Goal: Information Seeking & Learning: Check status

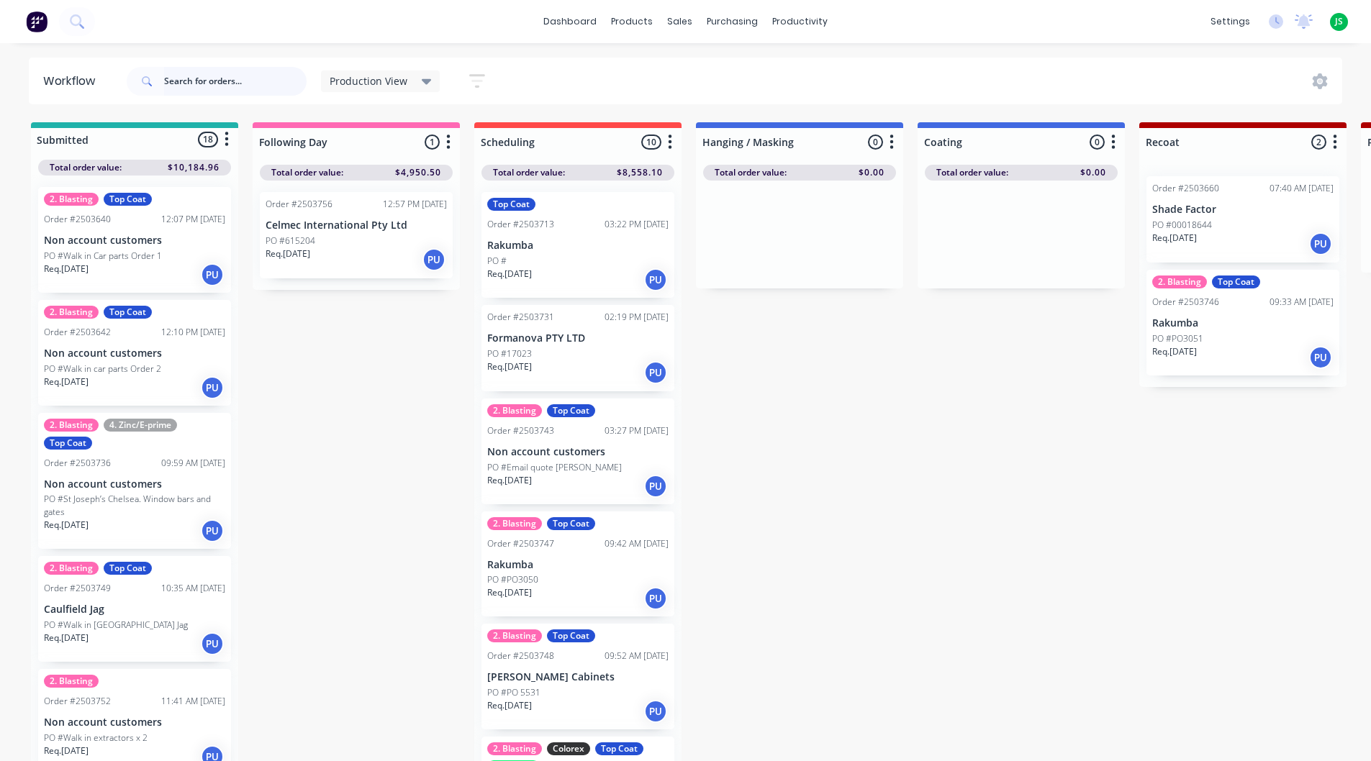
click at [280, 75] on input "text" at bounding box center [235, 81] width 143 height 29
type input "nik"
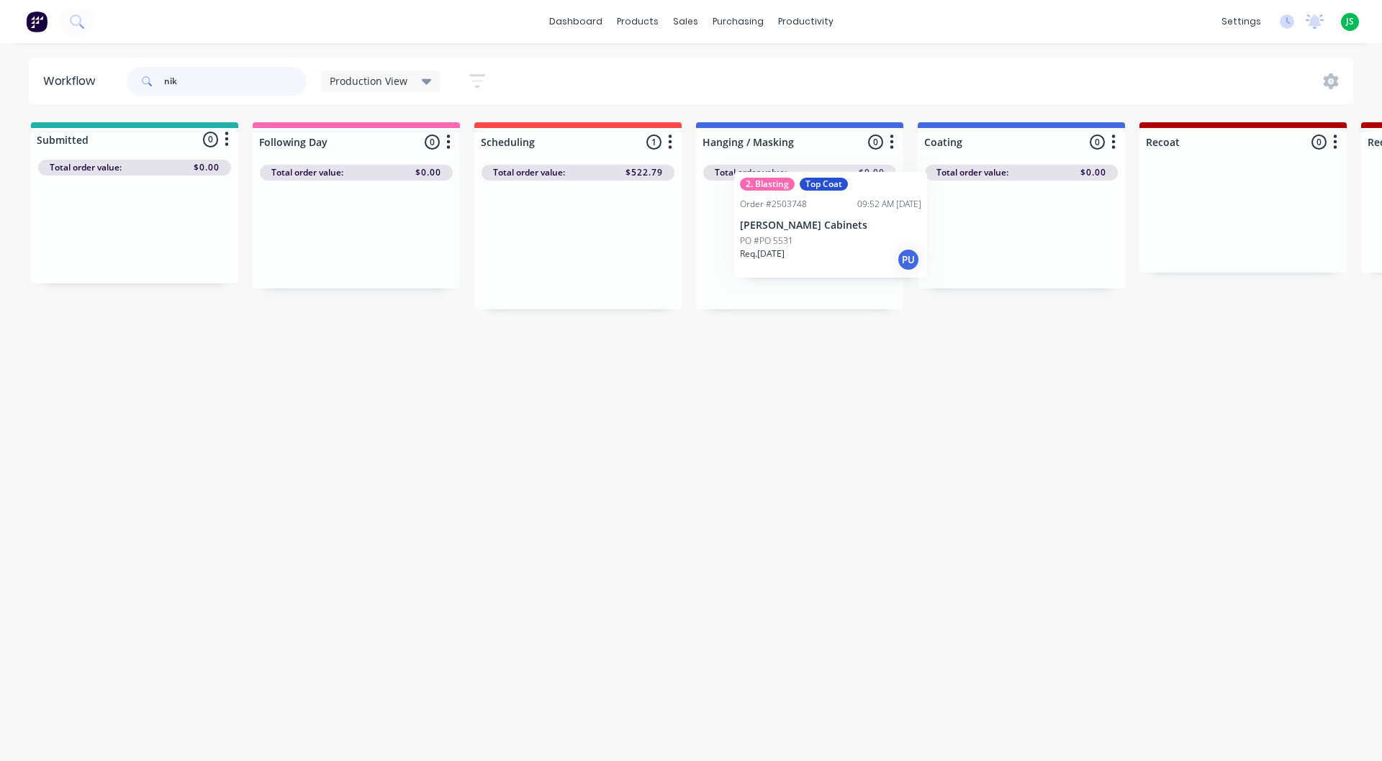
drag, startPoint x: 598, startPoint y: 257, endPoint x: 865, endPoint y: 238, distance: 267.7
drag, startPoint x: 135, startPoint y: 96, endPoint x: 107, endPoint y: 99, distance: 27.5
click at [108, 99] on header "Workflow nik Production View Save new view None edit Production View (Default) …" at bounding box center [691, 81] width 1325 height 47
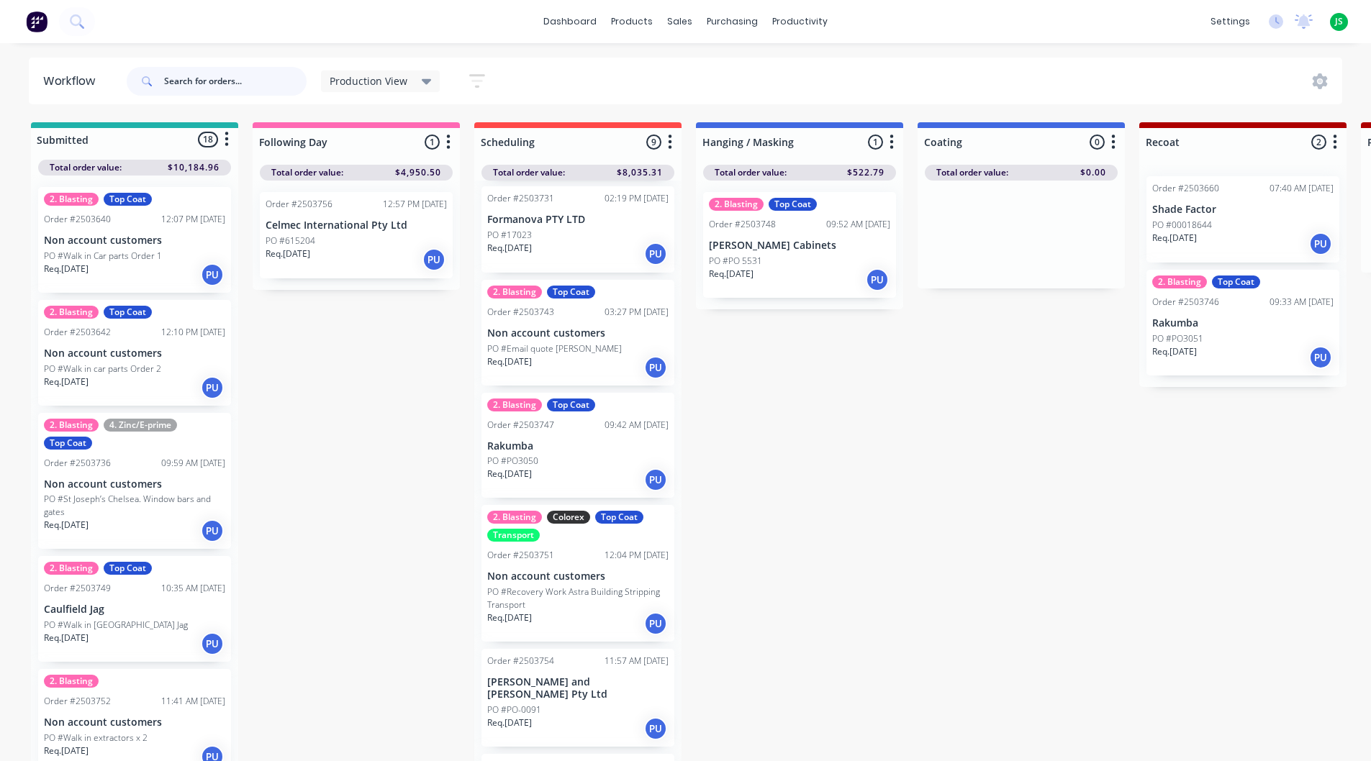
scroll to position [144, 0]
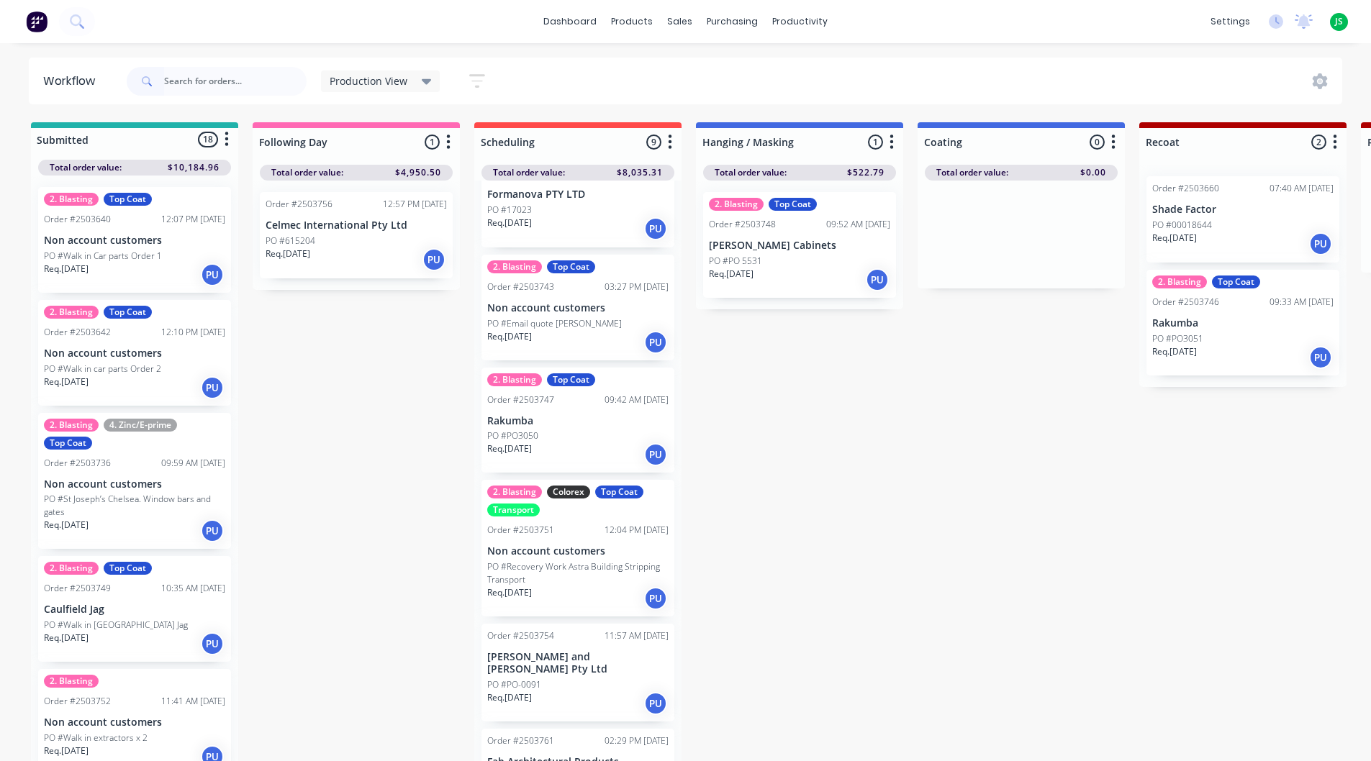
click at [592, 564] on p "PO #Recovery Work Astra Building Stripping Transport" at bounding box center [577, 574] width 181 height 26
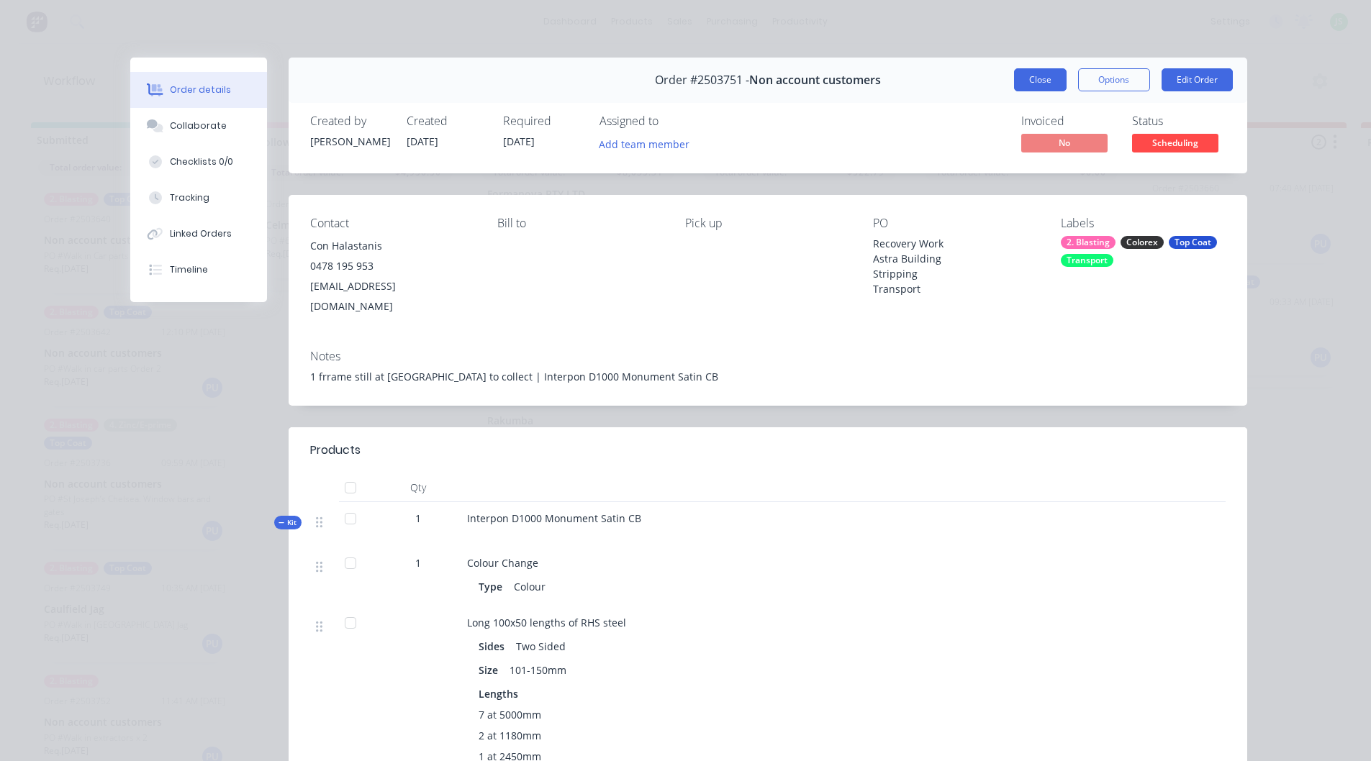
click at [1016, 76] on button "Close" at bounding box center [1040, 79] width 53 height 23
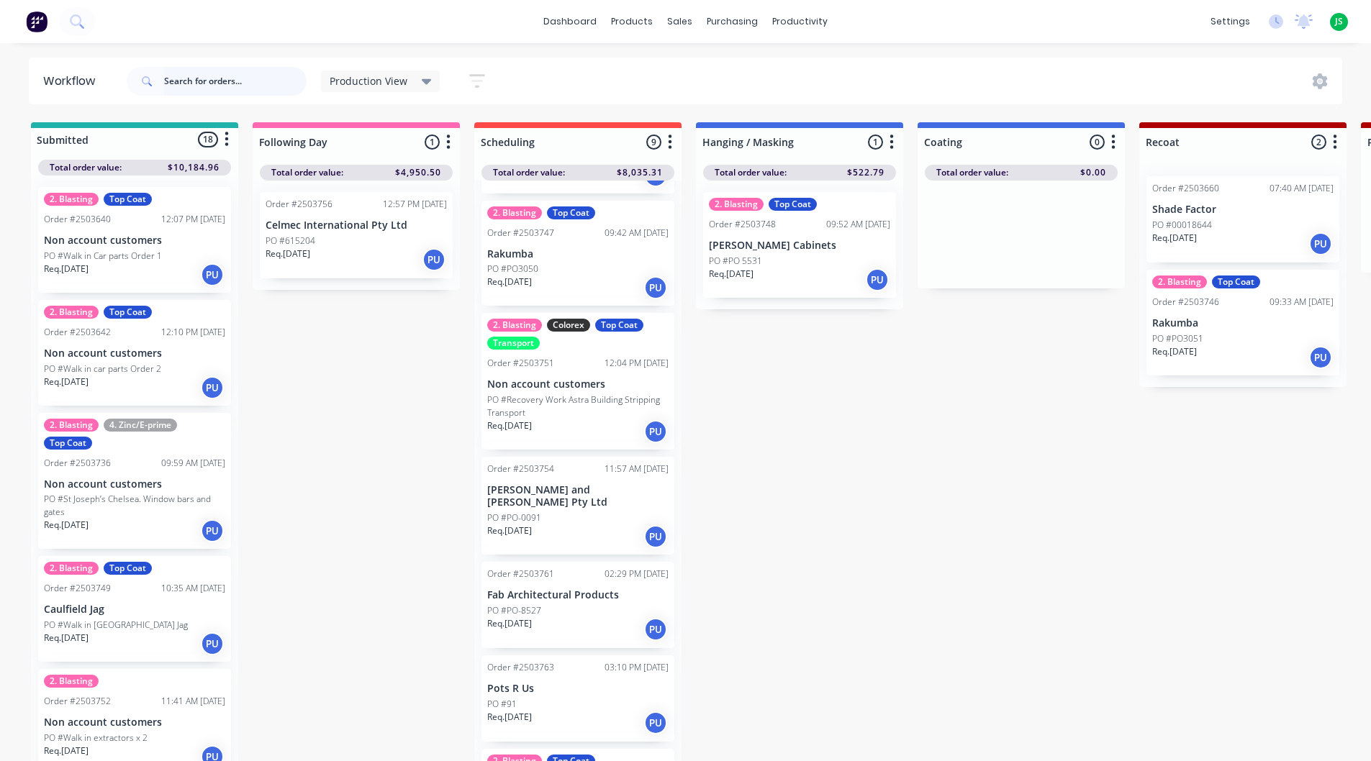
scroll to position [386, 0]
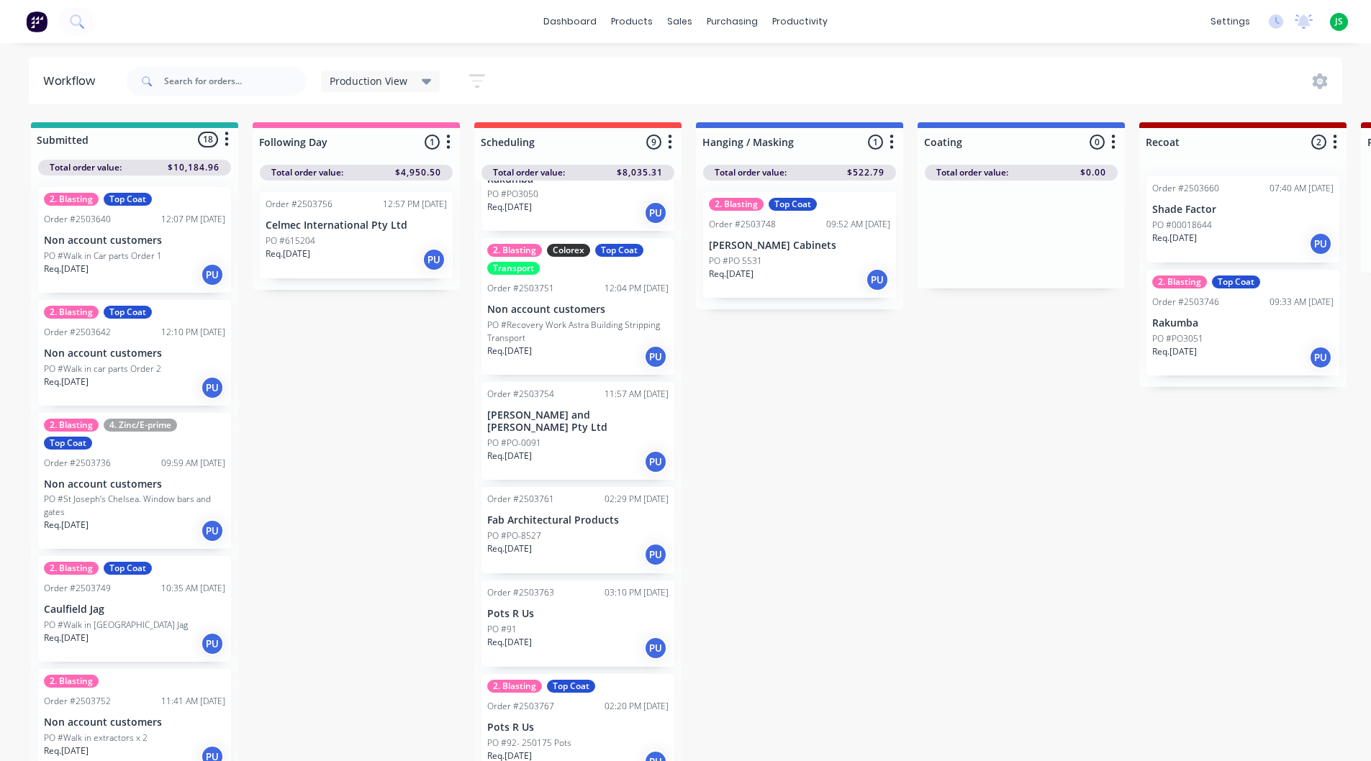
click at [586, 456] on div "Req. [DATE] PU" at bounding box center [577, 462] width 181 height 24
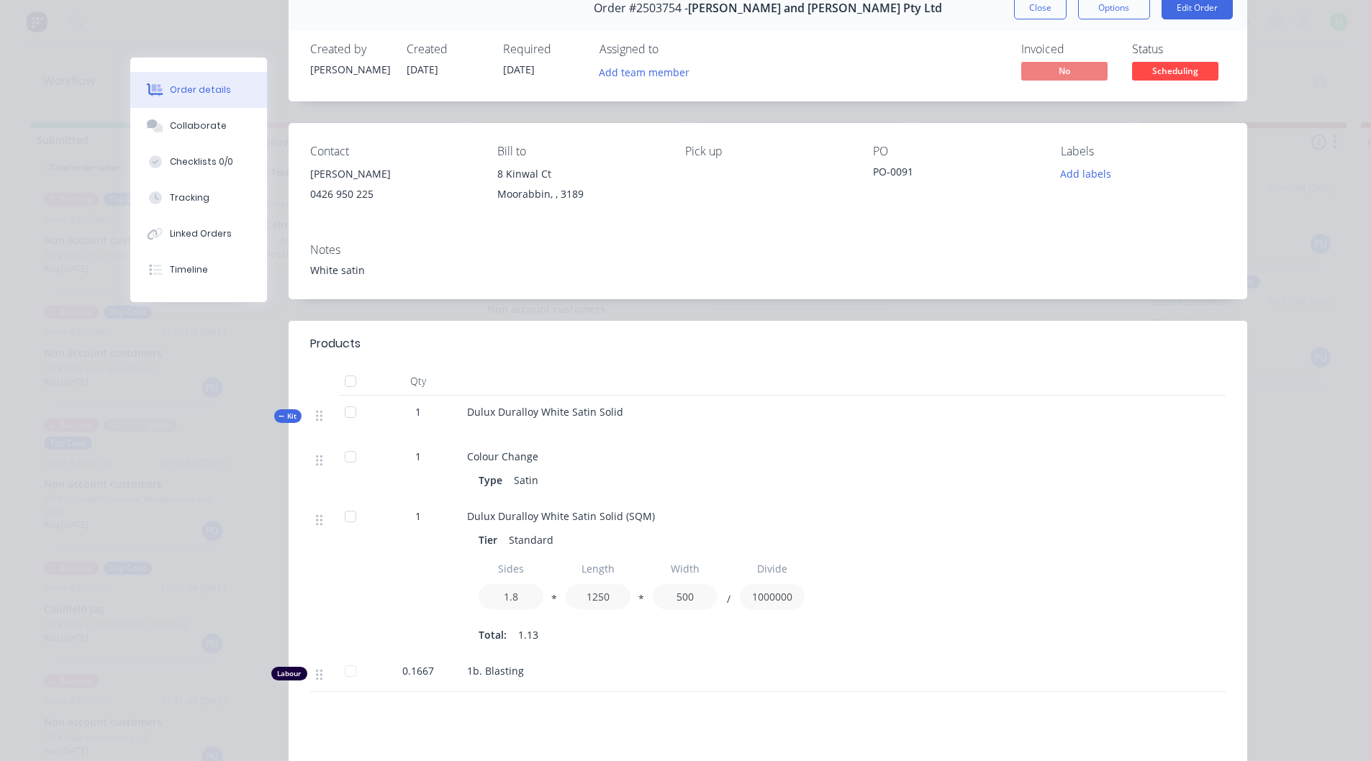
scroll to position [0, 0]
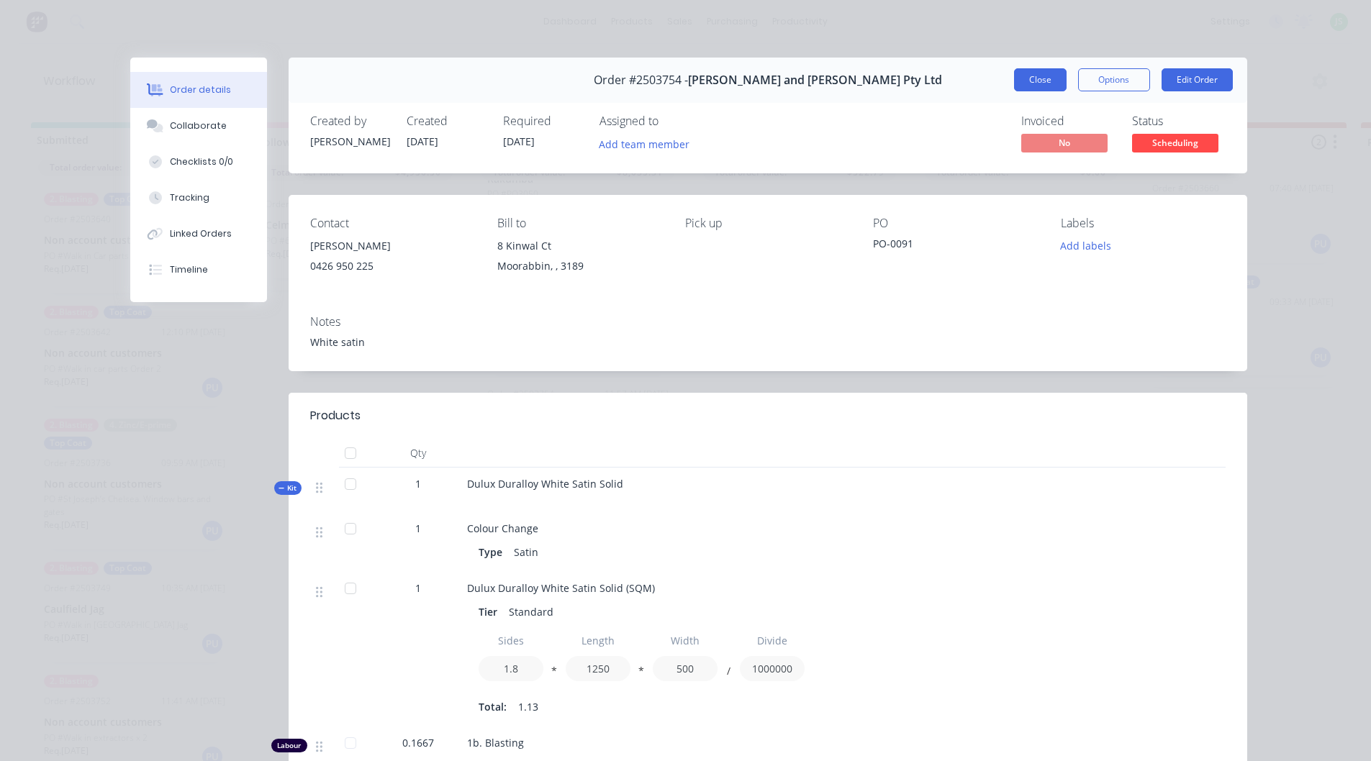
click at [1039, 84] on button "Close" at bounding box center [1040, 79] width 53 height 23
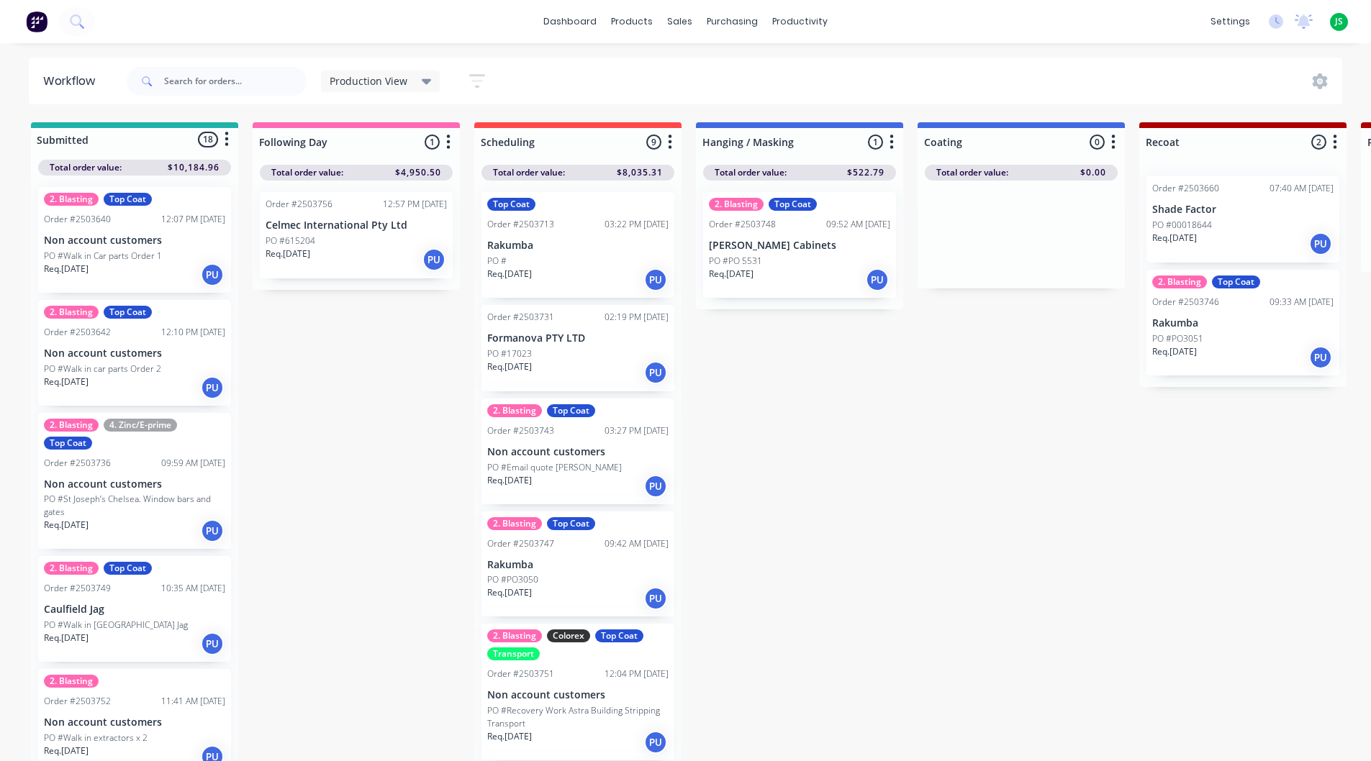
click at [590, 356] on div "PO #17023" at bounding box center [577, 354] width 181 height 13
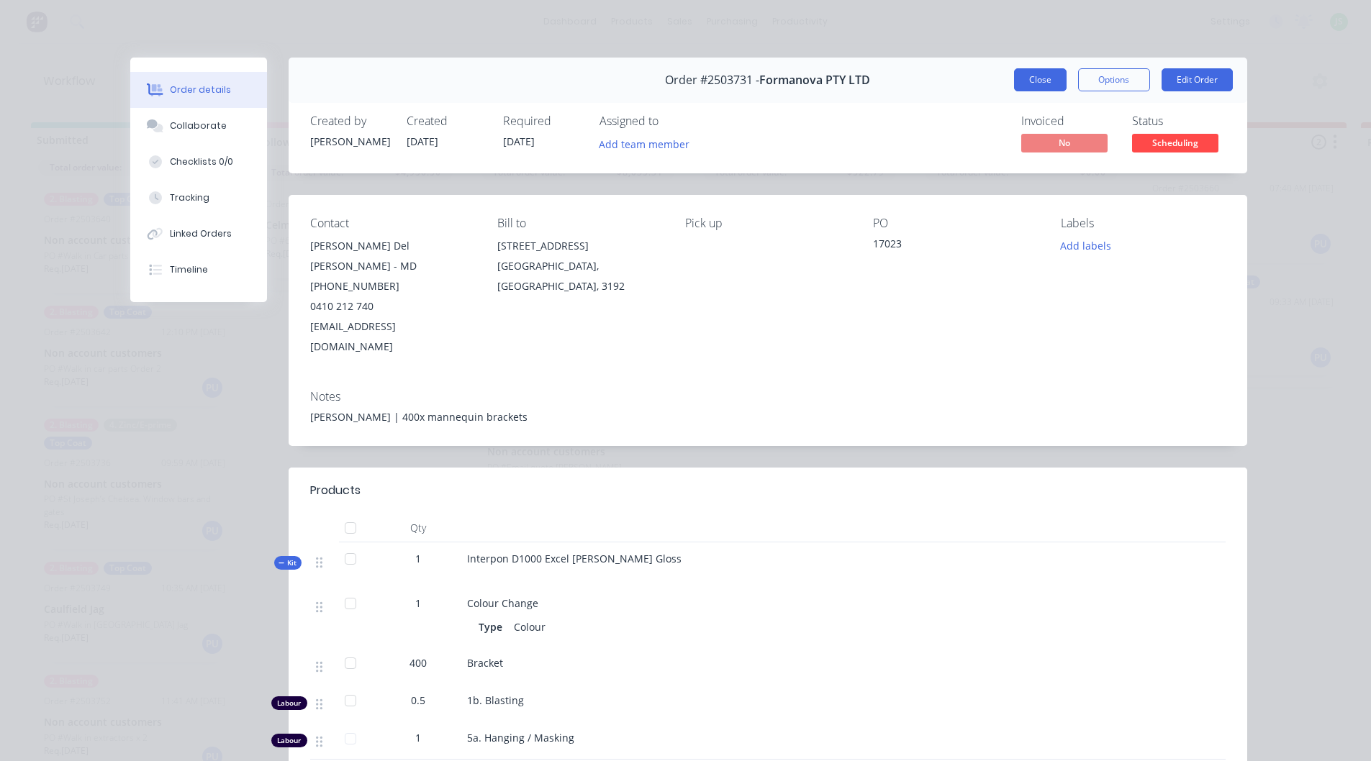
click at [1023, 83] on button "Close" at bounding box center [1040, 79] width 53 height 23
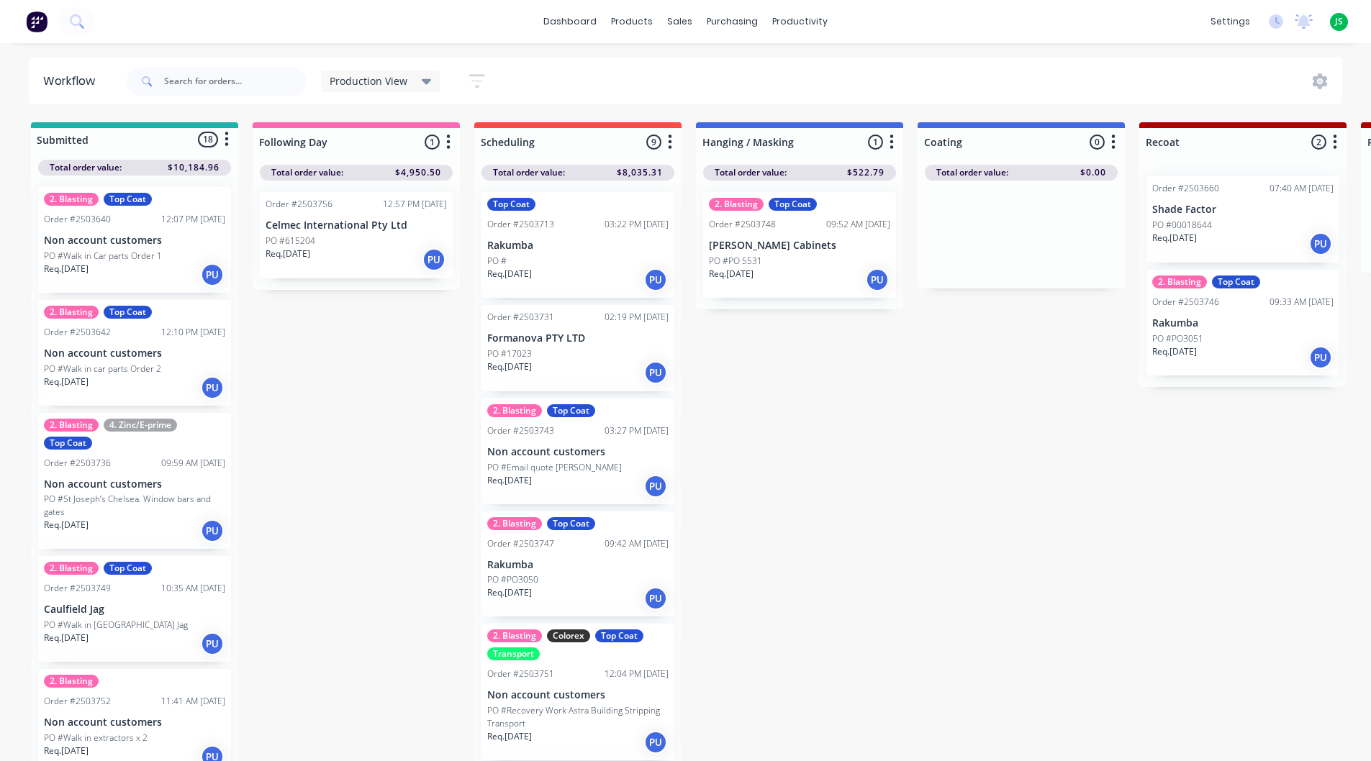
click at [595, 256] on div "PO #" at bounding box center [577, 261] width 181 height 13
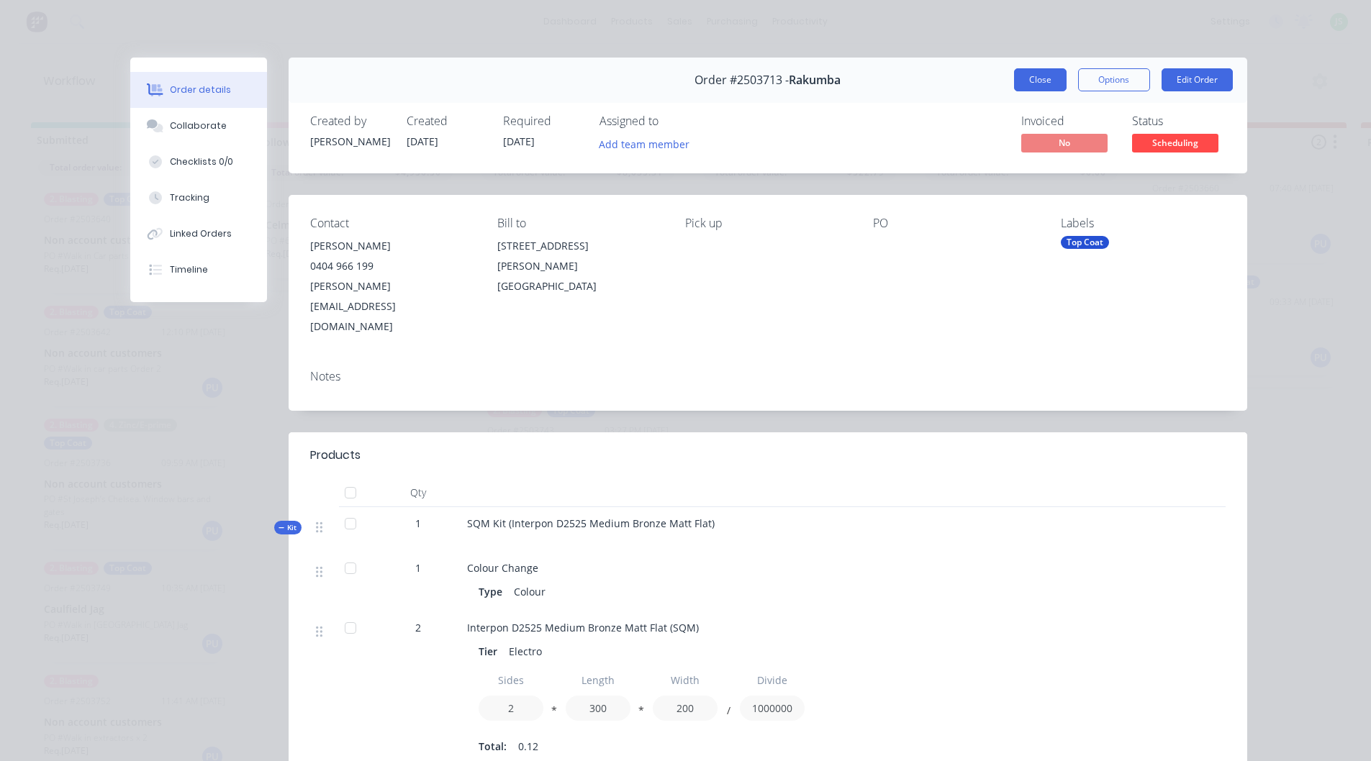
click at [1014, 83] on button "Close" at bounding box center [1040, 79] width 53 height 23
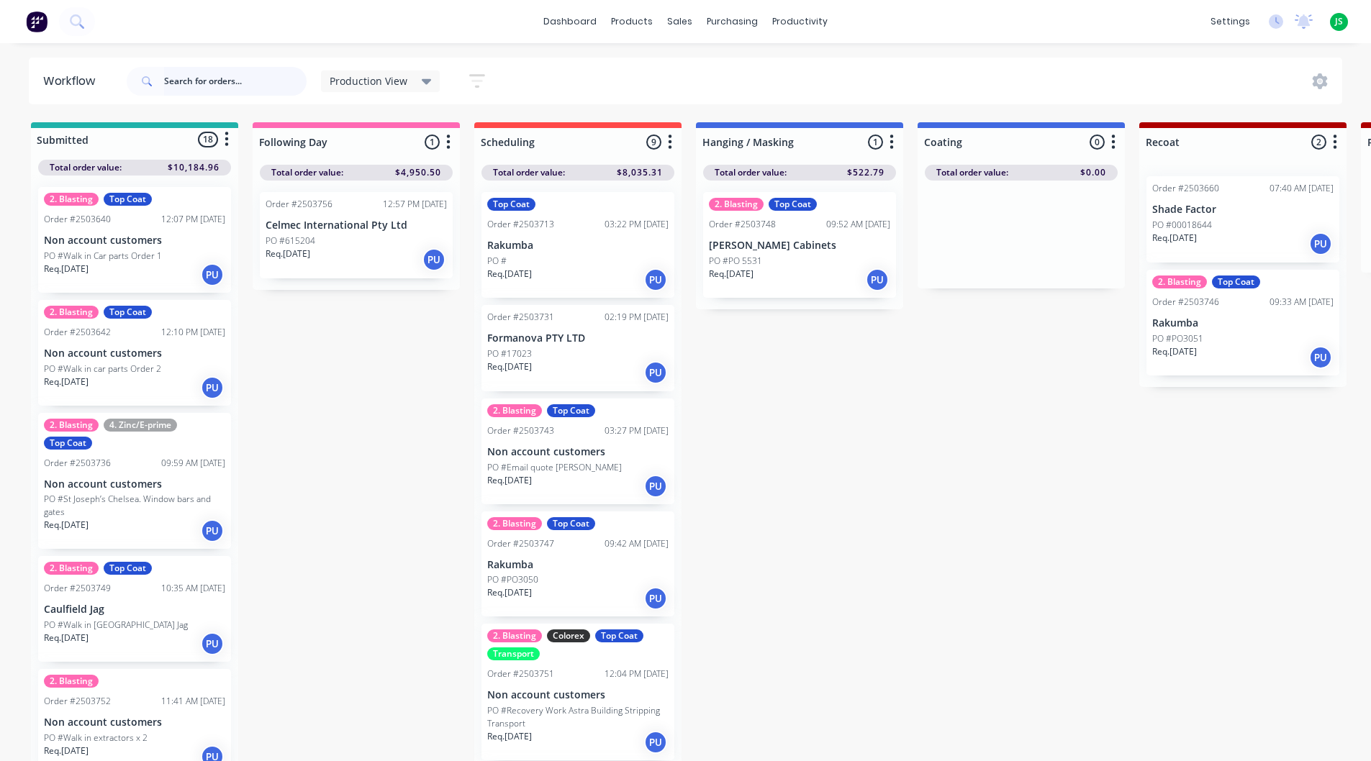
click at [218, 76] on input "text" at bounding box center [235, 81] width 143 height 29
type input "core"
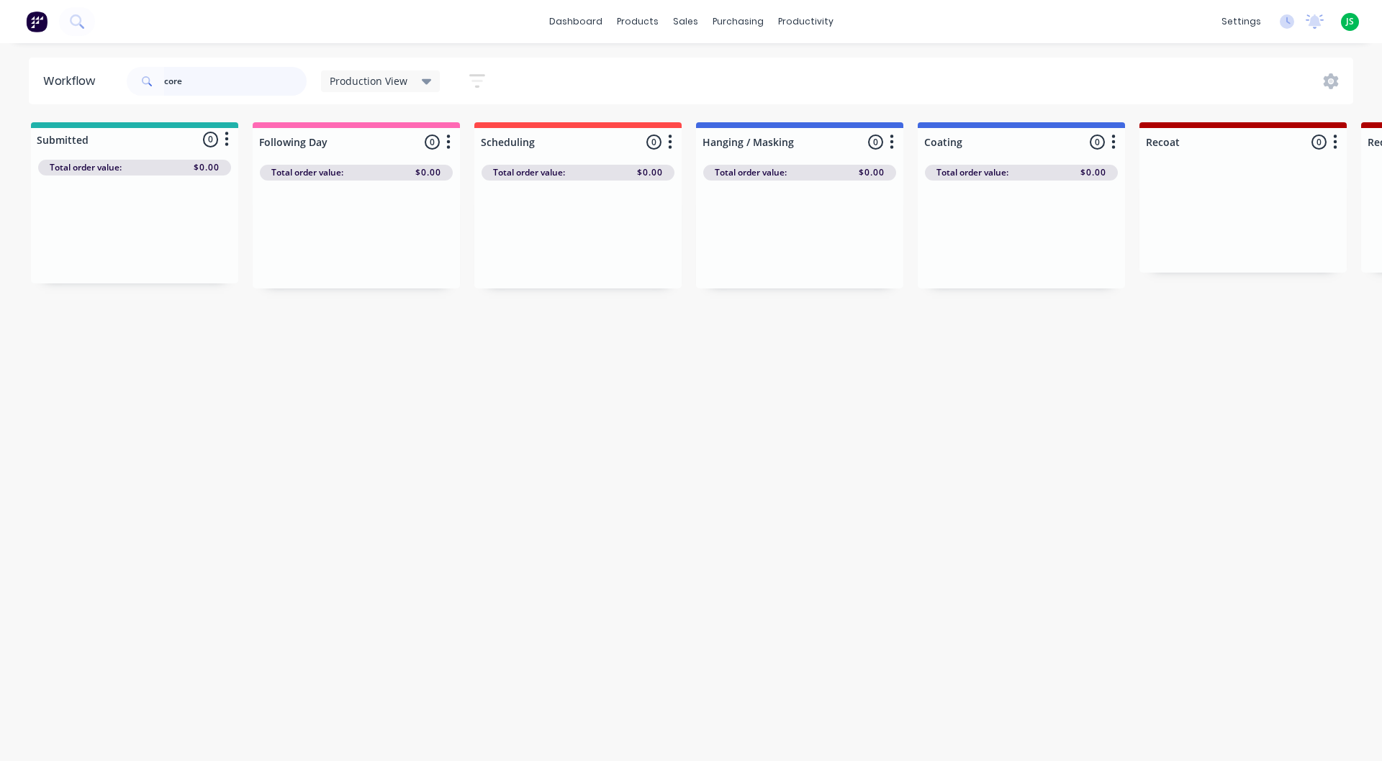
drag, startPoint x: 212, startPoint y: 66, endPoint x: 89, endPoint y: 95, distance: 125.7
click at [91, 96] on header "Workflow core Production View Save new view None edit Production View (Default)…" at bounding box center [691, 81] width 1325 height 47
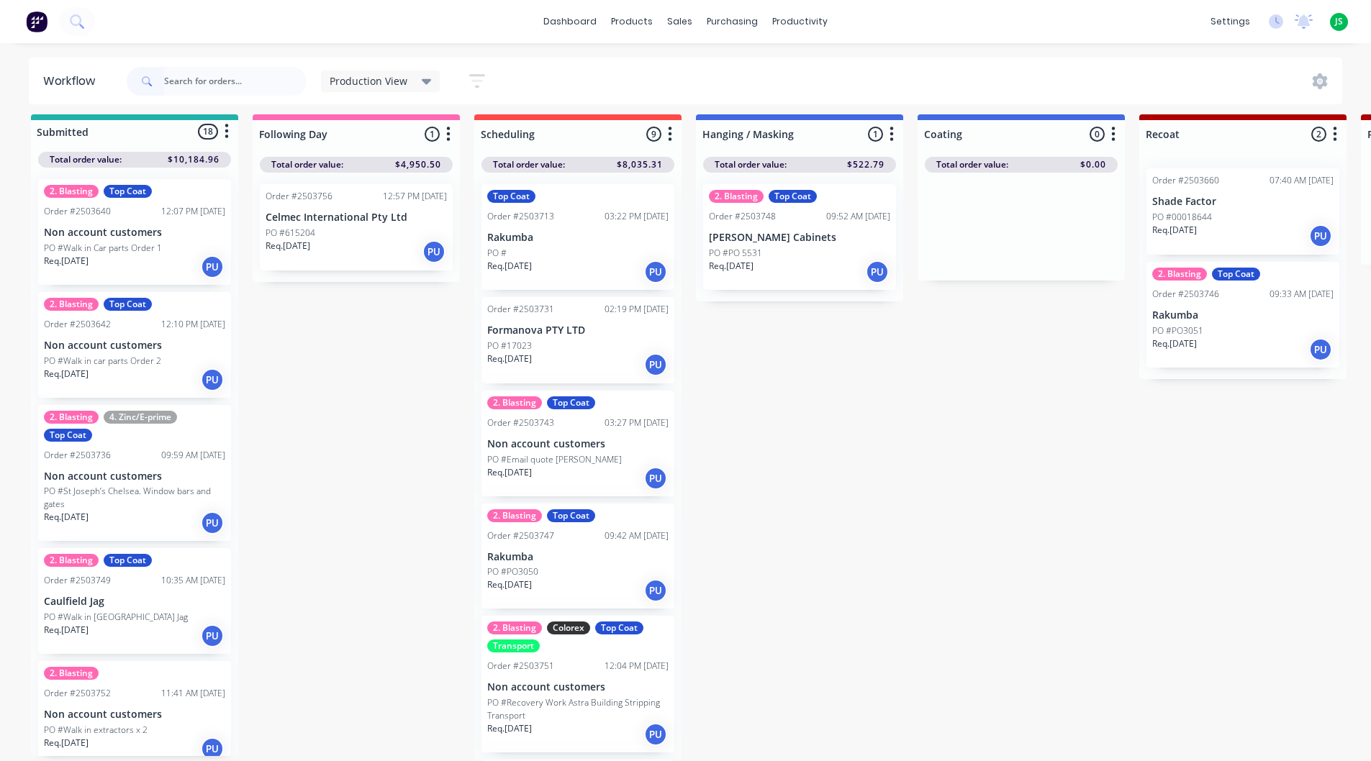
click at [567, 260] on div "Req. [DATE] PU" at bounding box center [577, 272] width 181 height 24
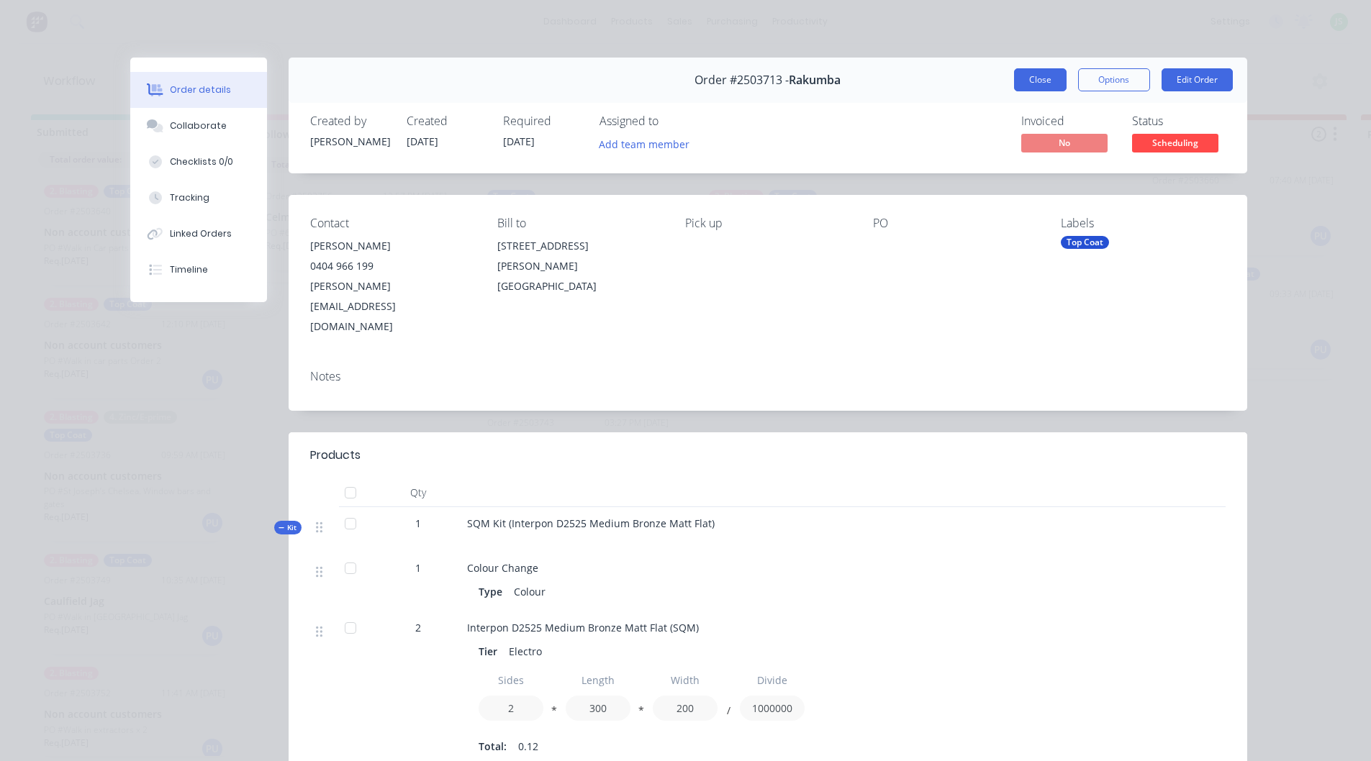
click at [1014, 81] on button "Close" at bounding box center [1040, 79] width 53 height 23
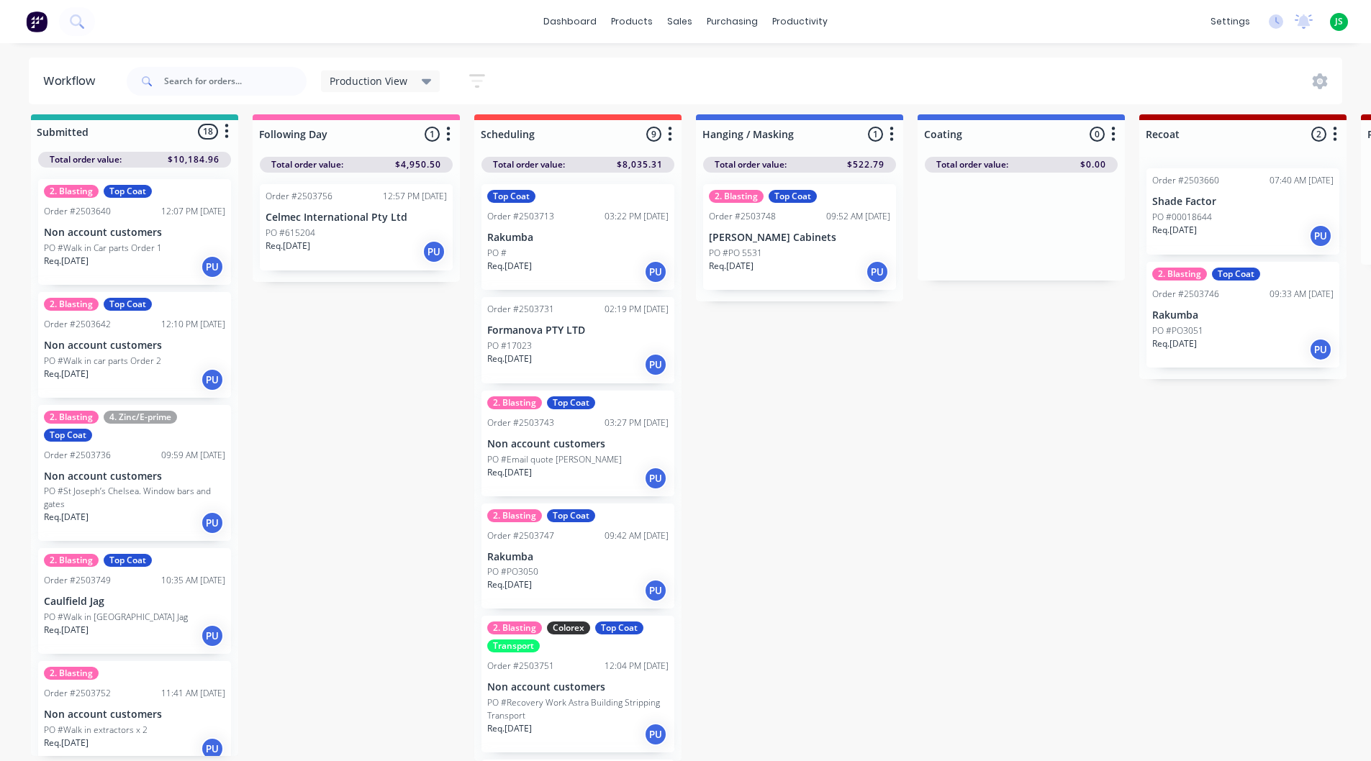
click at [551, 579] on div "Req. [DATE] PU" at bounding box center [577, 591] width 181 height 24
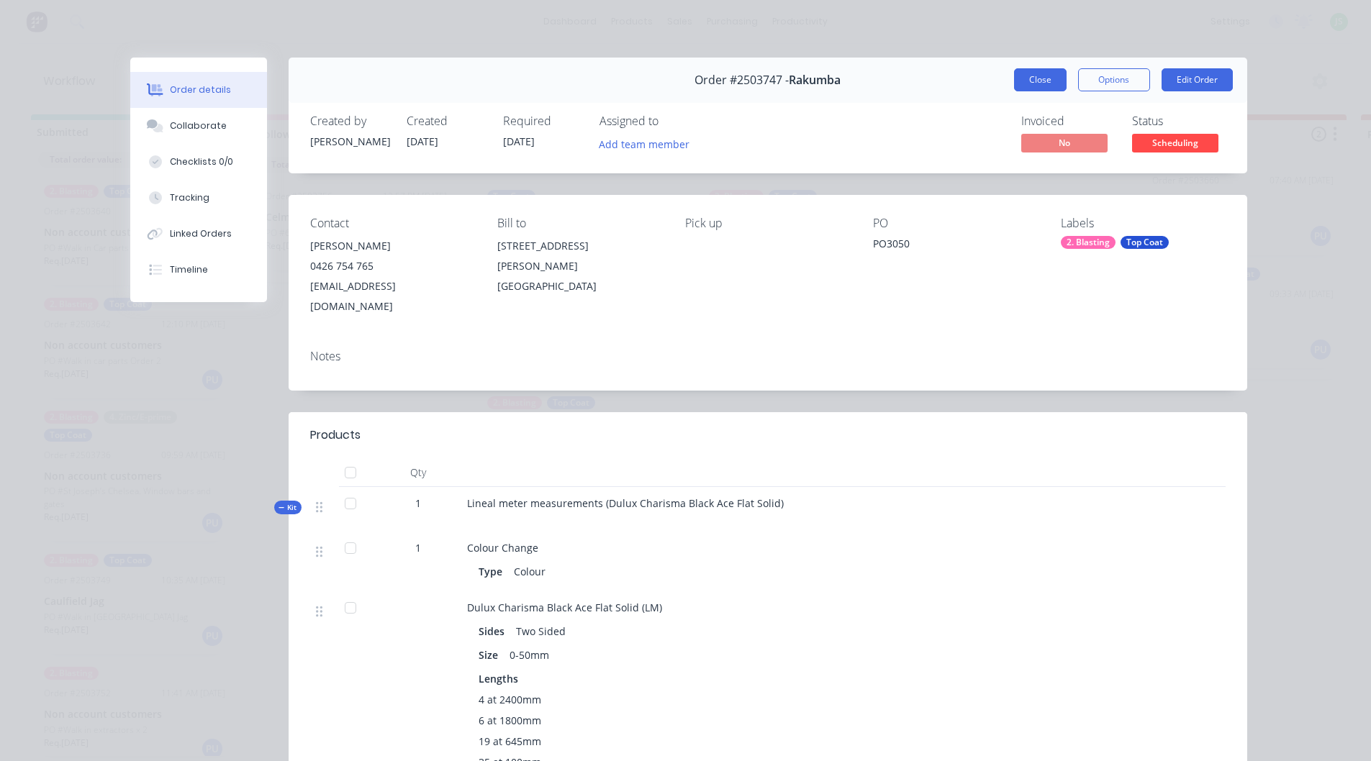
click at [1029, 84] on button "Close" at bounding box center [1040, 79] width 53 height 23
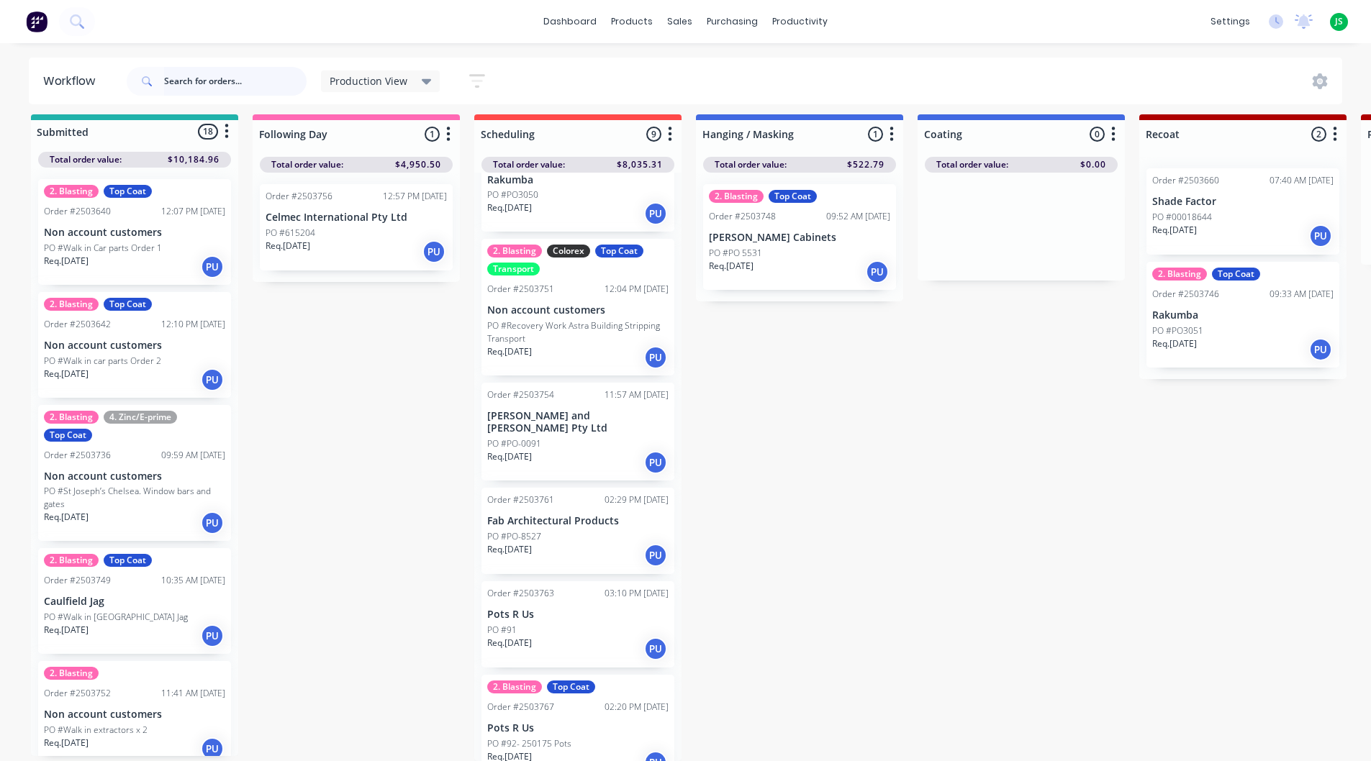
scroll to position [386, 0]
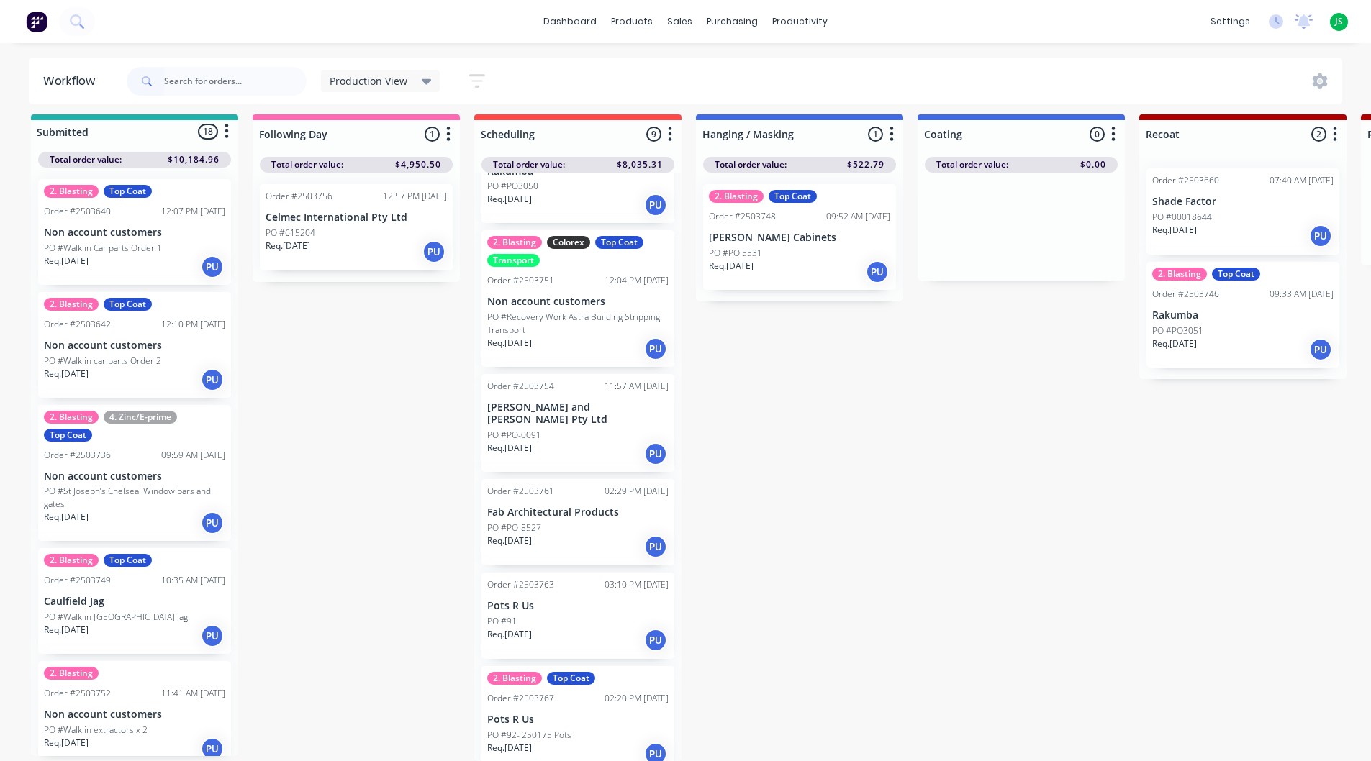
click at [581, 742] on div "Req. [DATE] PU" at bounding box center [577, 754] width 181 height 24
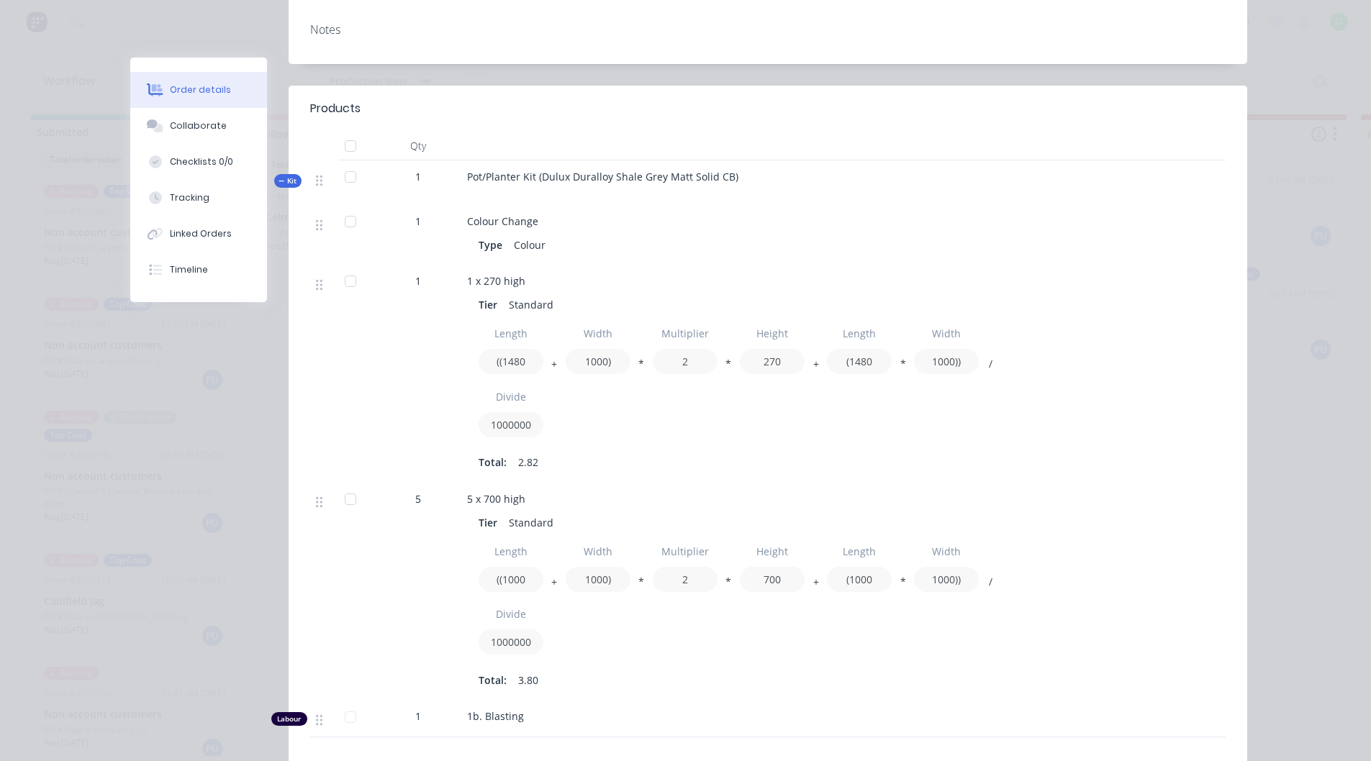
scroll to position [0, 0]
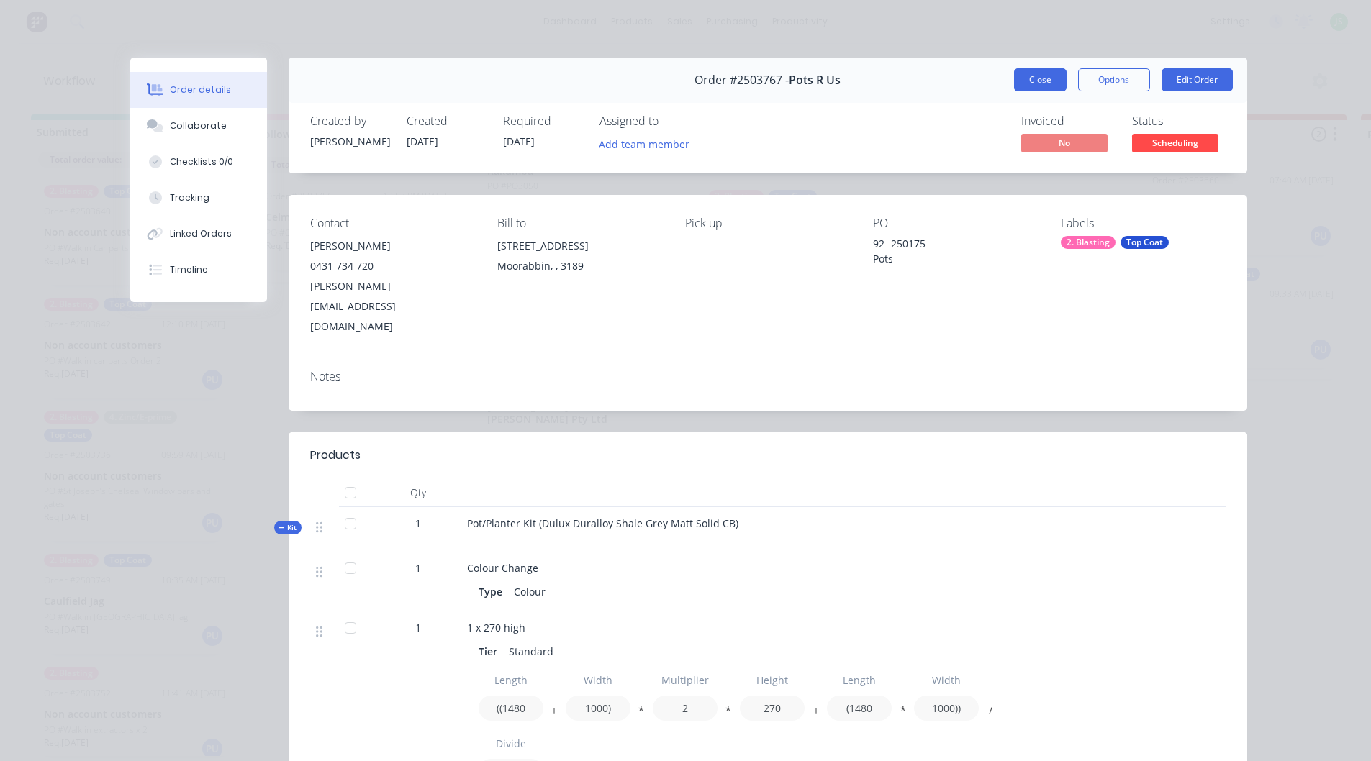
click at [1026, 71] on button "Close" at bounding box center [1040, 79] width 53 height 23
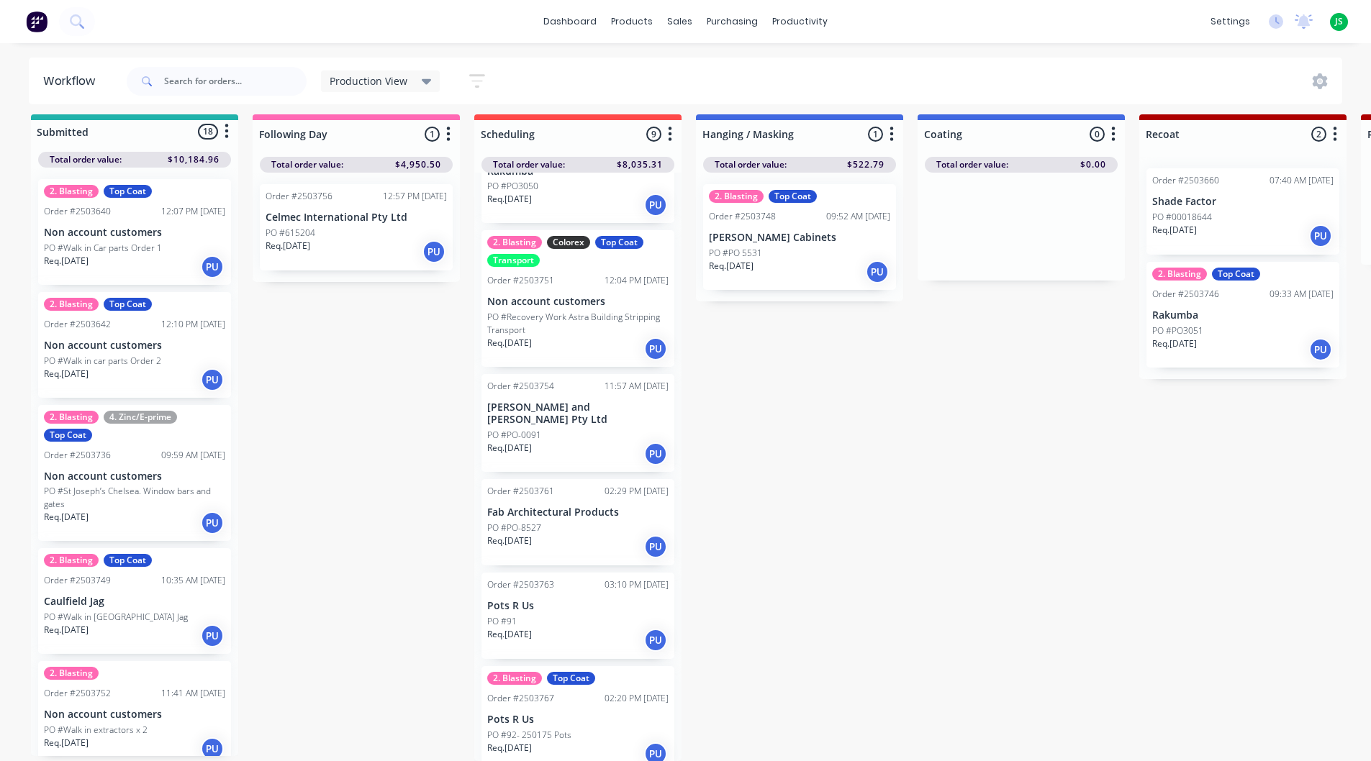
click at [595, 628] on div "Req. [DATE] PU" at bounding box center [577, 640] width 181 height 24
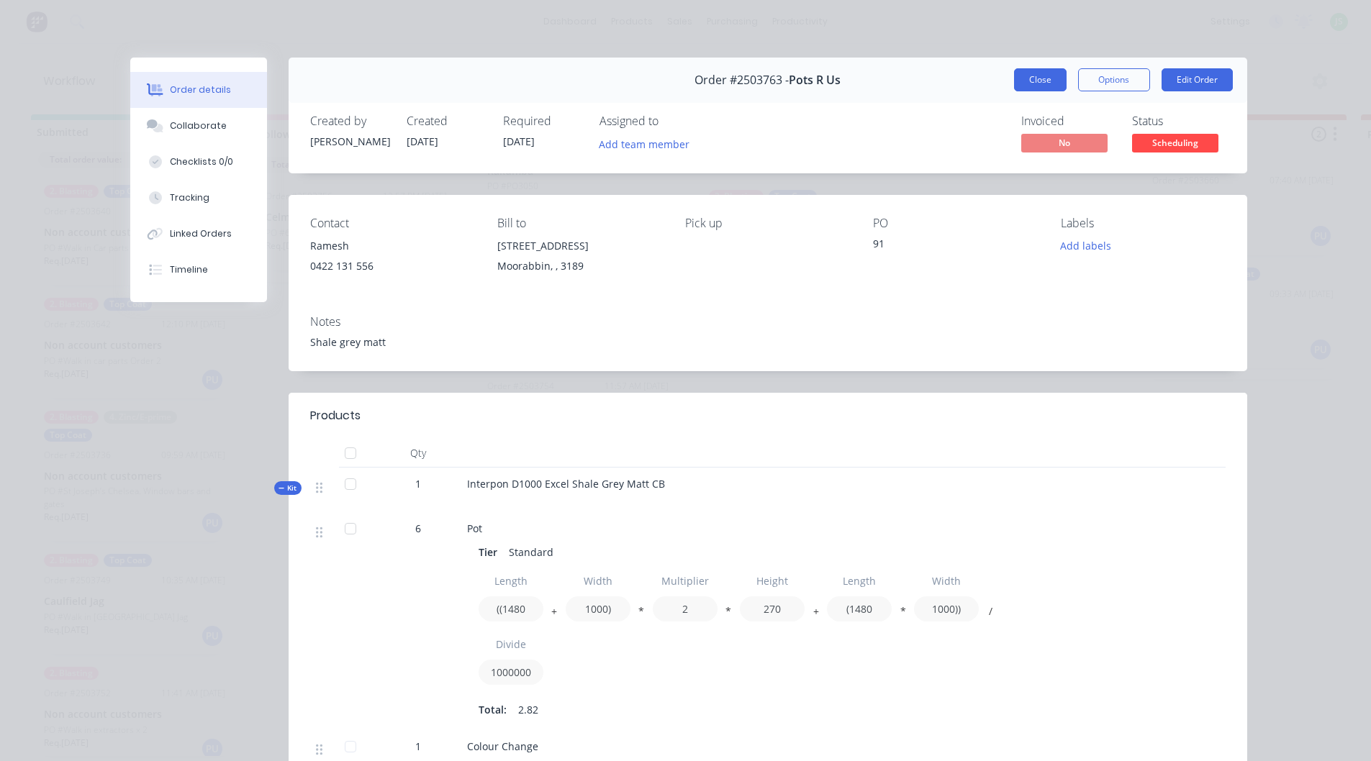
click at [1057, 82] on button "Close" at bounding box center [1040, 79] width 53 height 23
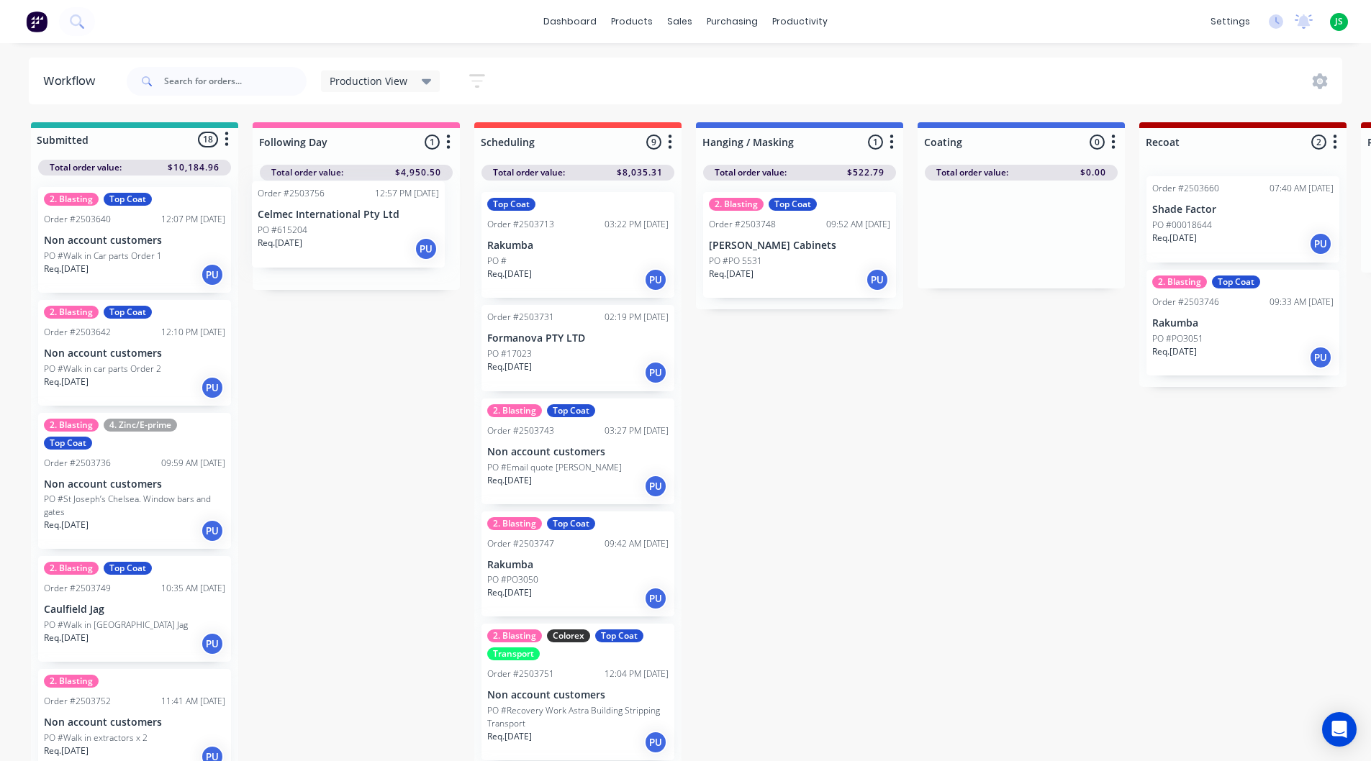
drag, startPoint x: 394, startPoint y: 253, endPoint x: 380, endPoint y: 270, distance: 22.0
click at [386, 250] on div "Order #2503756 12:57 PM [DATE] Celmec International Pty Ltd PO #615204 Req. [DA…" at bounding box center [356, 235] width 207 height 109
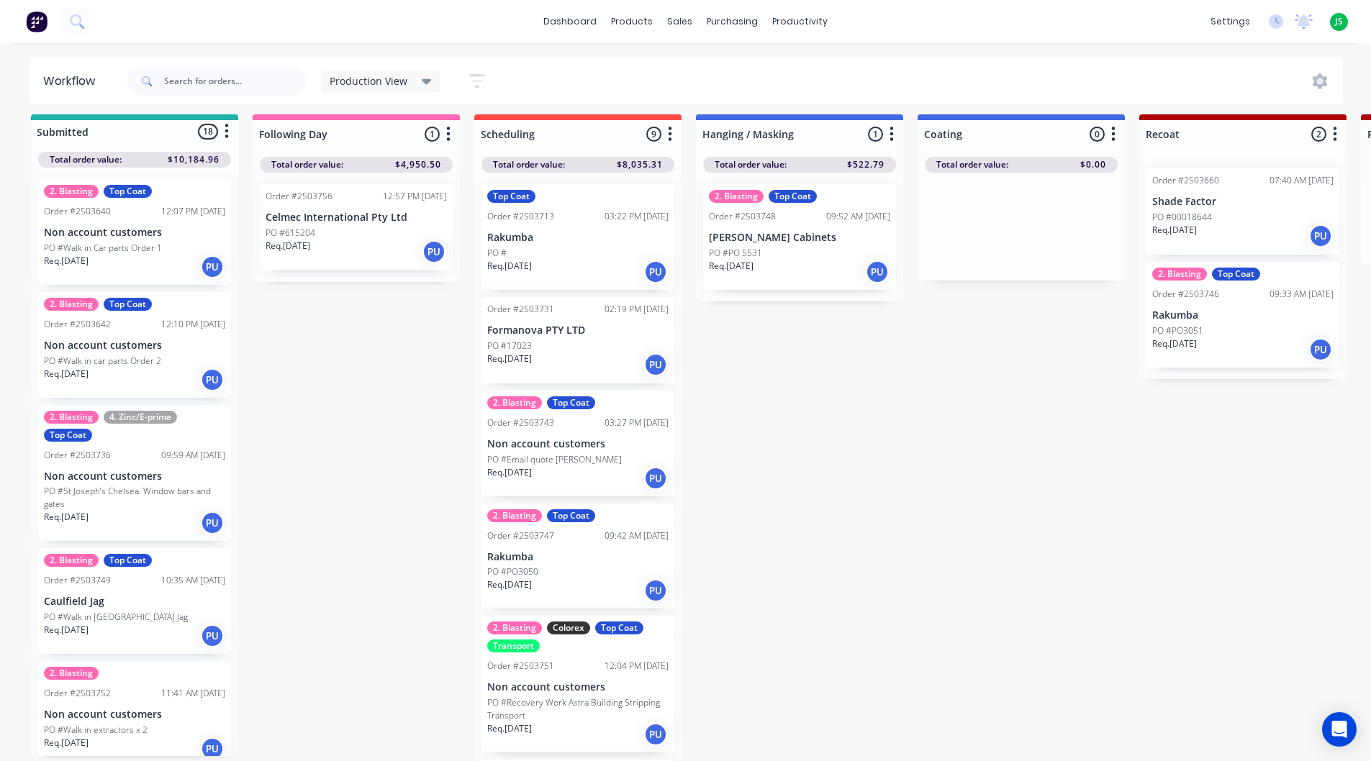
scroll to position [19, 0]
click at [576, 30] on link "dashboard" at bounding box center [570, 22] width 68 height 22
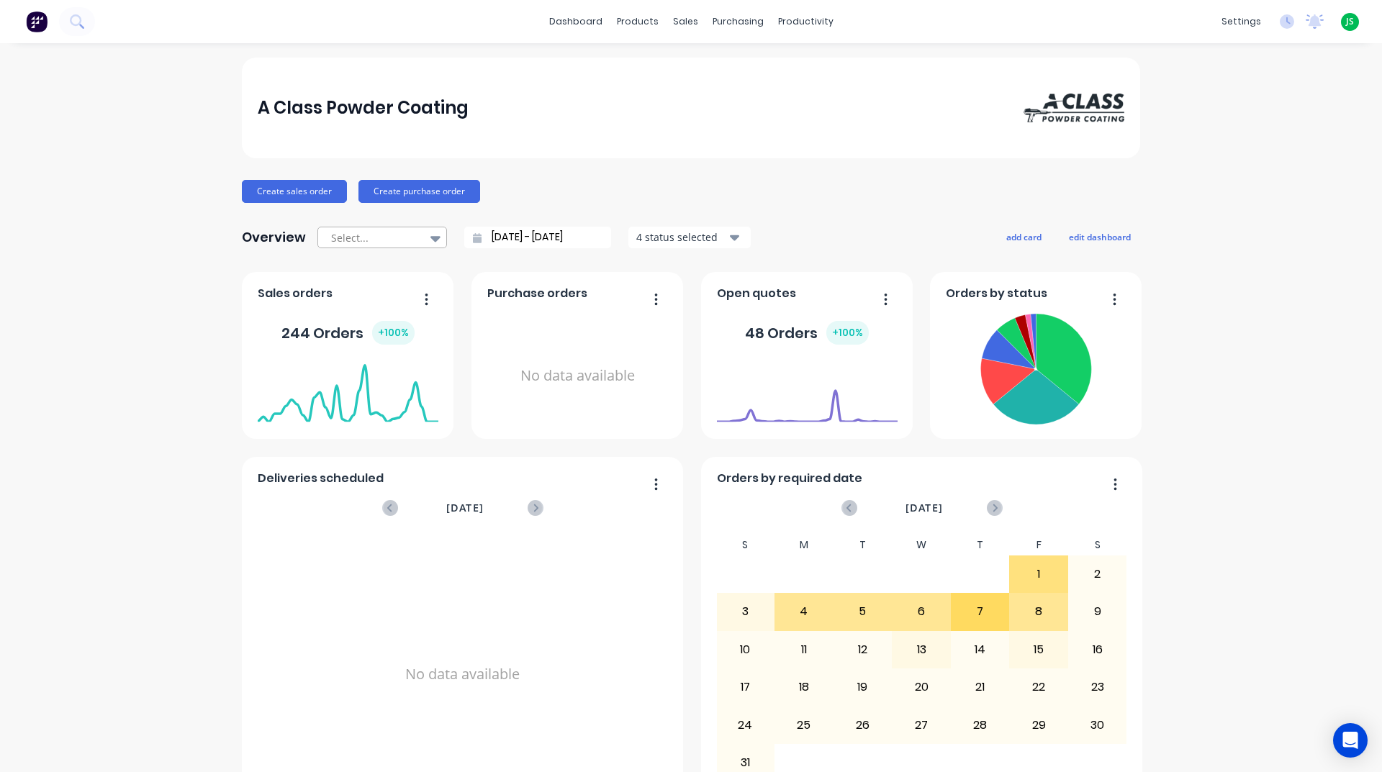
drag, startPoint x: 364, startPoint y: 253, endPoint x: 367, endPoint y: 245, distance: 8.4
click at [364, 250] on div "A Class Powder Coating Create sales order Create purchase order Overview Select…" at bounding box center [691, 711] width 898 height 1306
click at [368, 243] on div at bounding box center [375, 238] width 91 height 18
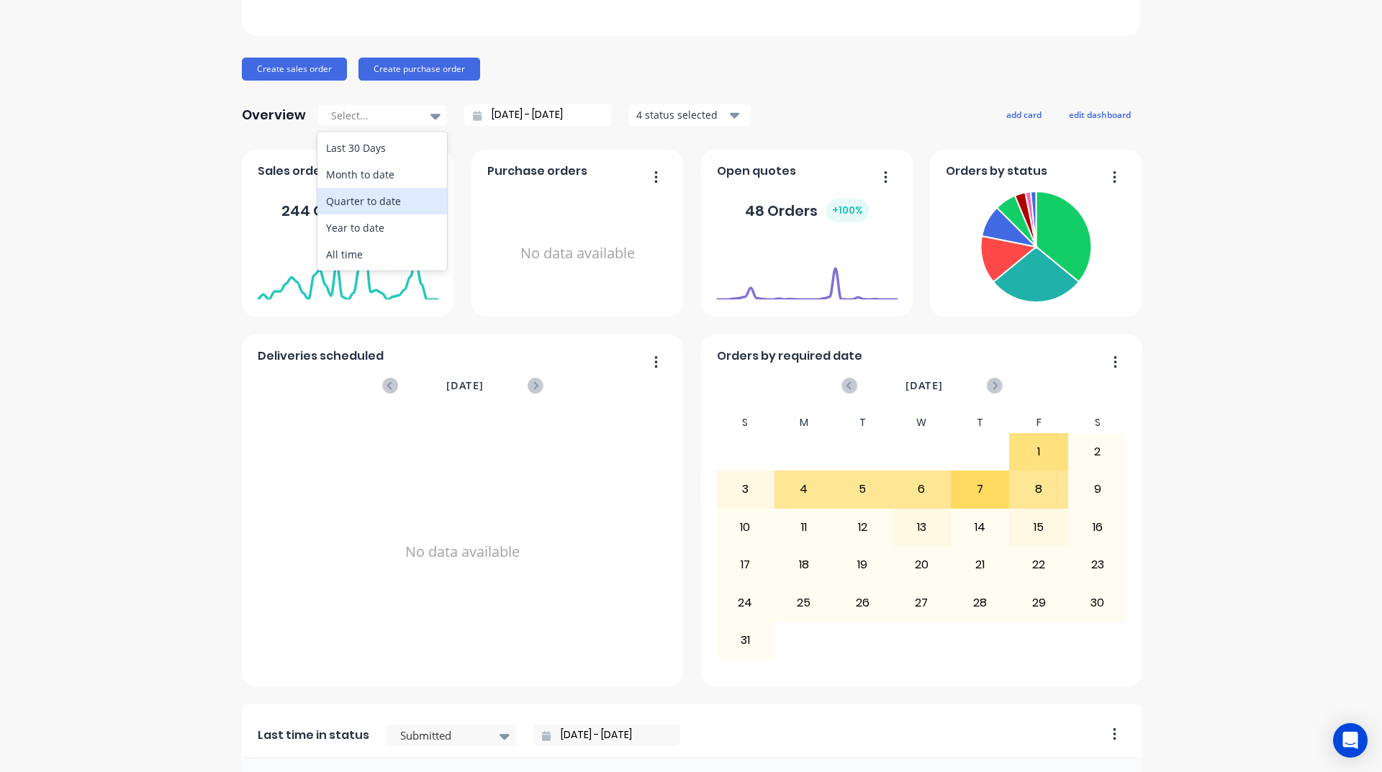
scroll to position [144, 0]
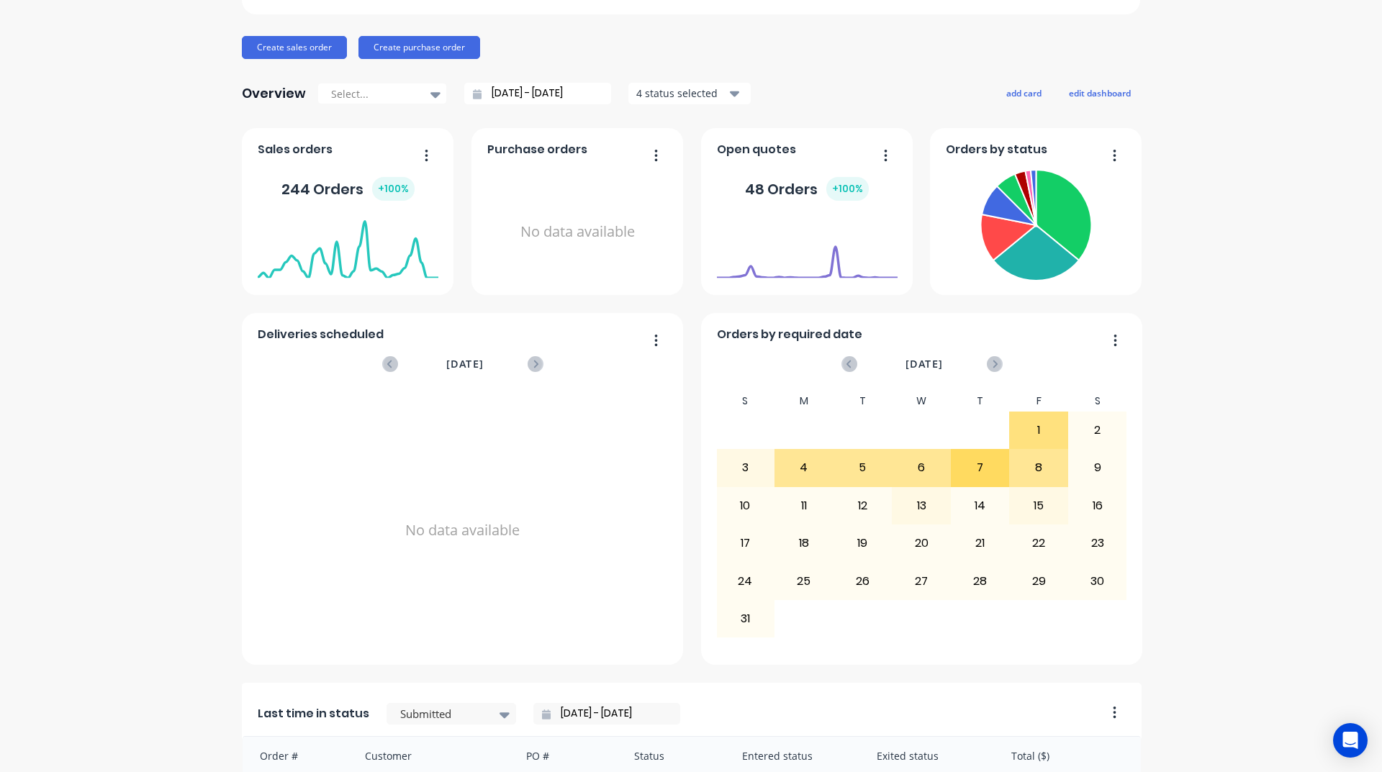
click at [186, 298] on div "A Class Powder Coating Create sales order Create purchase order Overview Select…" at bounding box center [691, 567] width 1382 height 1306
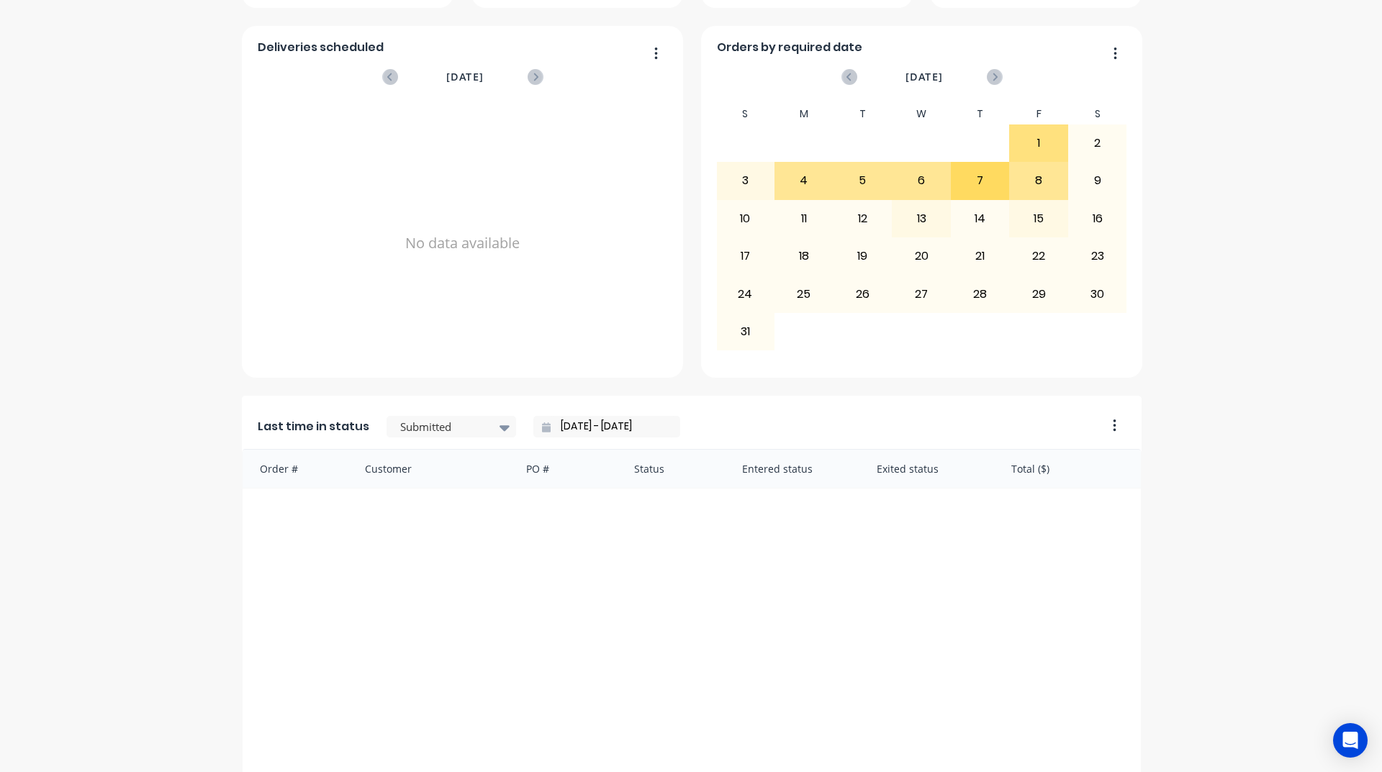
scroll to position [432, 0]
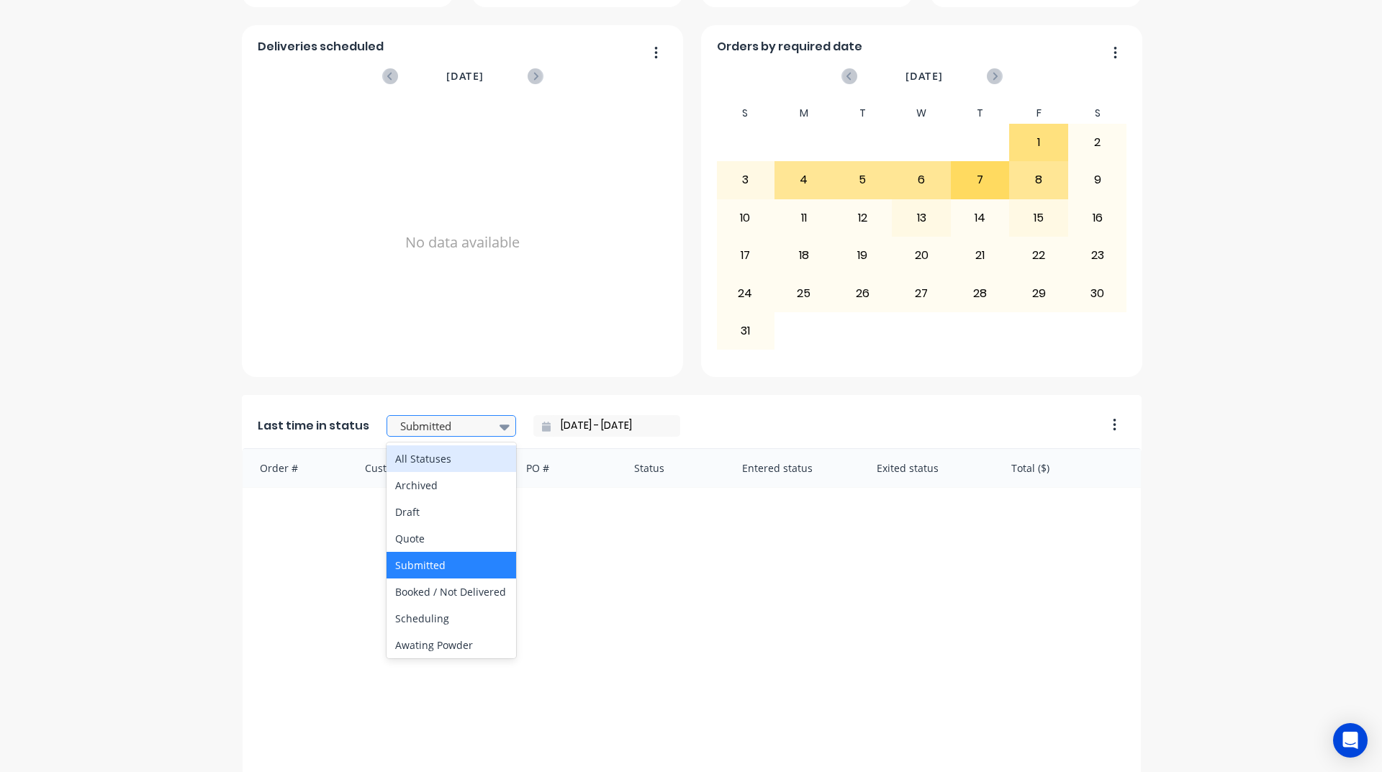
click at [417, 422] on div at bounding box center [444, 426] width 91 height 18
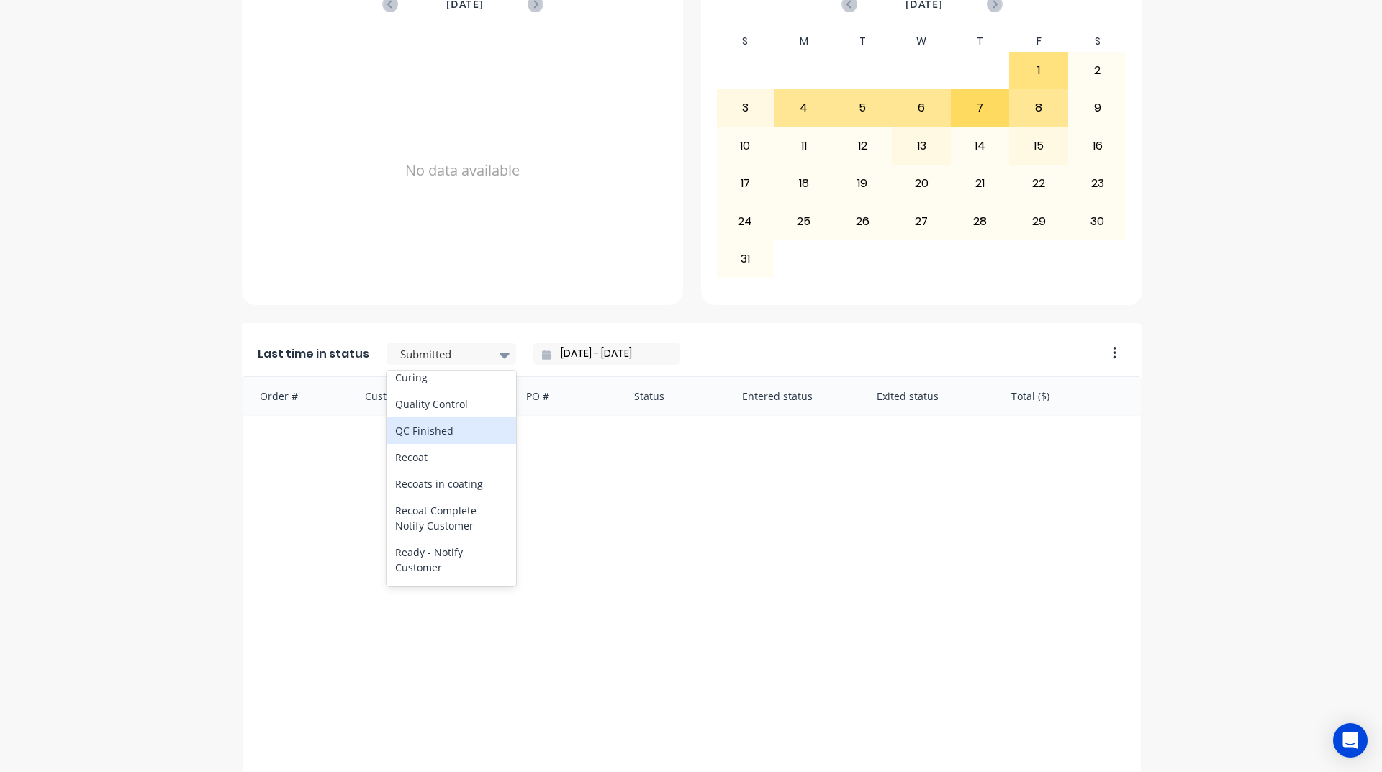
scroll to position [576, 0]
click at [398, 361] on div "Coating" at bounding box center [452, 347] width 130 height 27
click at [425, 348] on div at bounding box center [444, 354] width 91 height 18
click at [427, 494] on div "Submitted" at bounding box center [452, 493] width 130 height 27
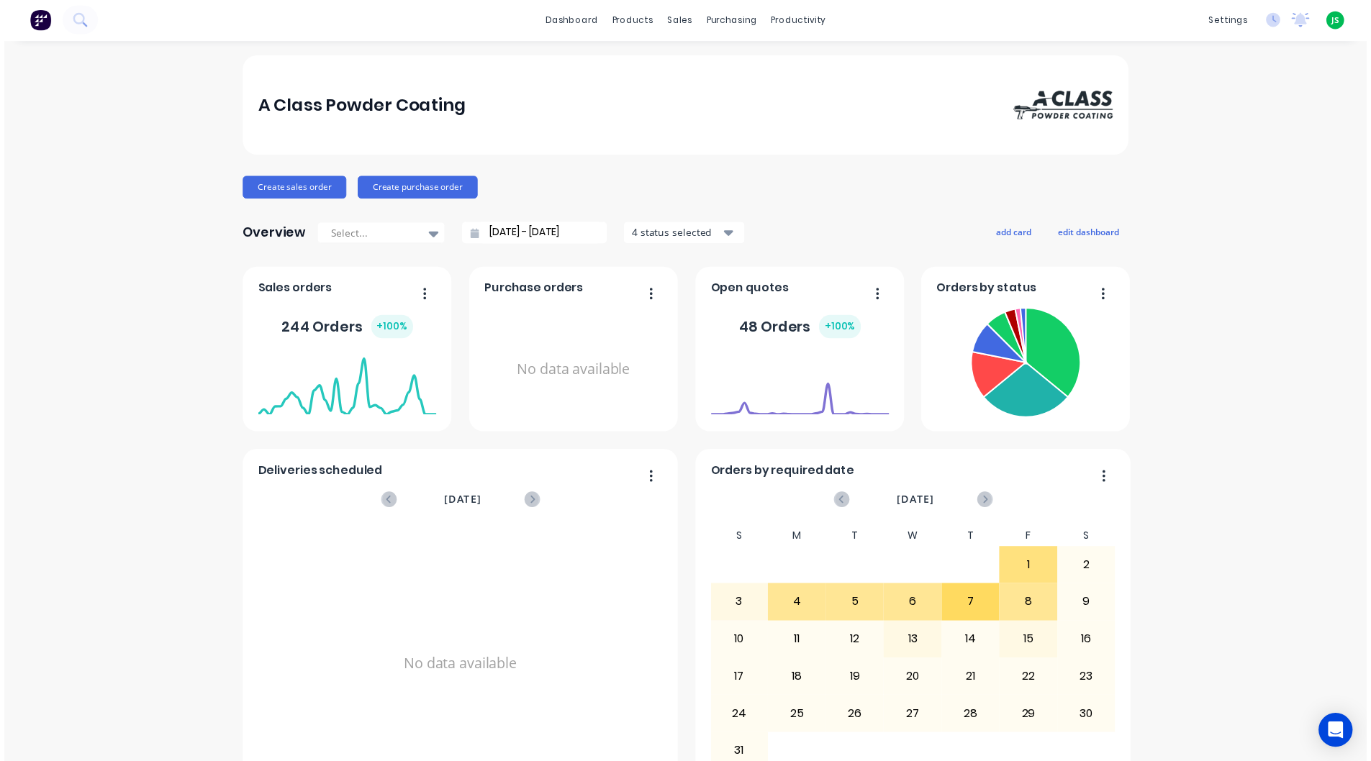
scroll to position [0, 0]
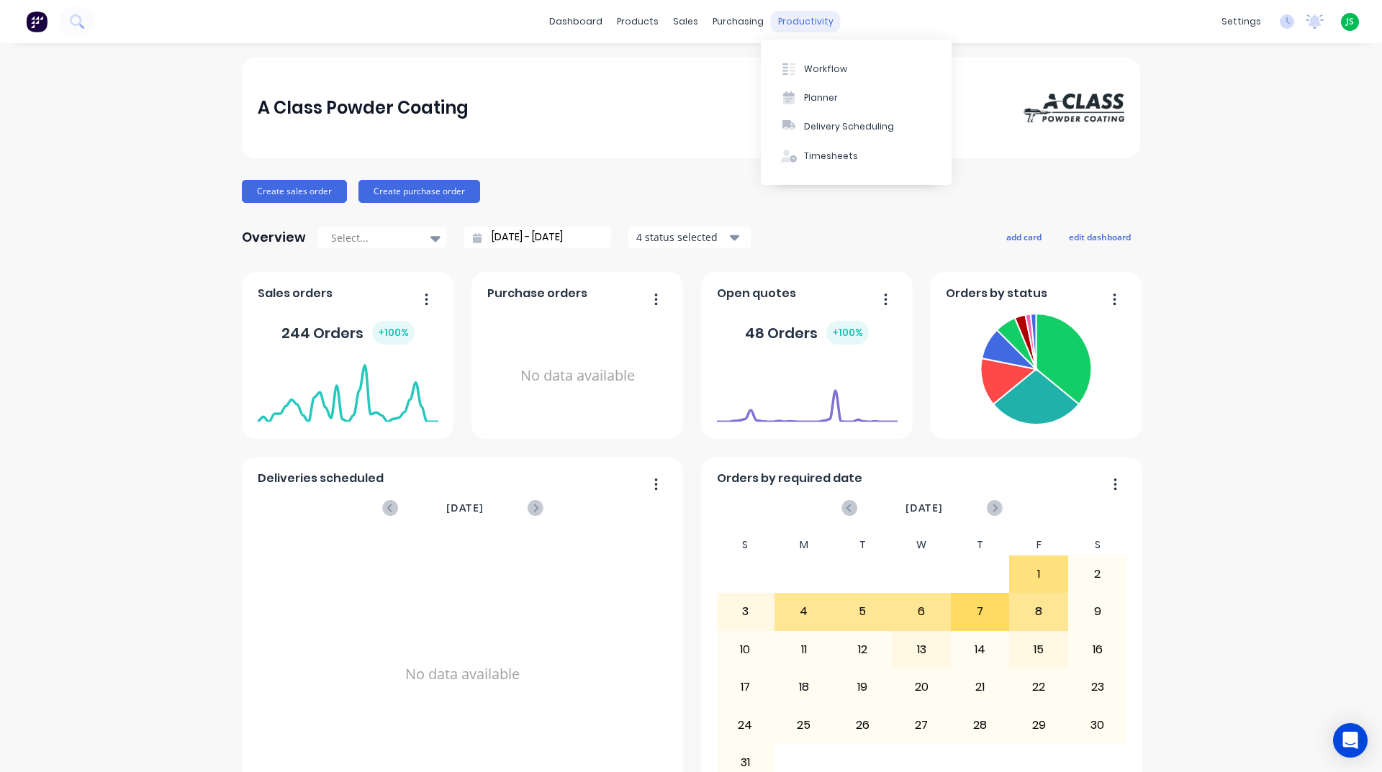
click at [781, 24] on div "productivity" at bounding box center [806, 22] width 70 height 22
click at [792, 68] on icon at bounding box center [788, 69] width 13 height 13
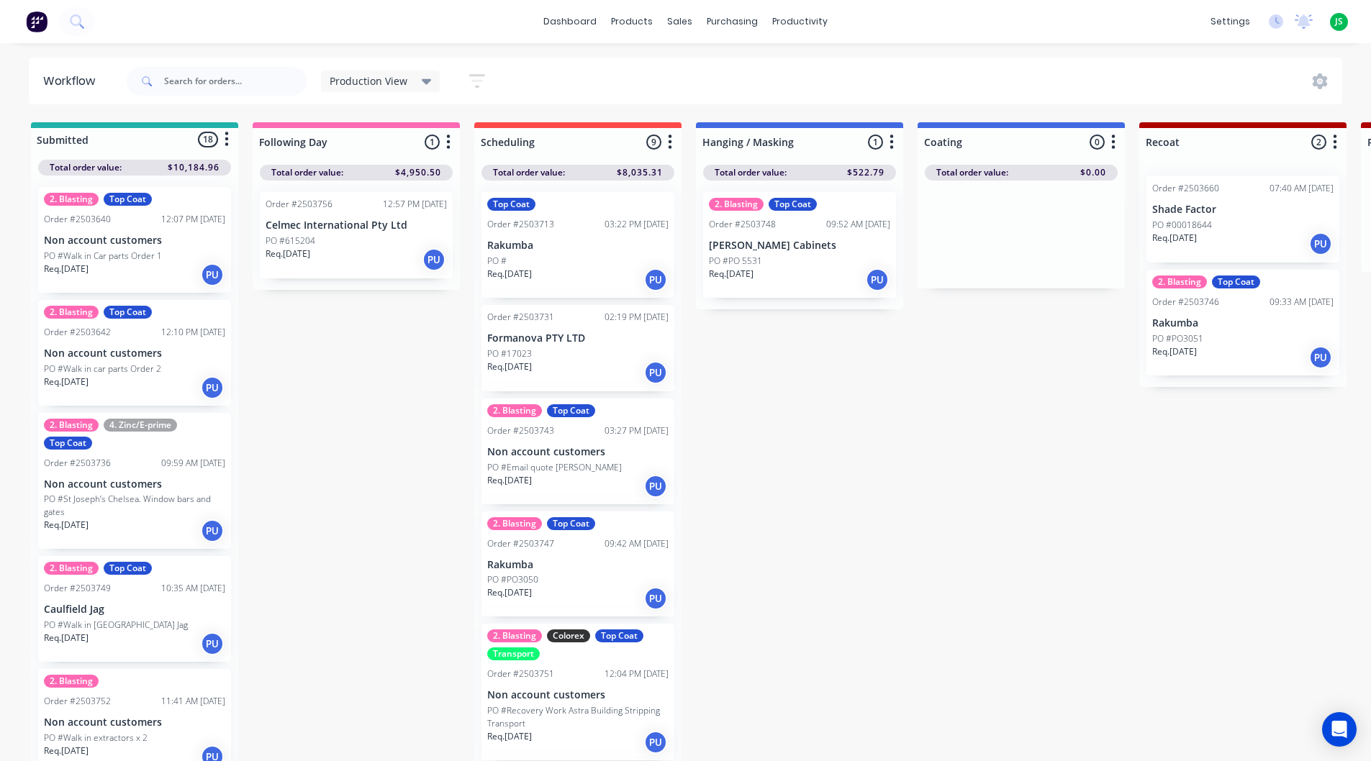
click at [589, 279] on div "Req. [DATE] PU" at bounding box center [577, 280] width 181 height 24
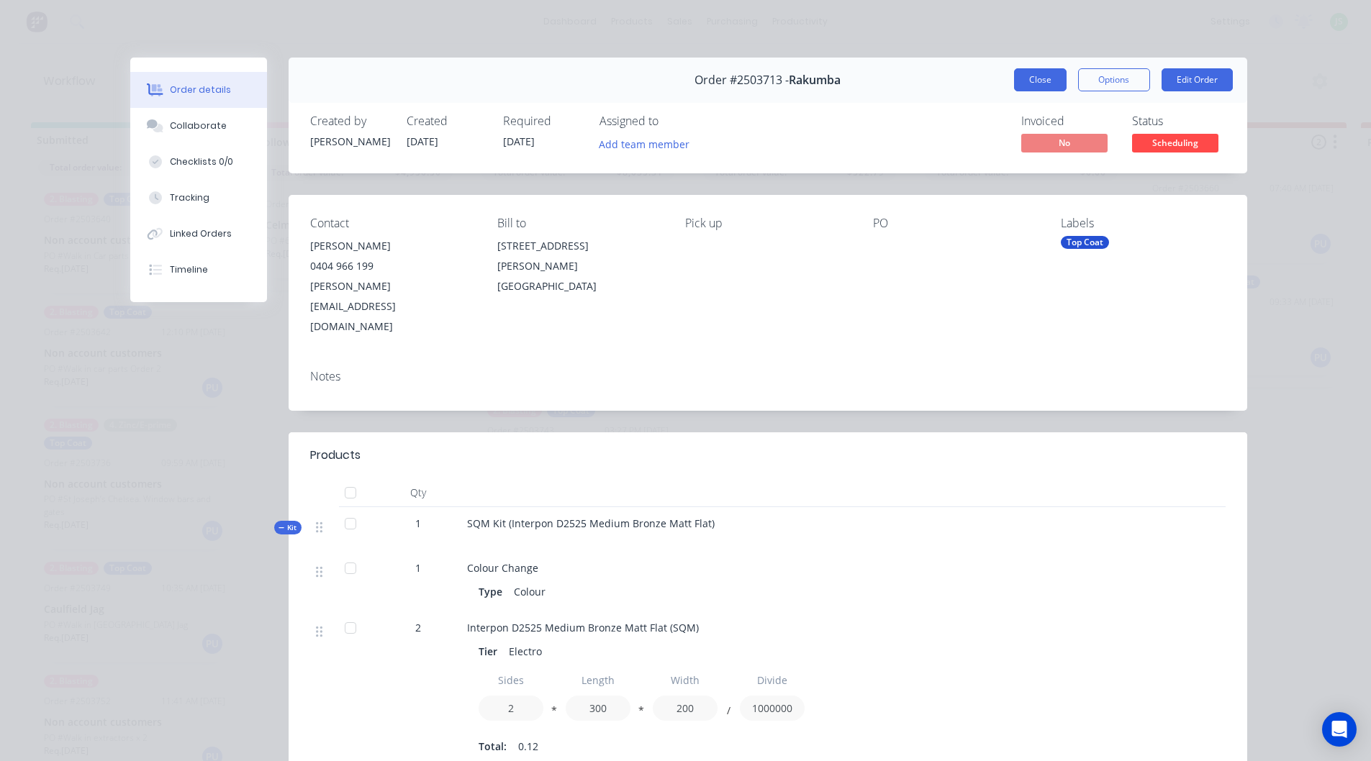
click at [1051, 77] on button "Close" at bounding box center [1040, 79] width 53 height 23
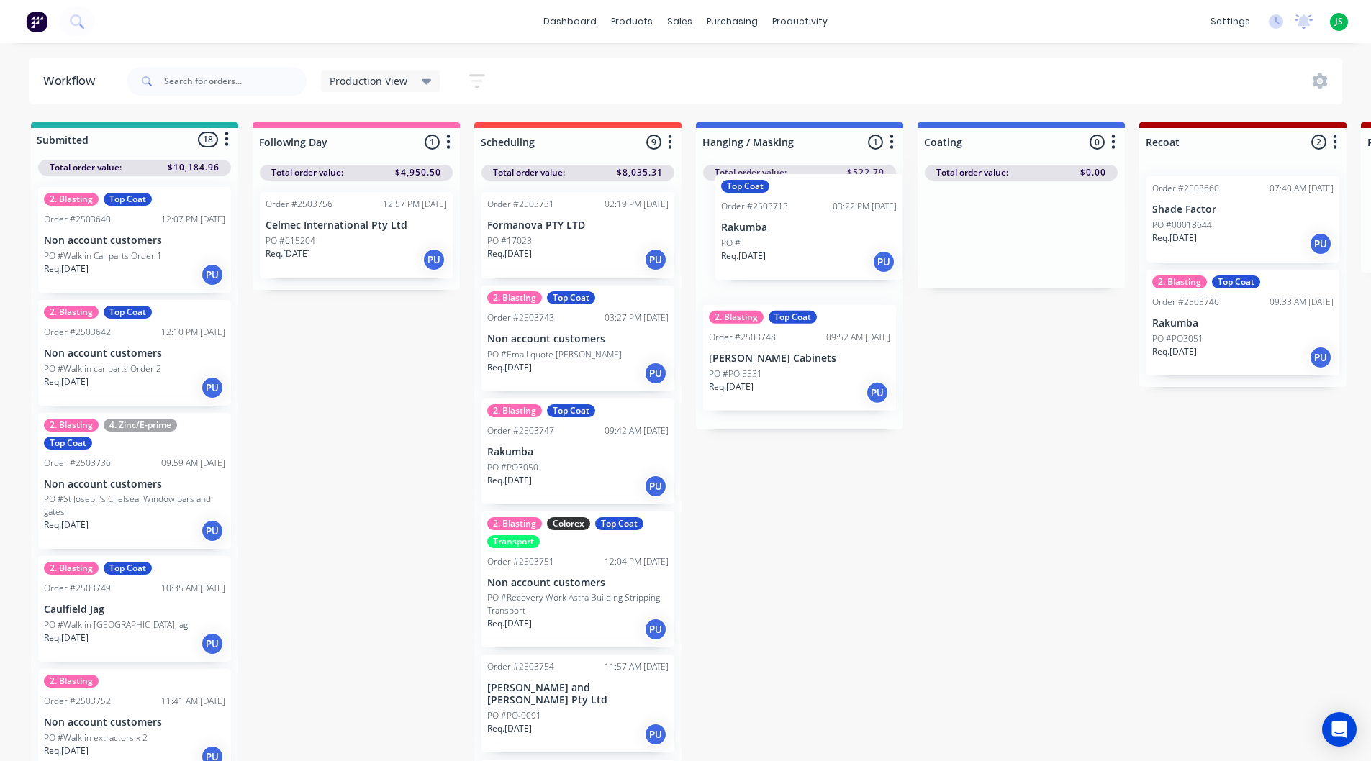
drag, startPoint x: 591, startPoint y: 261, endPoint x: 841, endPoint y: 241, distance: 250.6
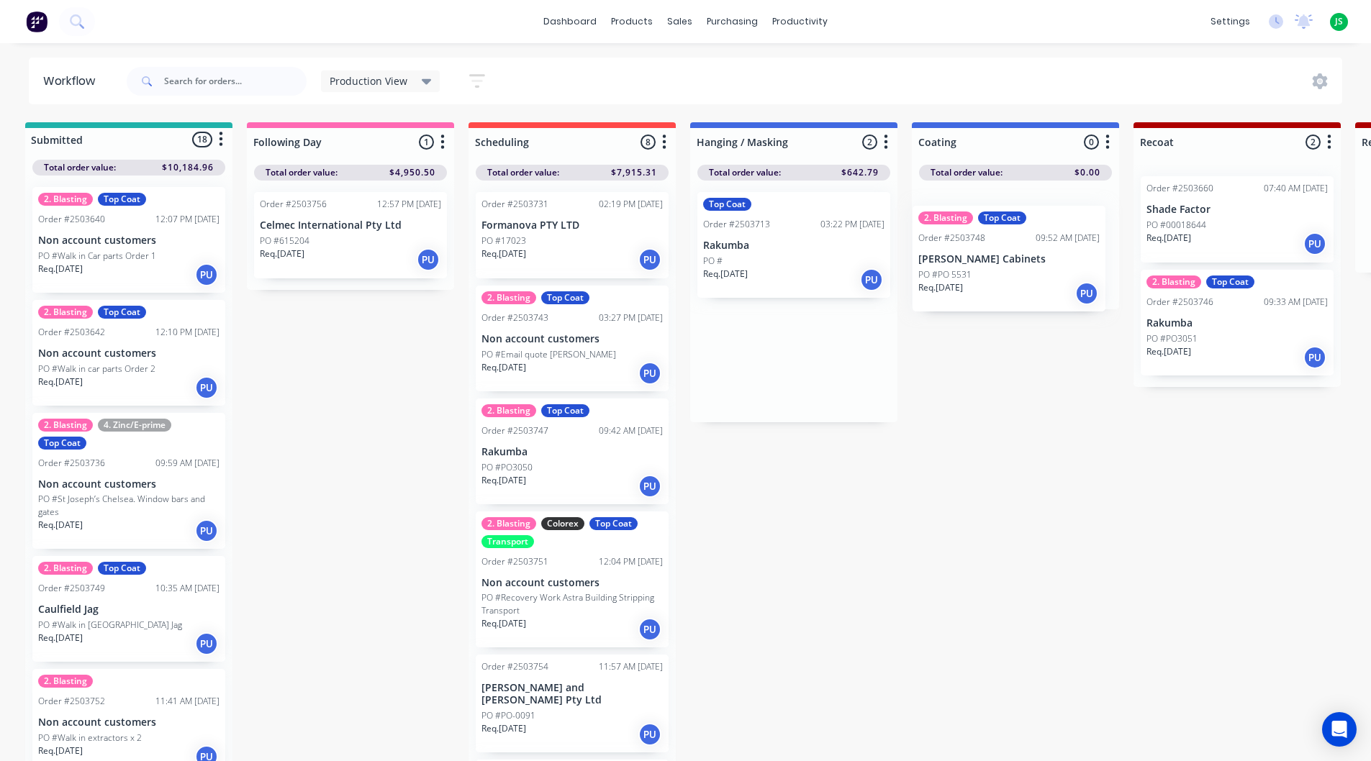
drag, startPoint x: 791, startPoint y: 362, endPoint x: 1029, endPoint y: 243, distance: 266.5
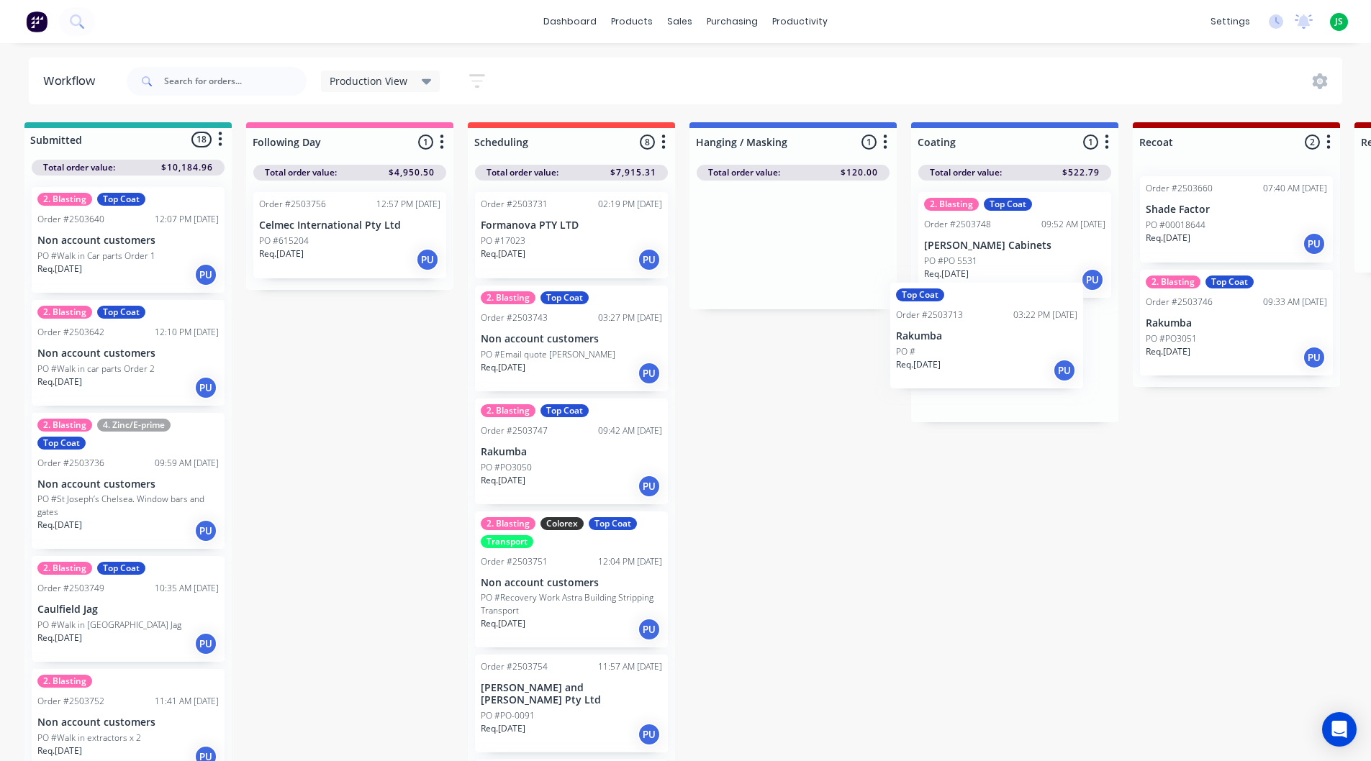
drag, startPoint x: 795, startPoint y: 260, endPoint x: 1024, endPoint y: 367, distance: 253.4
click at [1010, 362] on p "Rakumba" at bounding box center [1014, 359] width 181 height 12
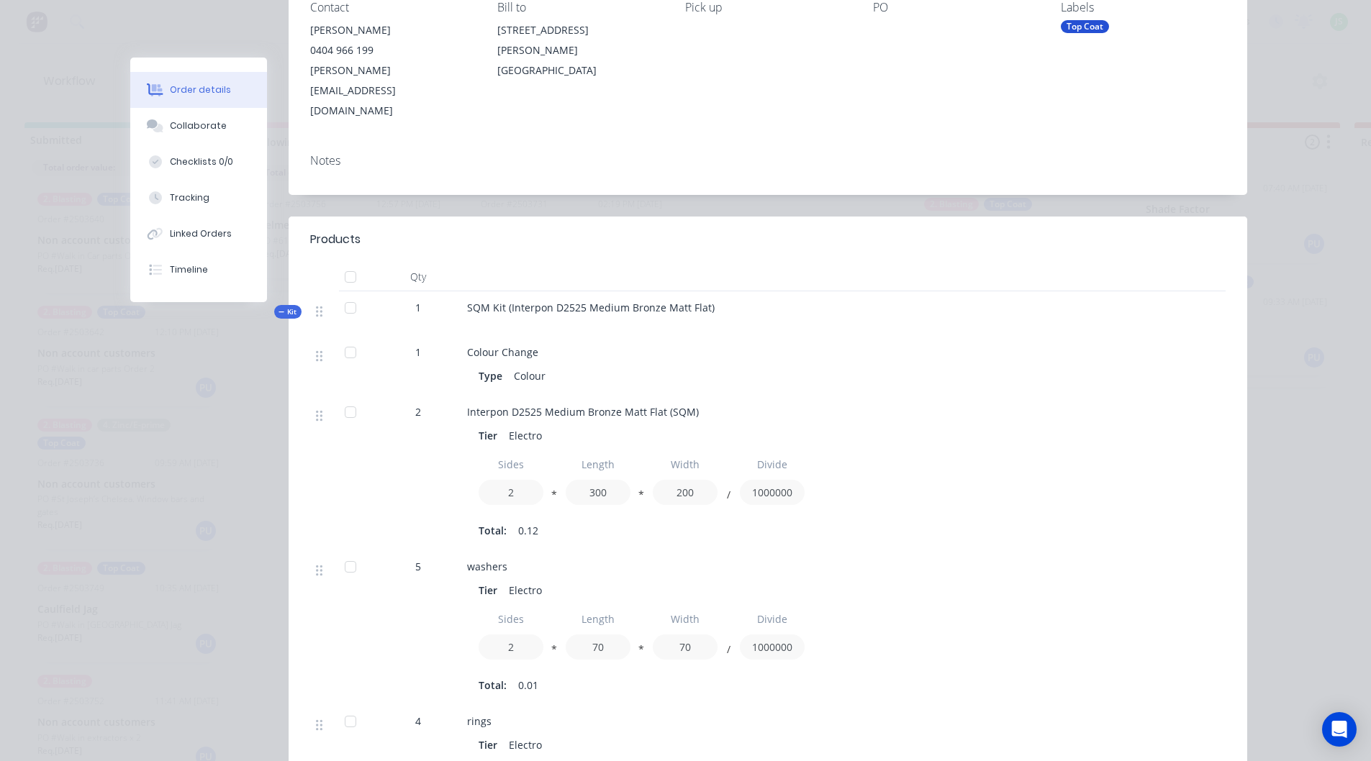
scroll to position [0, 0]
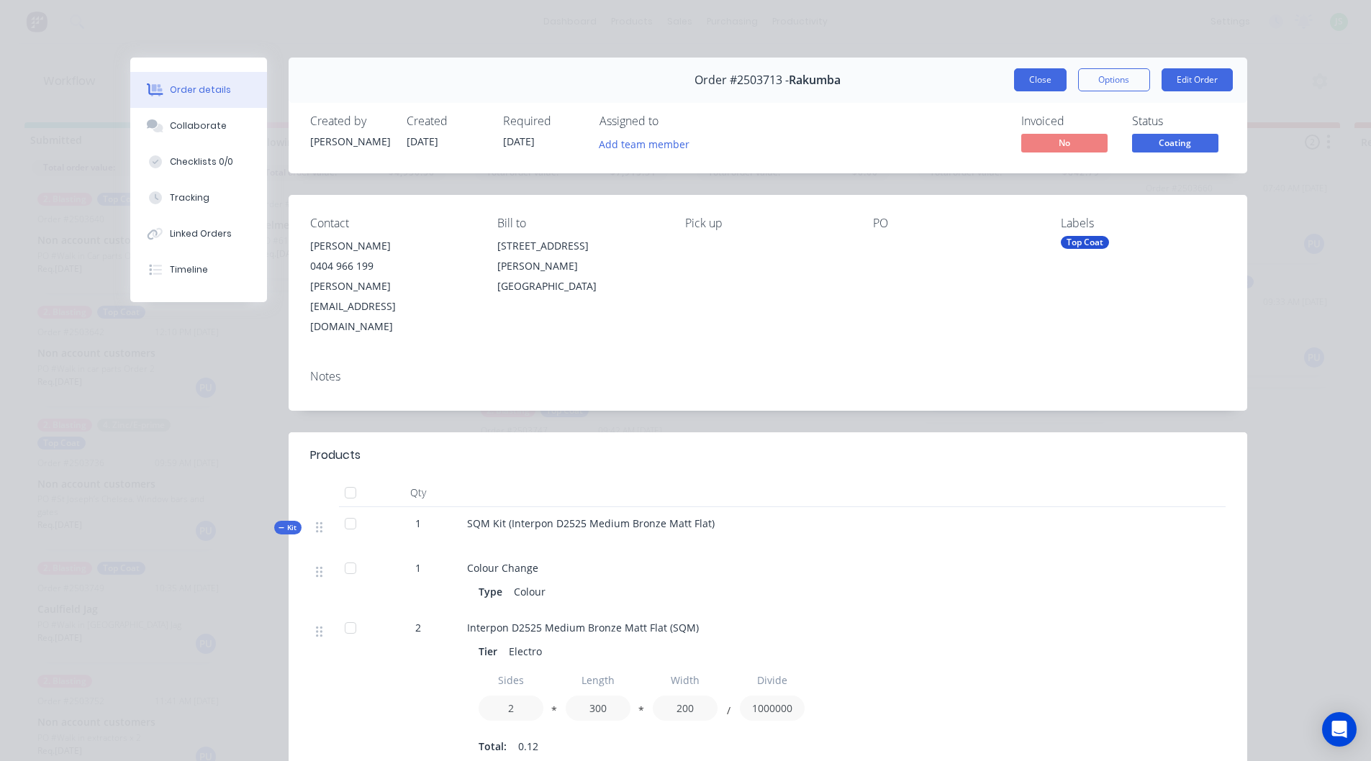
click at [1033, 85] on button "Close" at bounding box center [1040, 79] width 53 height 23
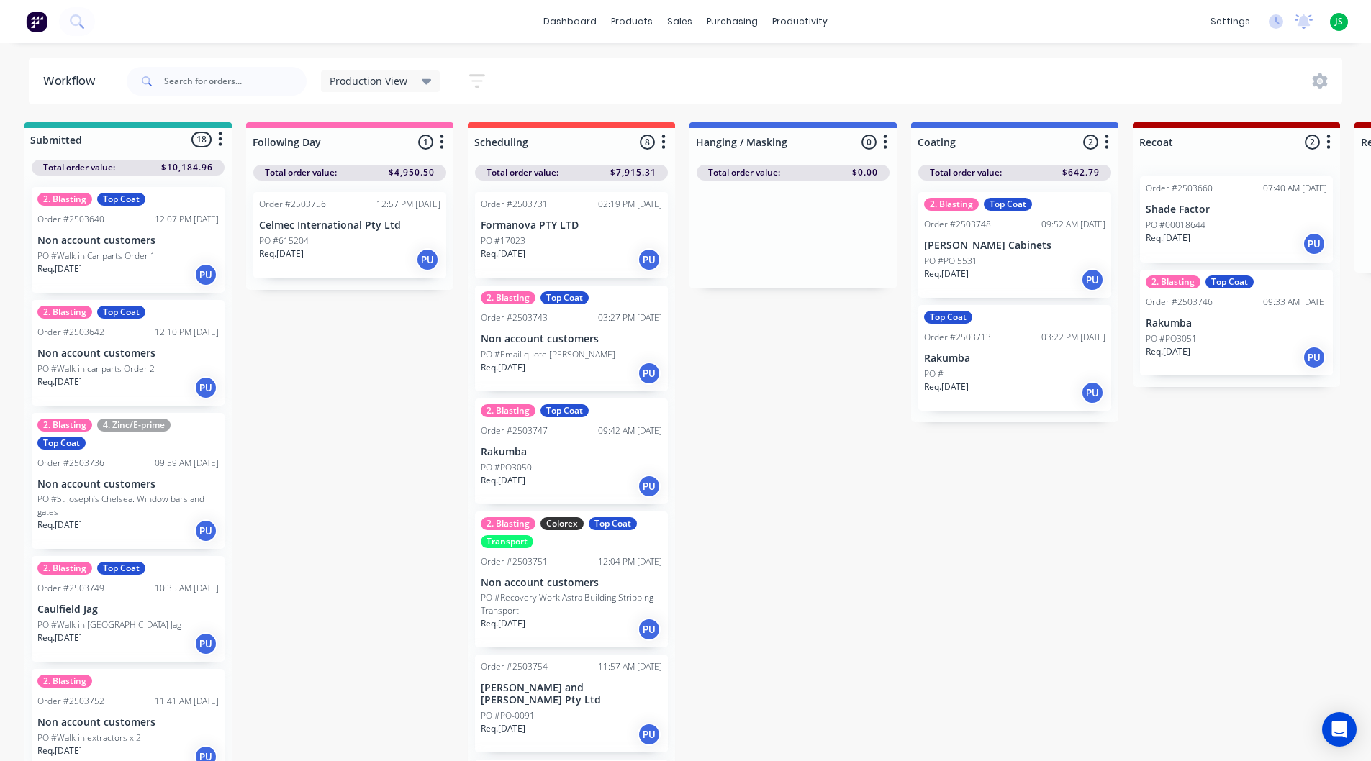
click at [600, 474] on div "Req. [DATE] PU" at bounding box center [571, 486] width 181 height 24
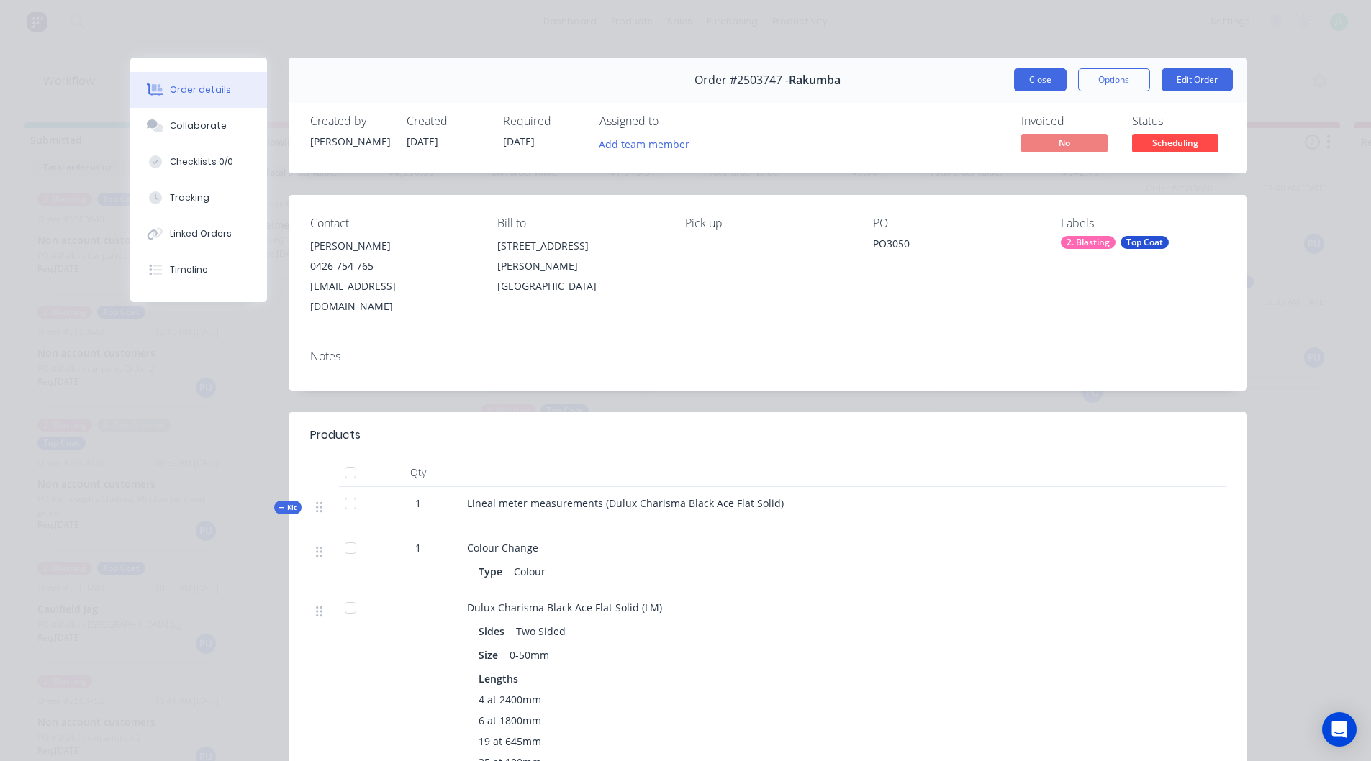
click at [1031, 73] on button "Close" at bounding box center [1040, 79] width 53 height 23
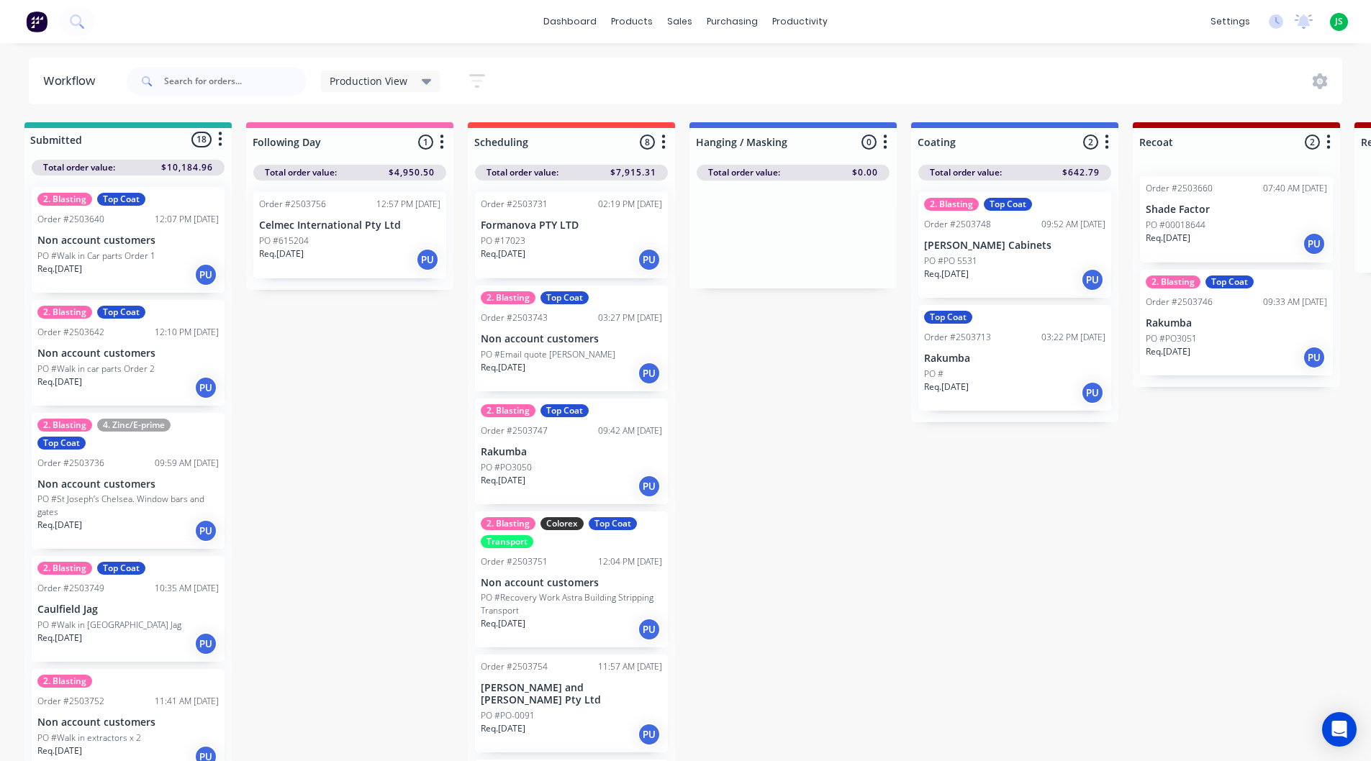
click at [1207, 321] on p "Rakumba" at bounding box center [1236, 323] width 181 height 12
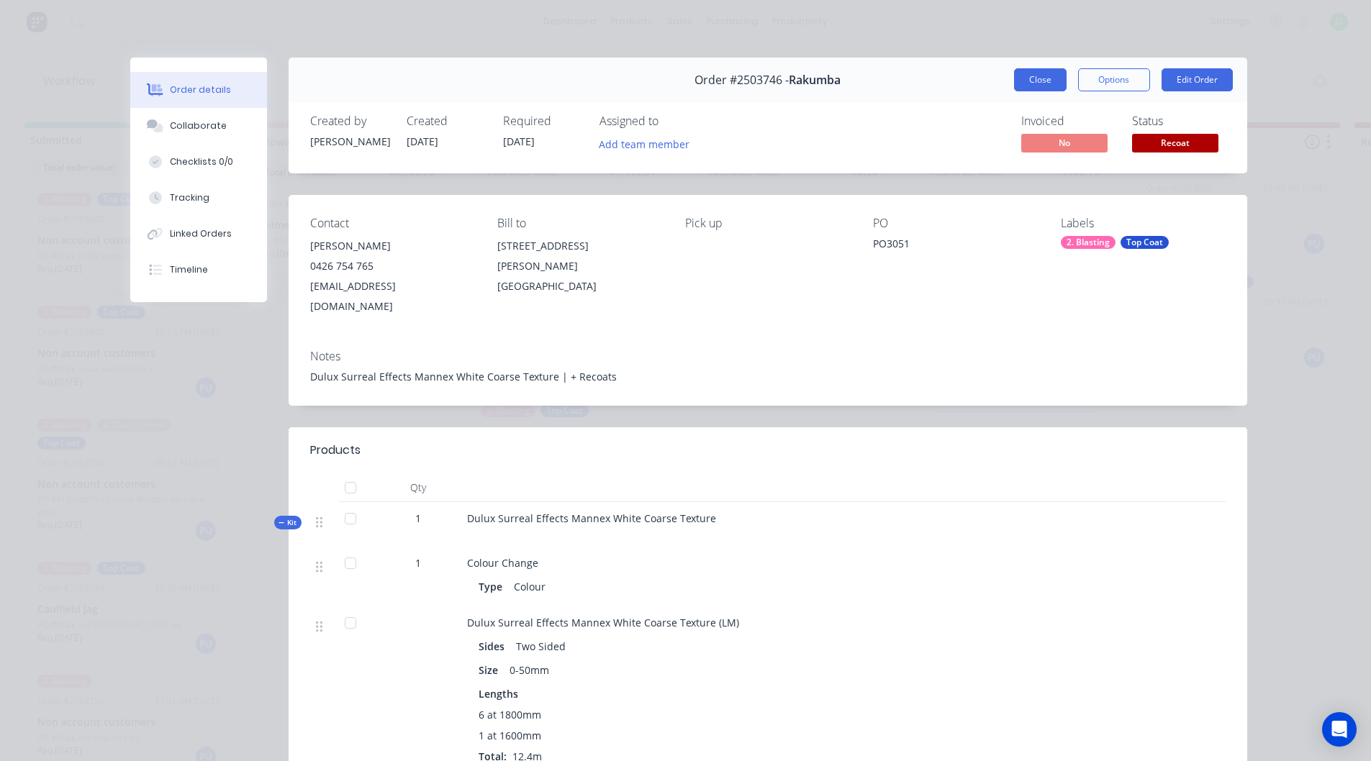
click at [1041, 70] on button "Close" at bounding box center [1040, 79] width 53 height 23
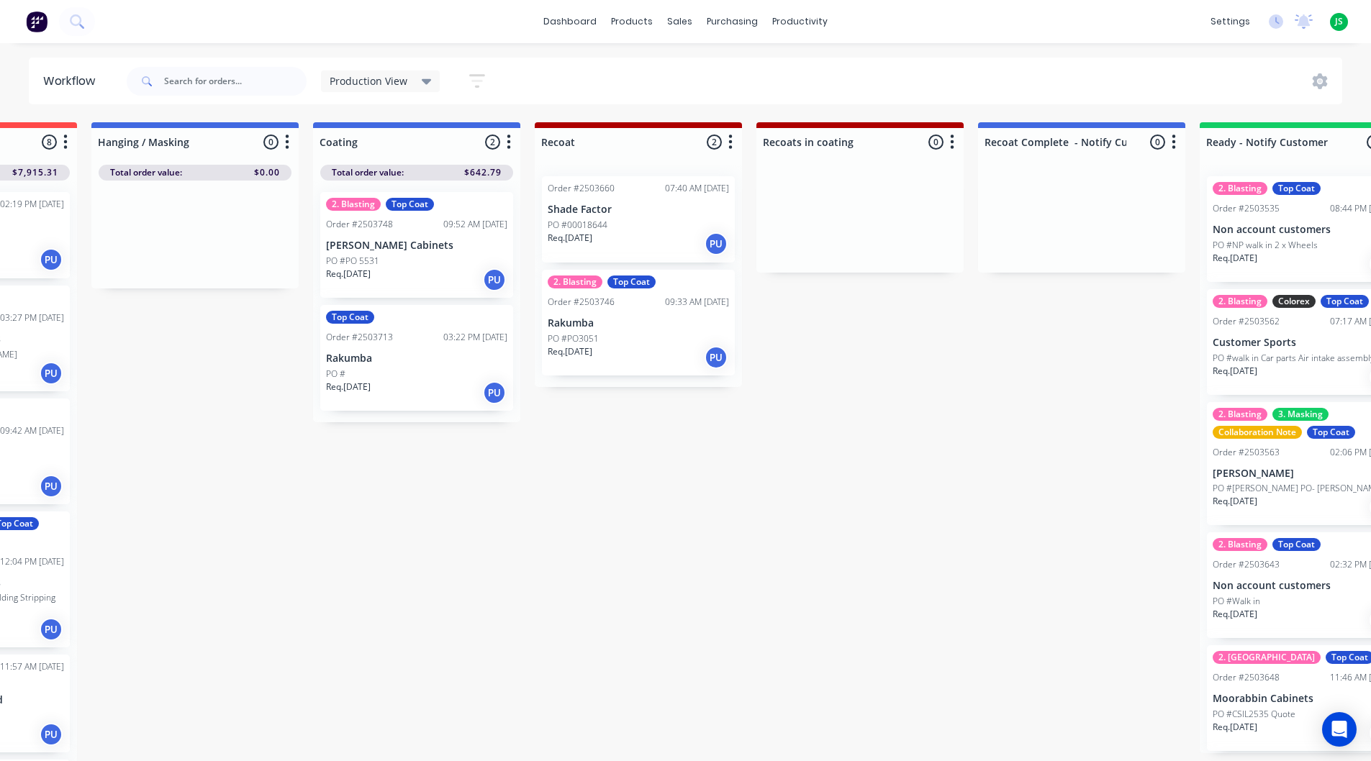
scroll to position [0, 561]
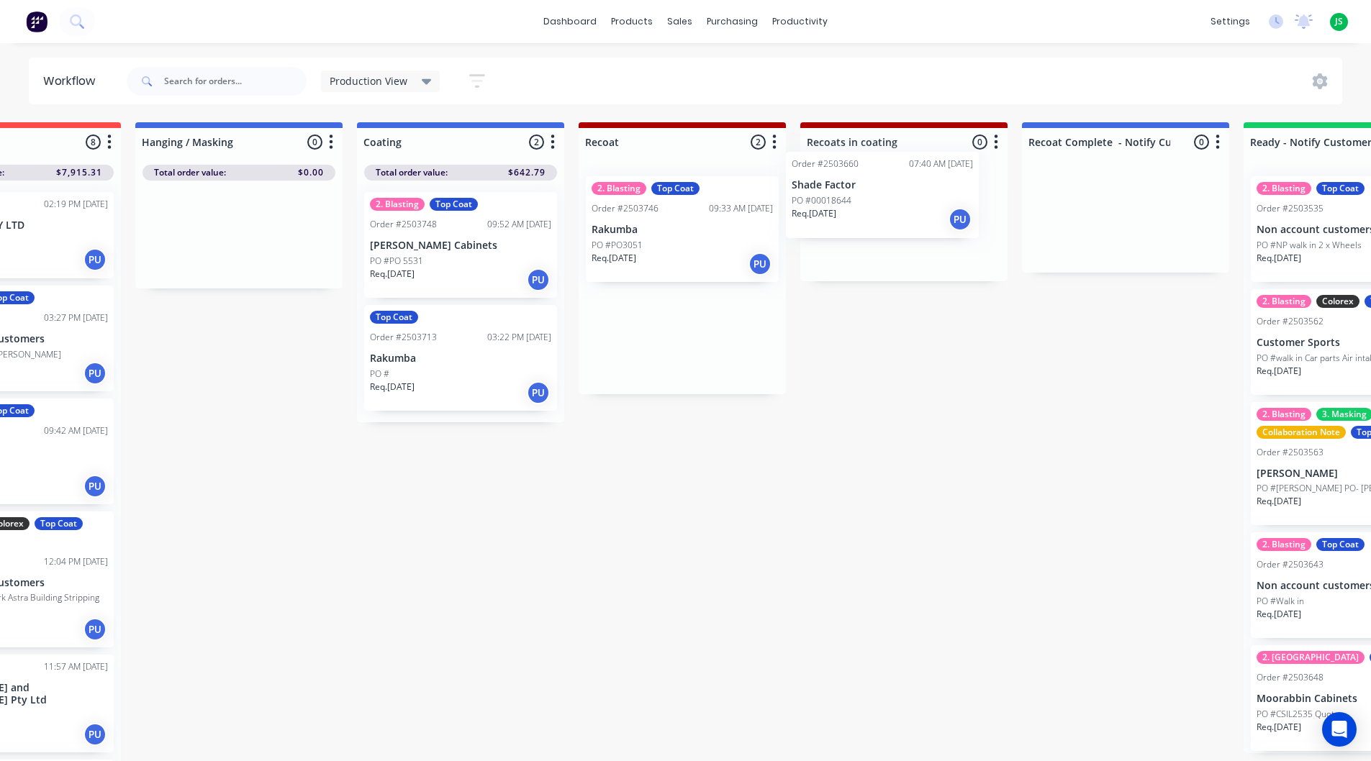
drag, startPoint x: 674, startPoint y: 235, endPoint x: 888, endPoint y: 214, distance: 214.7
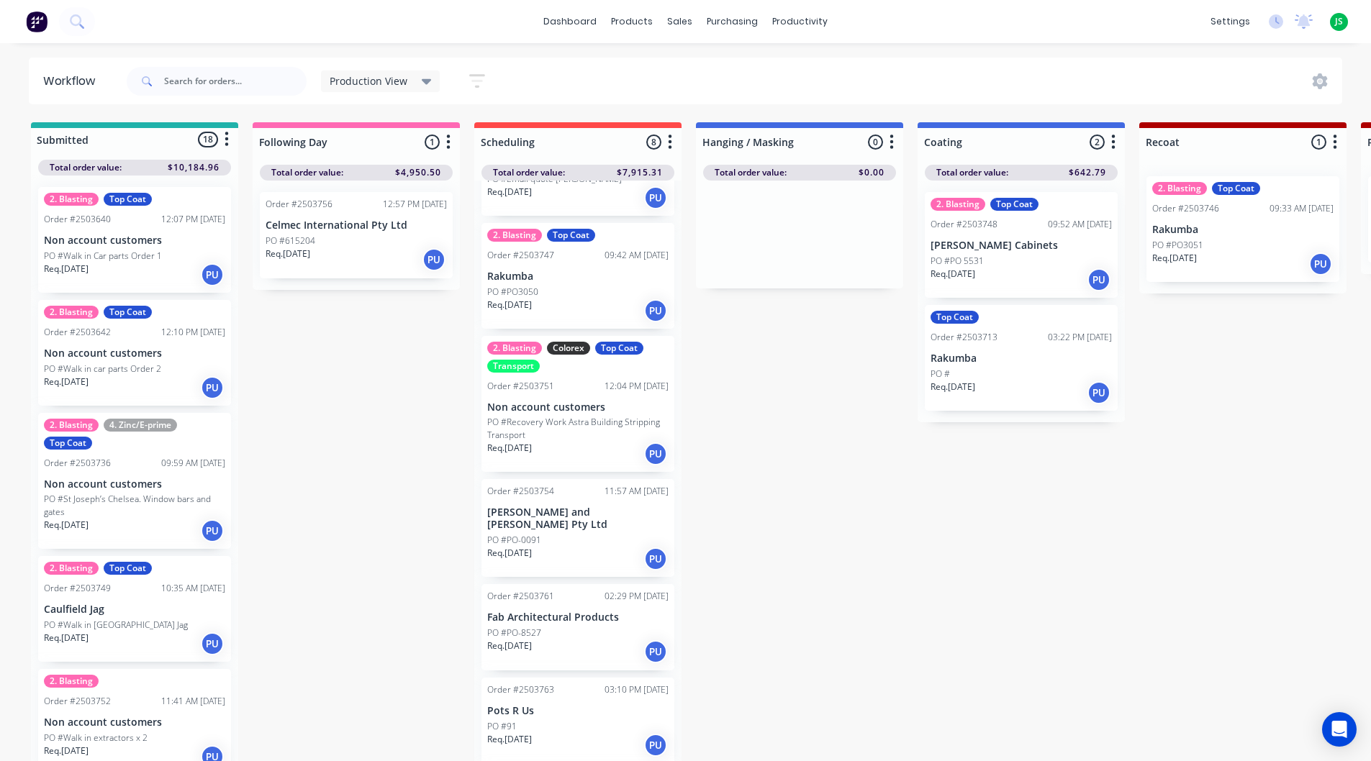
scroll to position [0, 0]
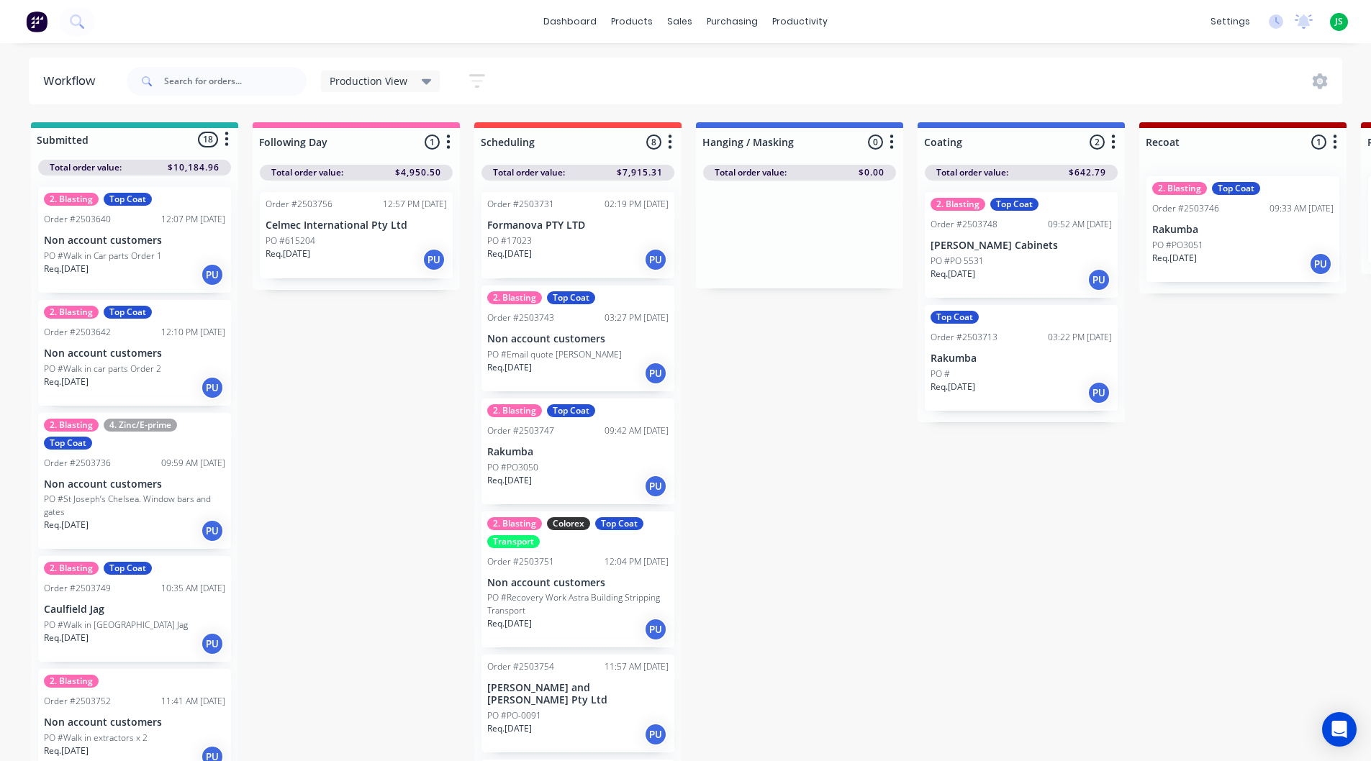
click at [579, 466] on div "PO #PO3050" at bounding box center [577, 467] width 181 height 13
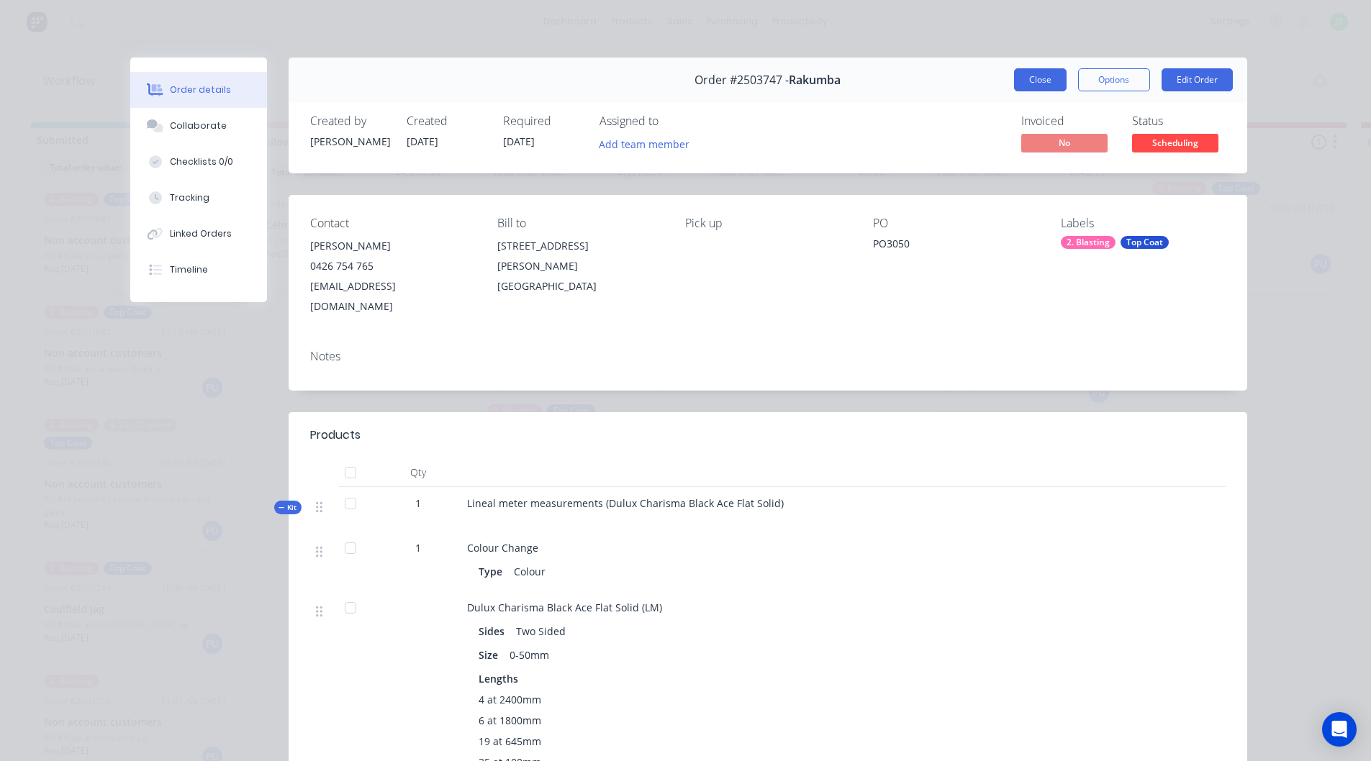
click at [1034, 84] on button "Close" at bounding box center [1040, 79] width 53 height 23
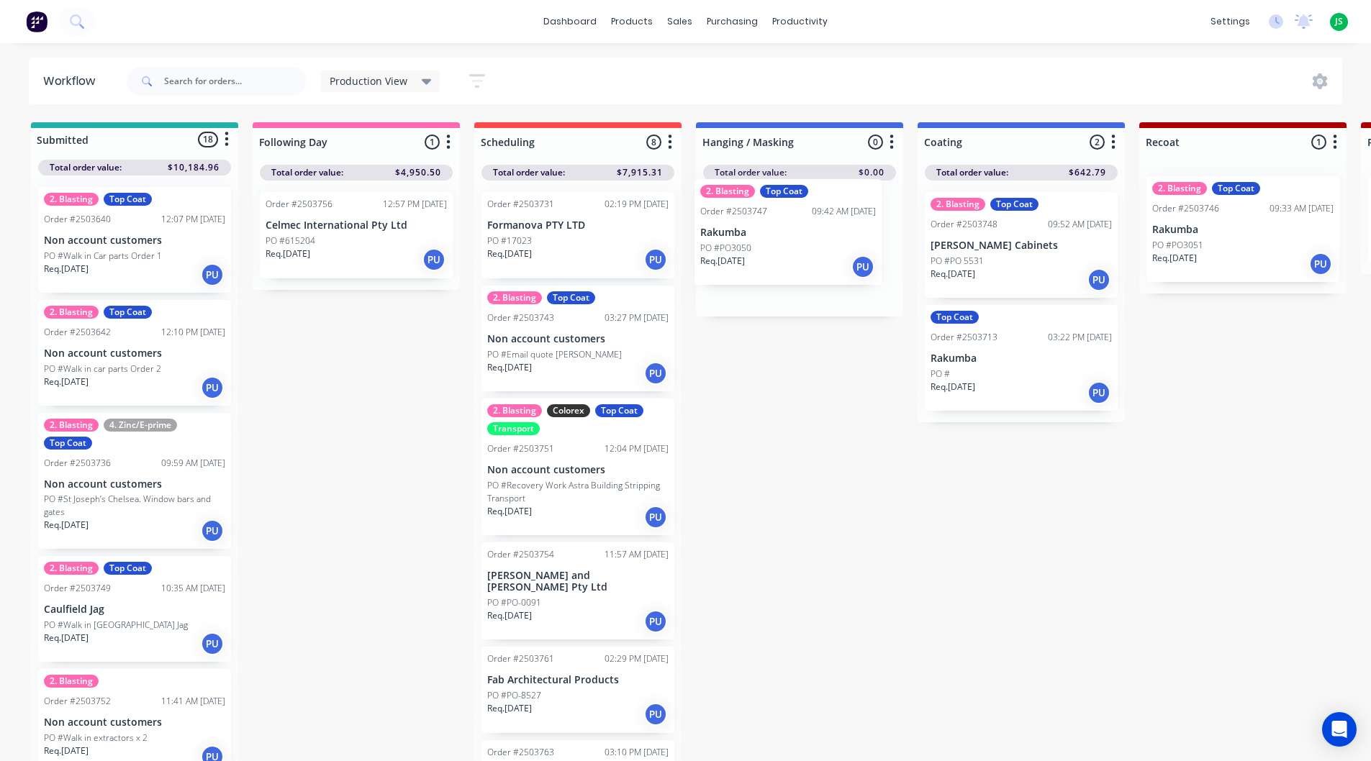
drag, startPoint x: 587, startPoint y: 457, endPoint x: 803, endPoint y: 231, distance: 312.6
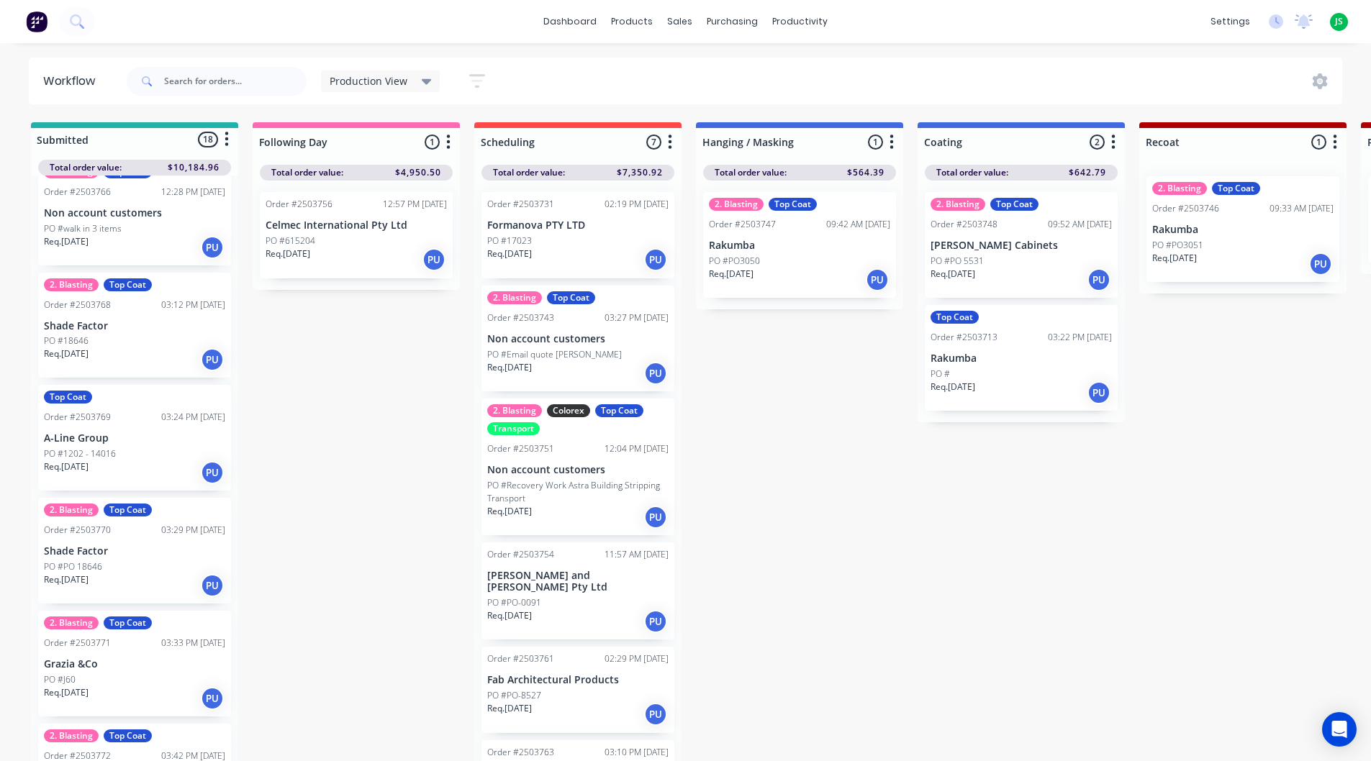
scroll to position [1275, 0]
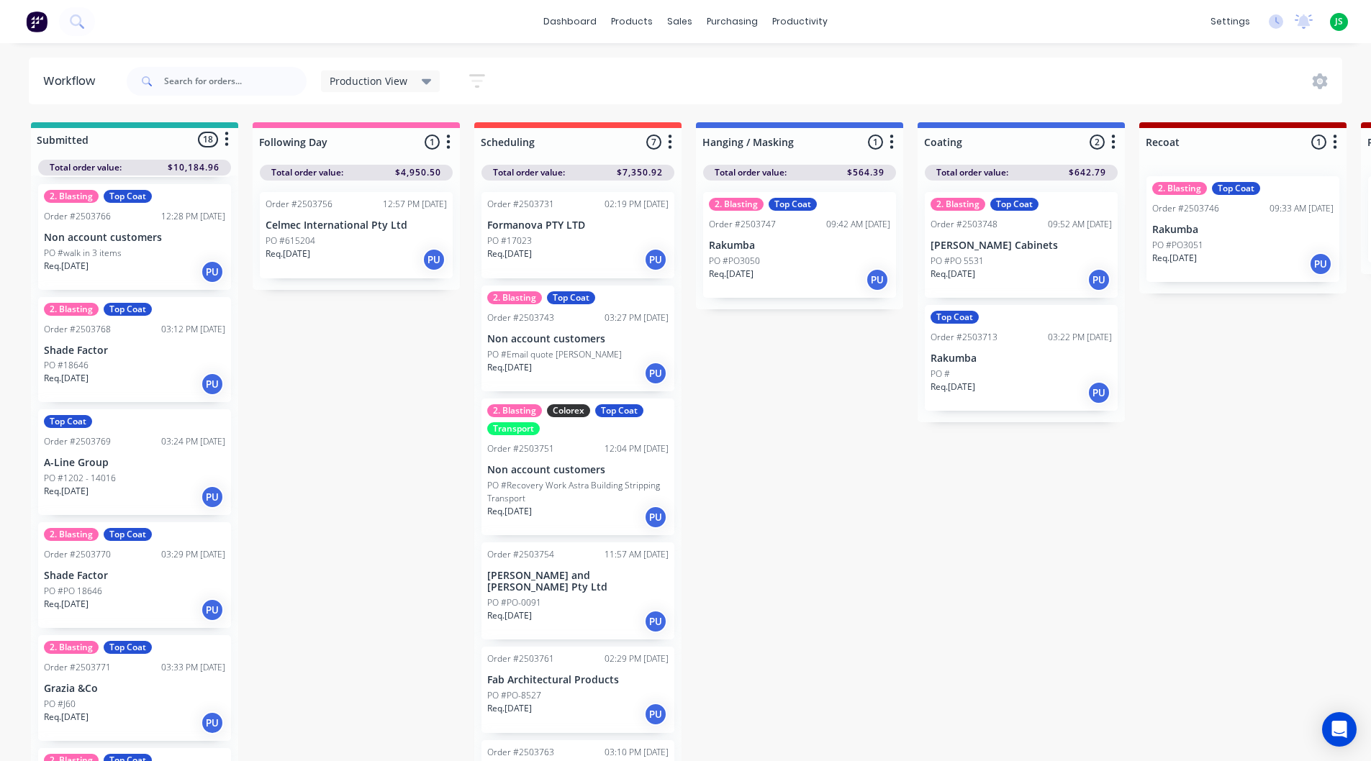
click at [145, 500] on div "Req. [DATE] PU" at bounding box center [134, 497] width 181 height 24
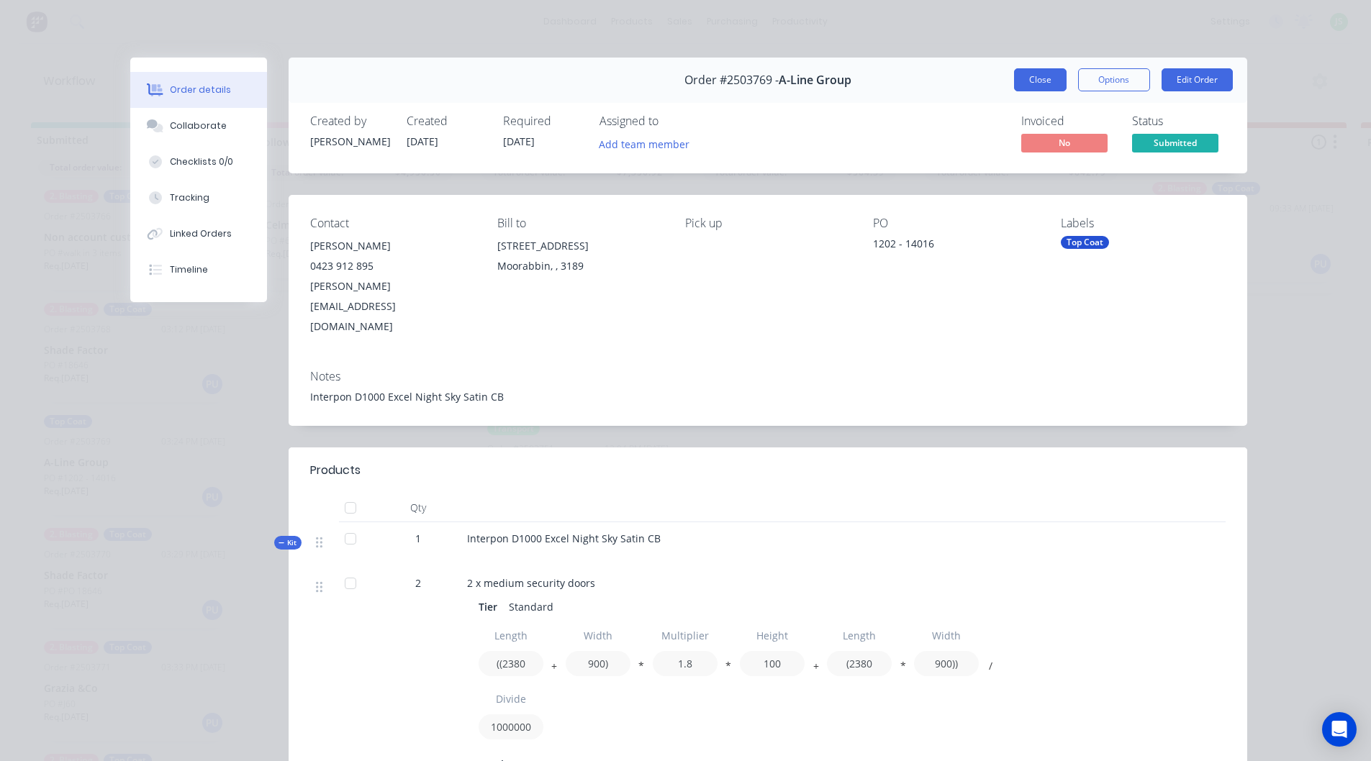
click at [1047, 83] on button "Close" at bounding box center [1040, 79] width 53 height 23
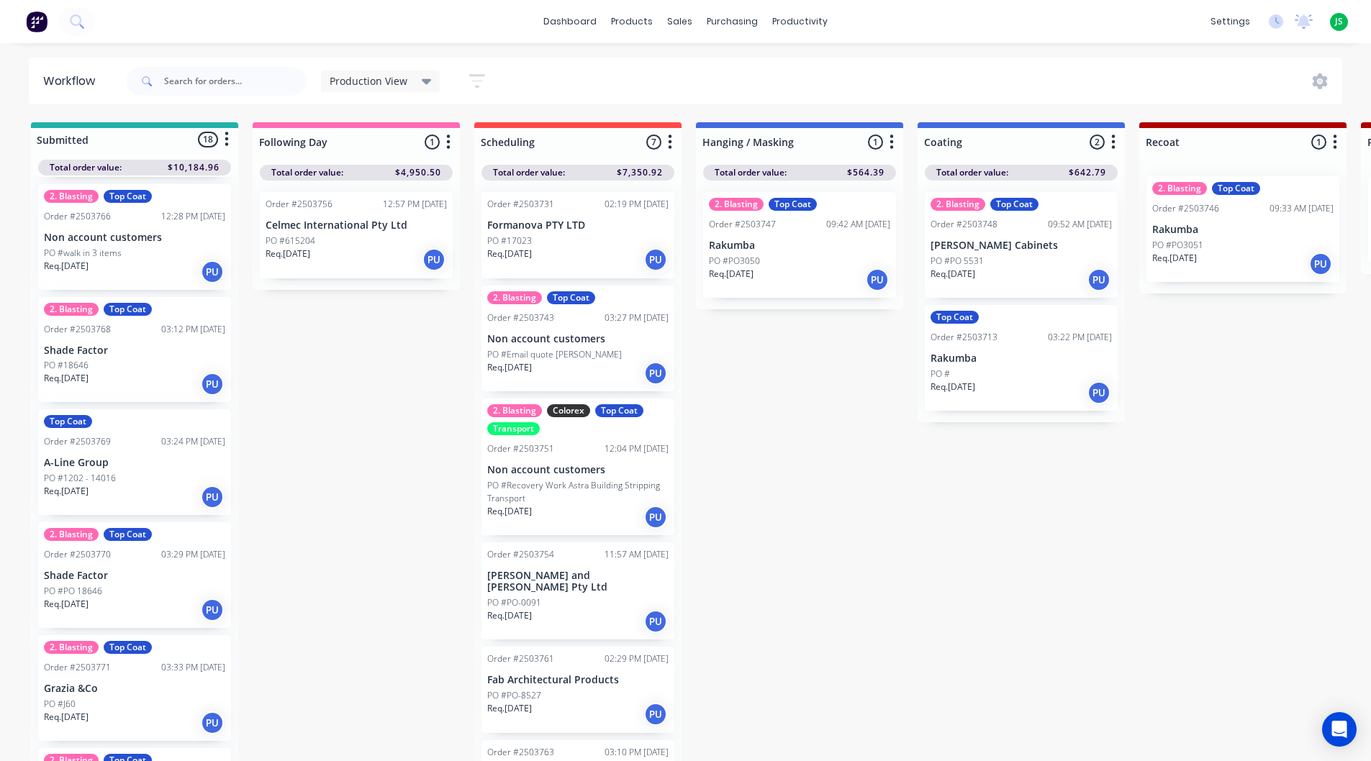
click at [577, 356] on p "PO #Email quote [PERSON_NAME]" at bounding box center [554, 354] width 135 height 13
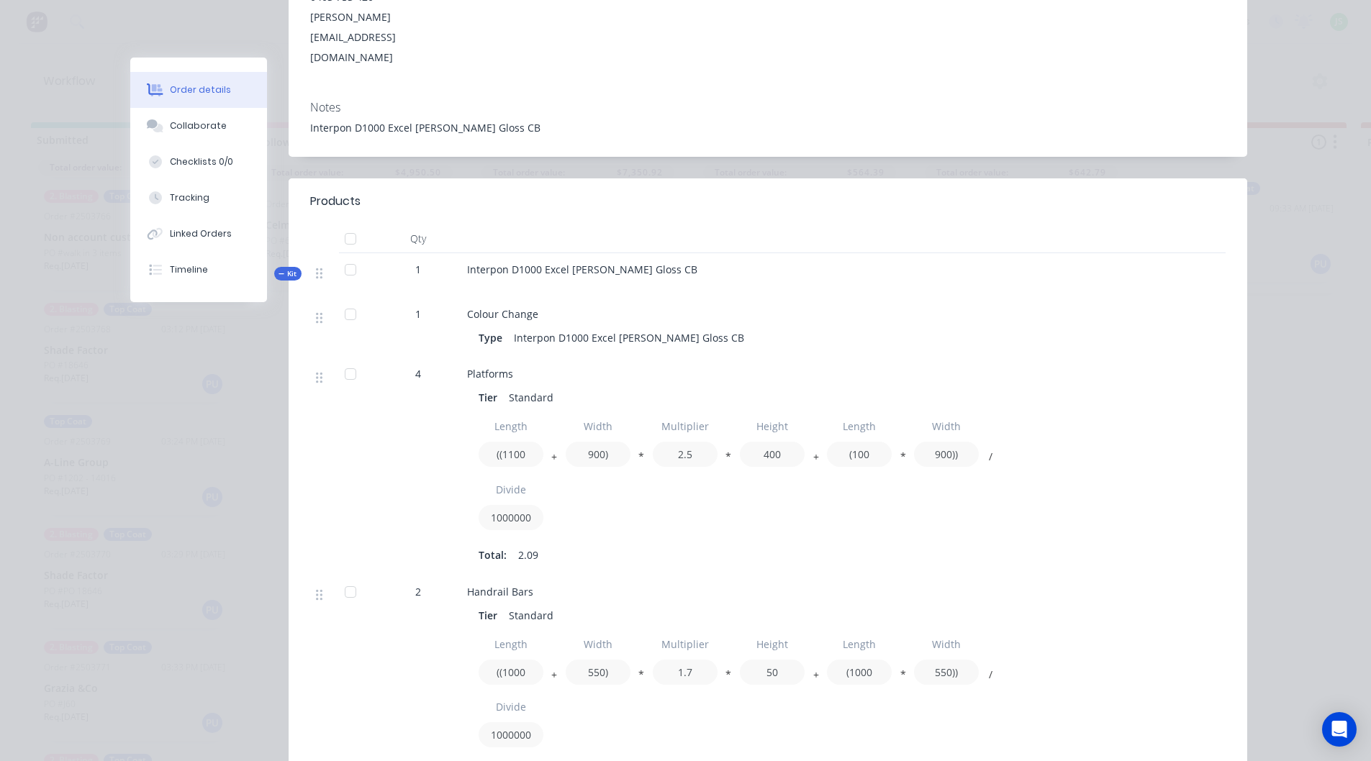
scroll to position [0, 0]
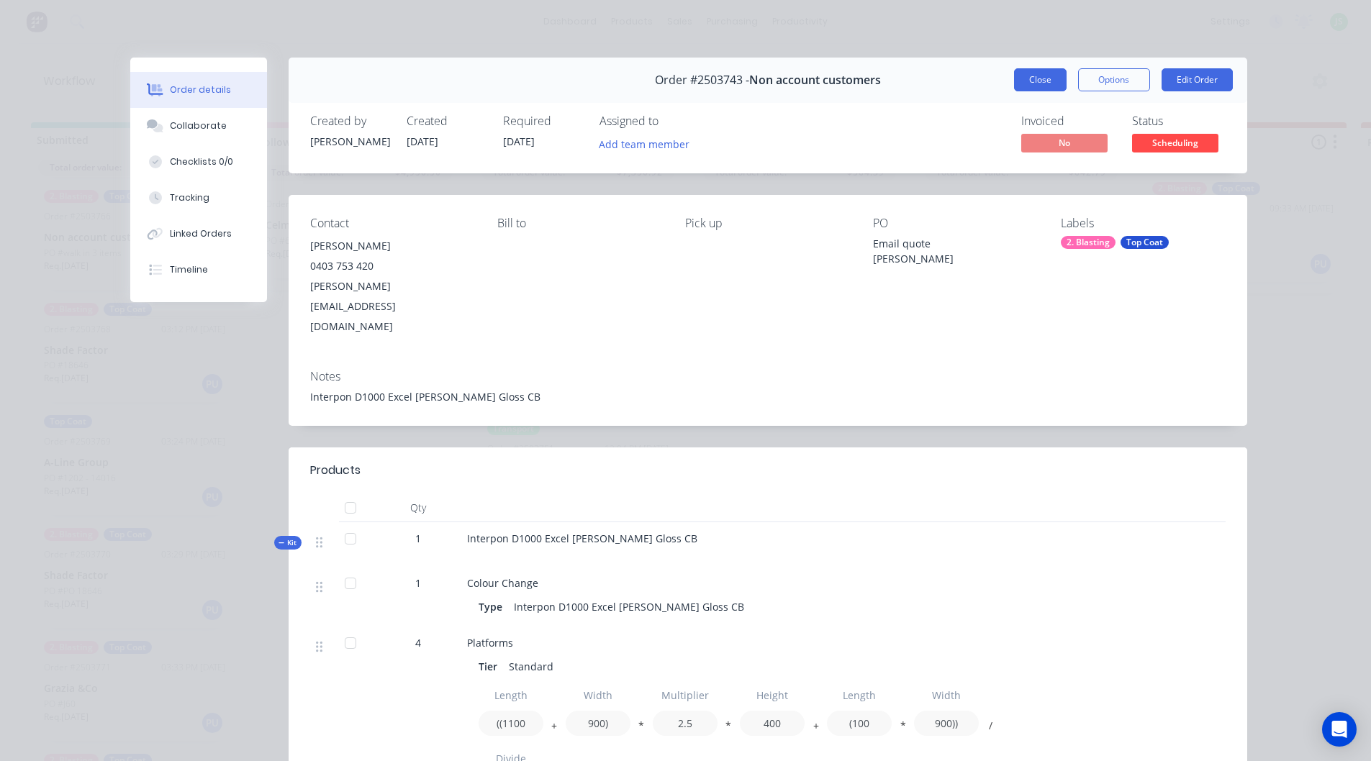
click at [1015, 77] on button "Close" at bounding box center [1040, 79] width 53 height 23
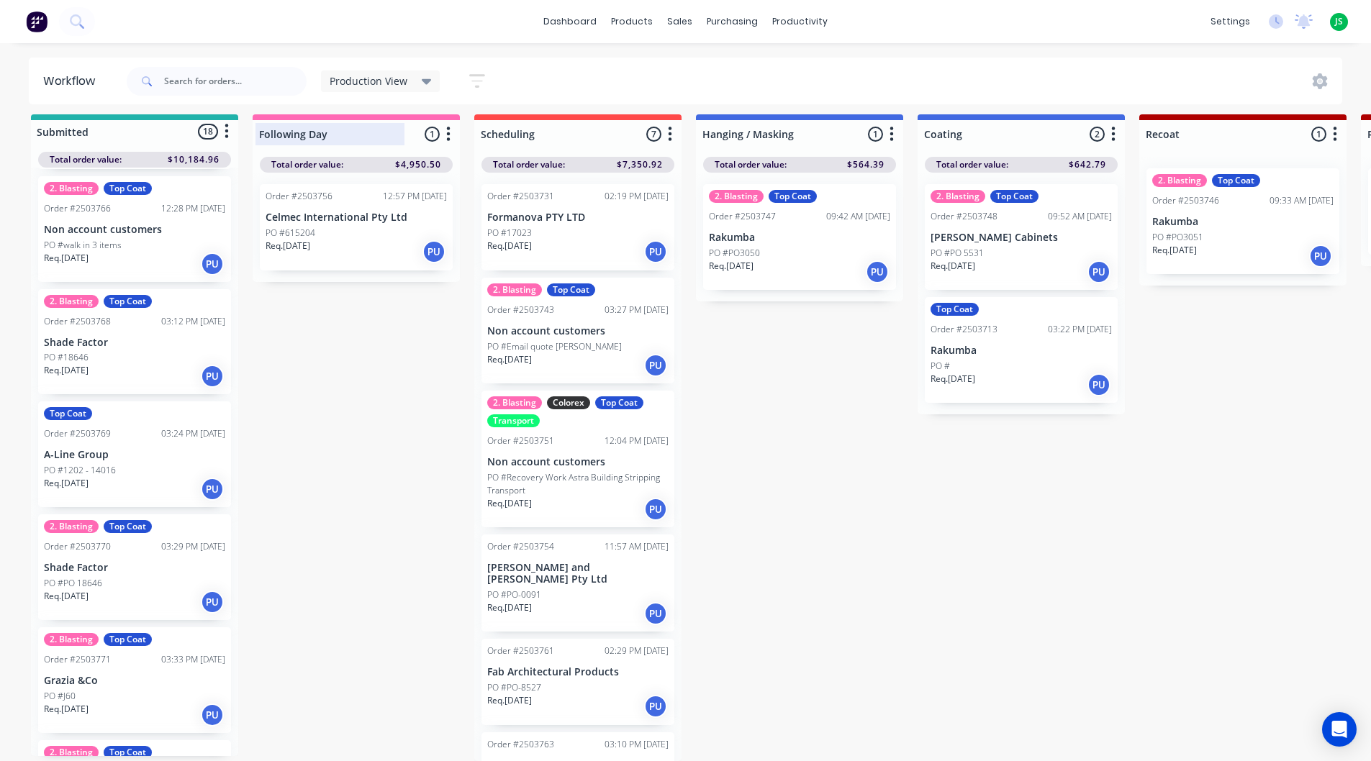
scroll to position [19, 0]
click at [584, 17] on link "dashboard" at bounding box center [570, 22] width 68 height 22
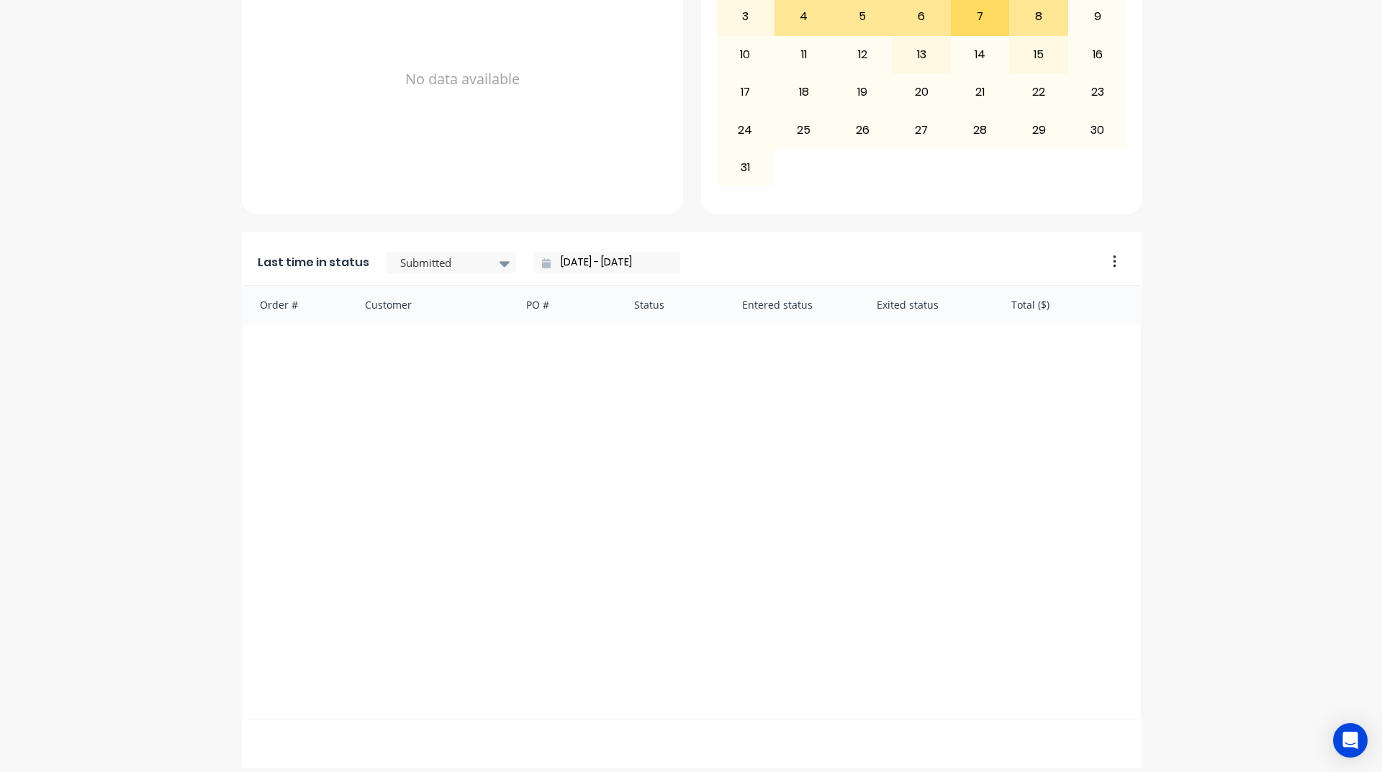
scroll to position [606, 0]
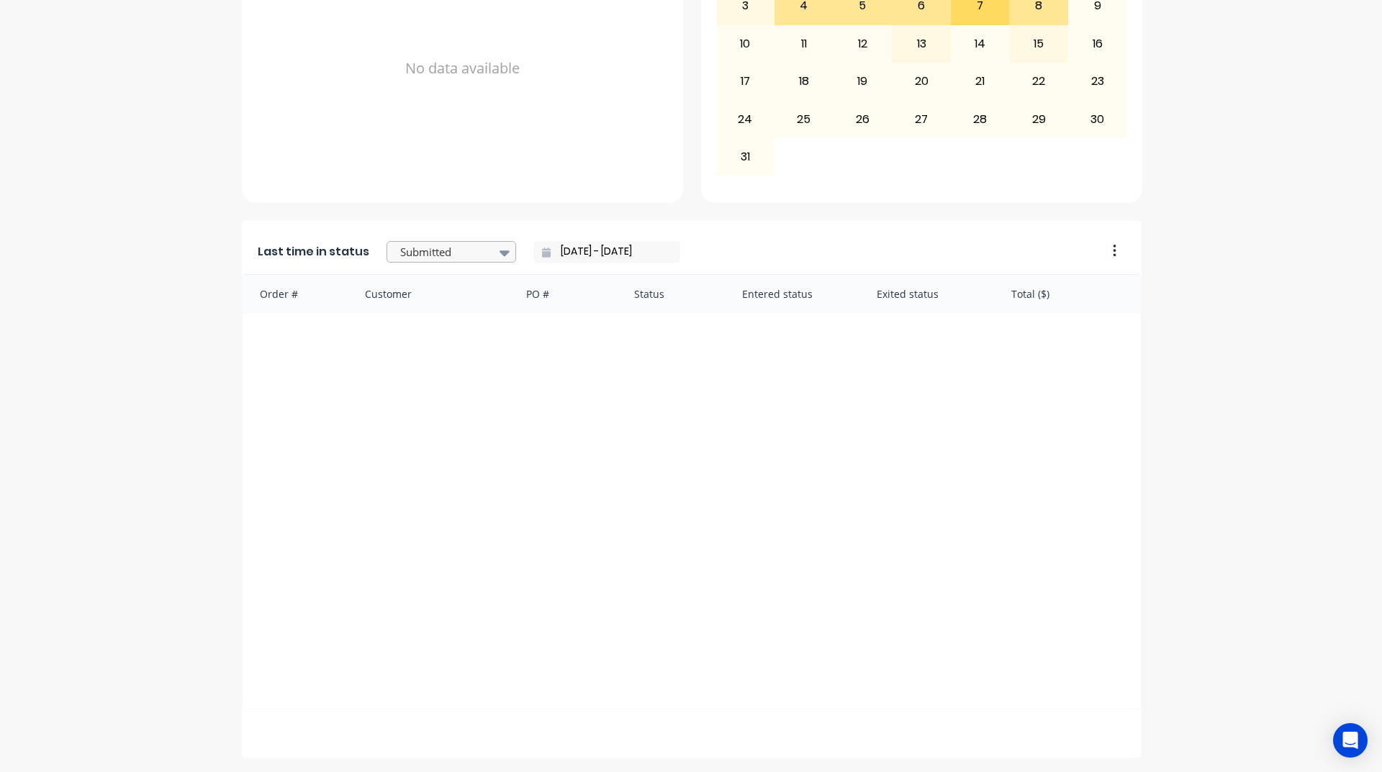
click at [456, 245] on div at bounding box center [444, 252] width 91 height 18
click at [412, 330] on div "Coating" at bounding box center [452, 317] width 130 height 27
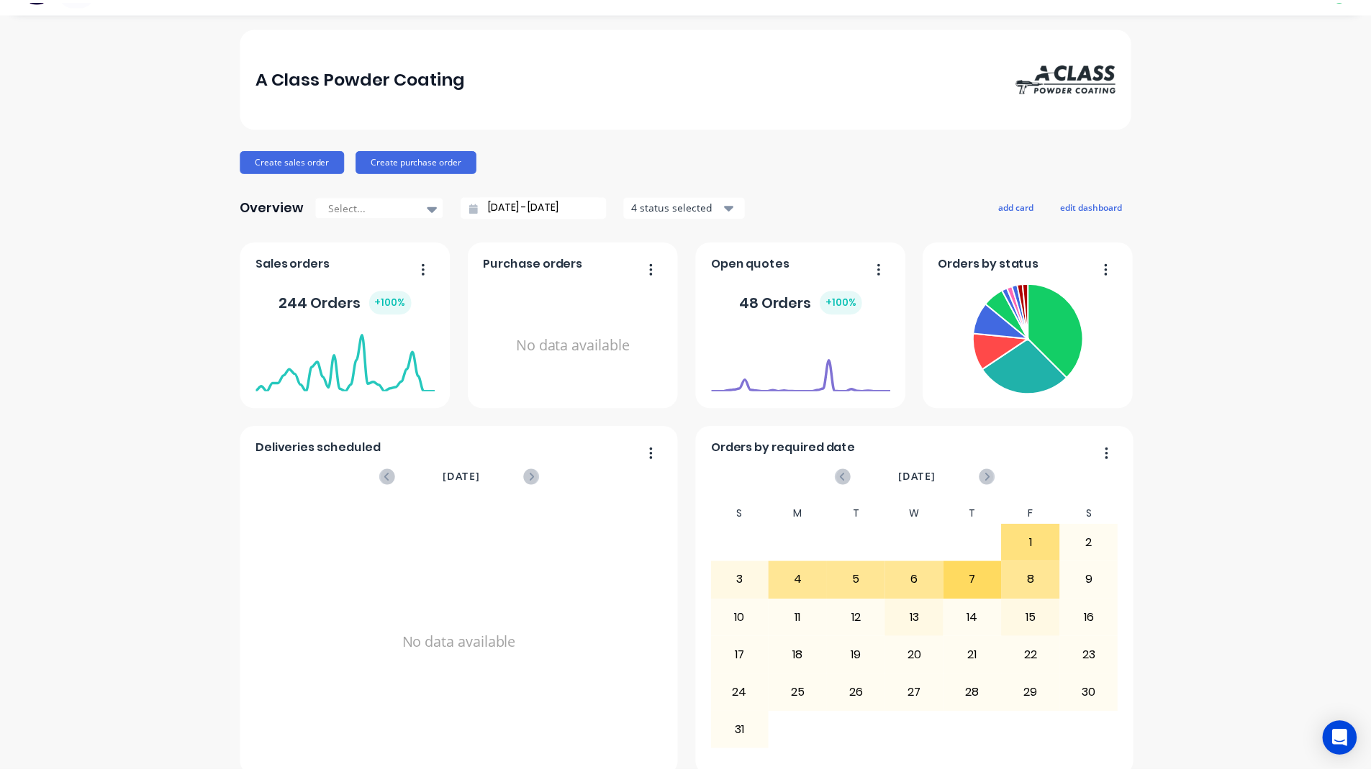
scroll to position [0, 0]
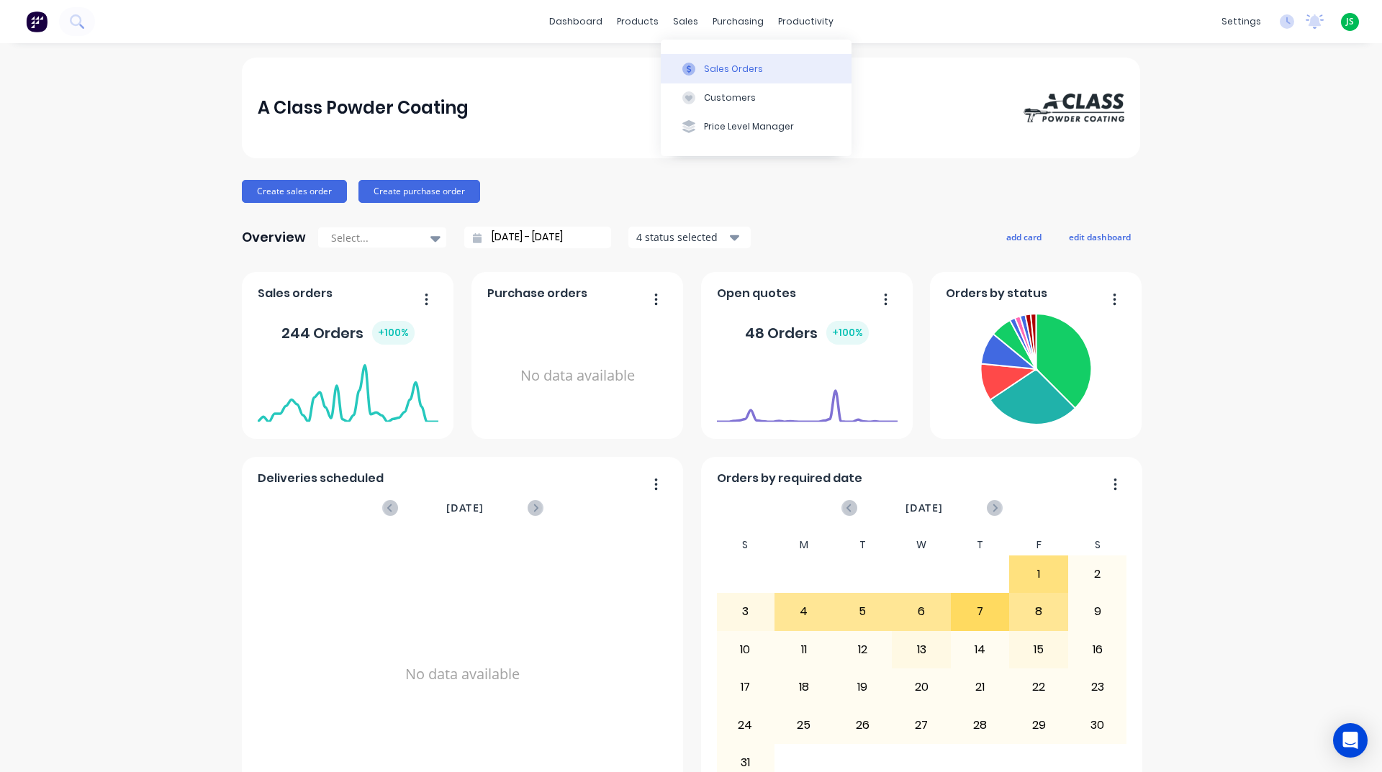
click at [702, 66] on button "Sales Orders" at bounding box center [756, 68] width 191 height 29
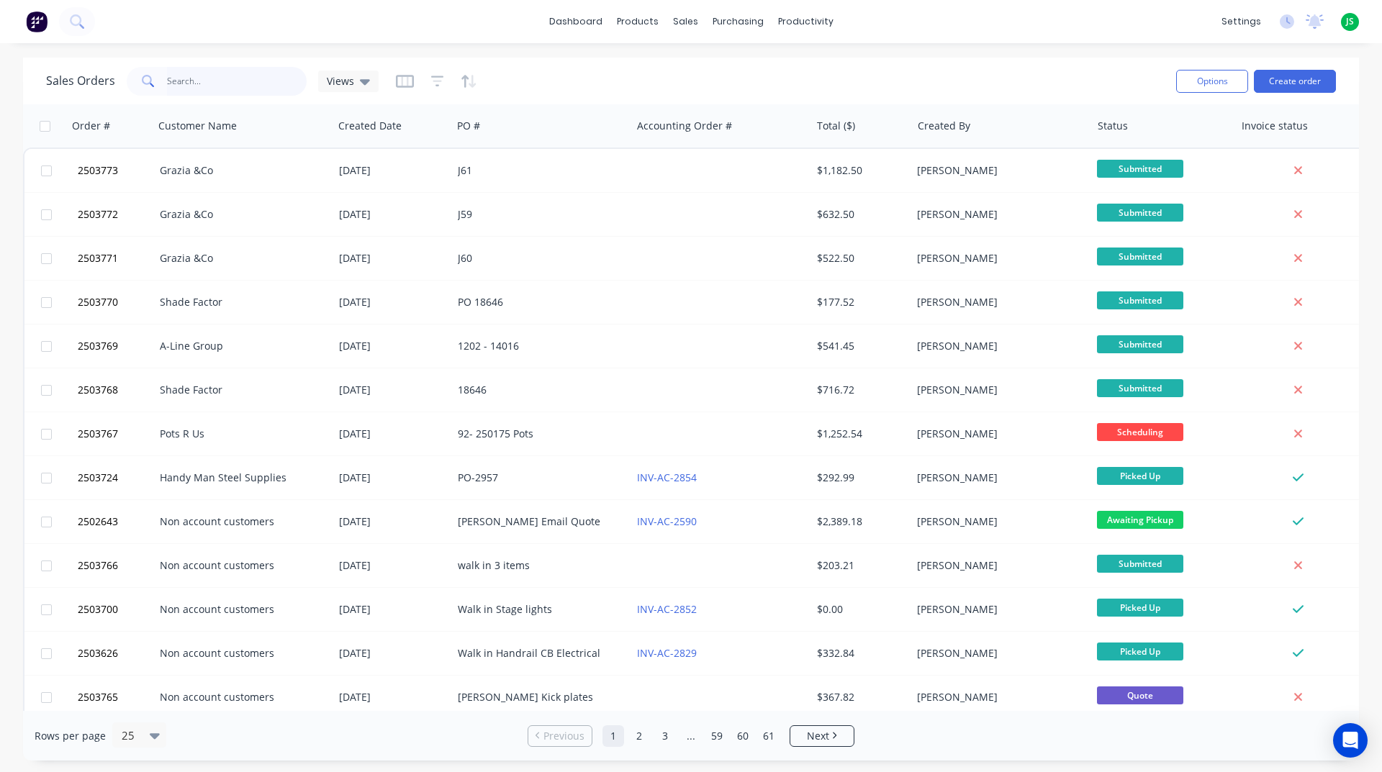
click at [216, 83] on input "text" at bounding box center [237, 81] width 140 height 29
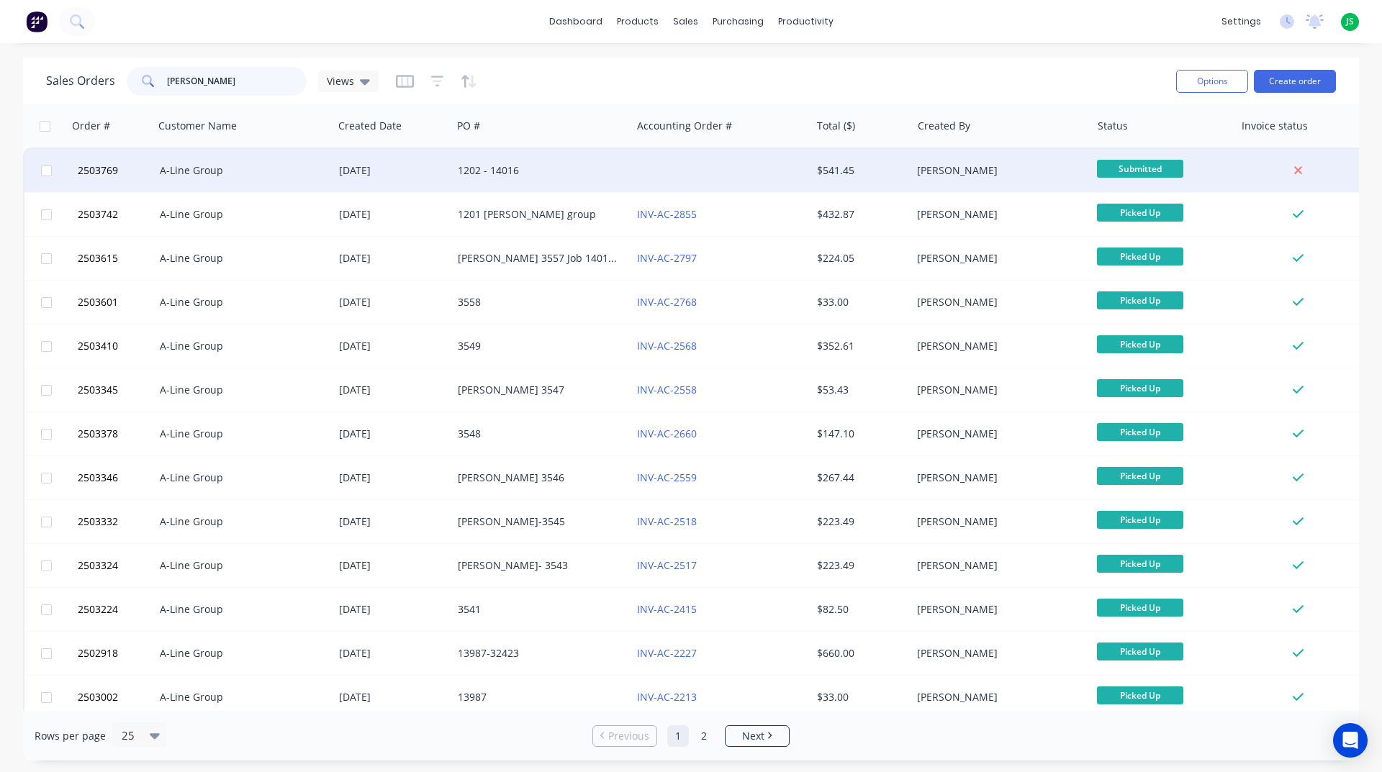
type input "aline"
click at [334, 172] on div "08 Aug 2025" at bounding box center [392, 170] width 119 height 43
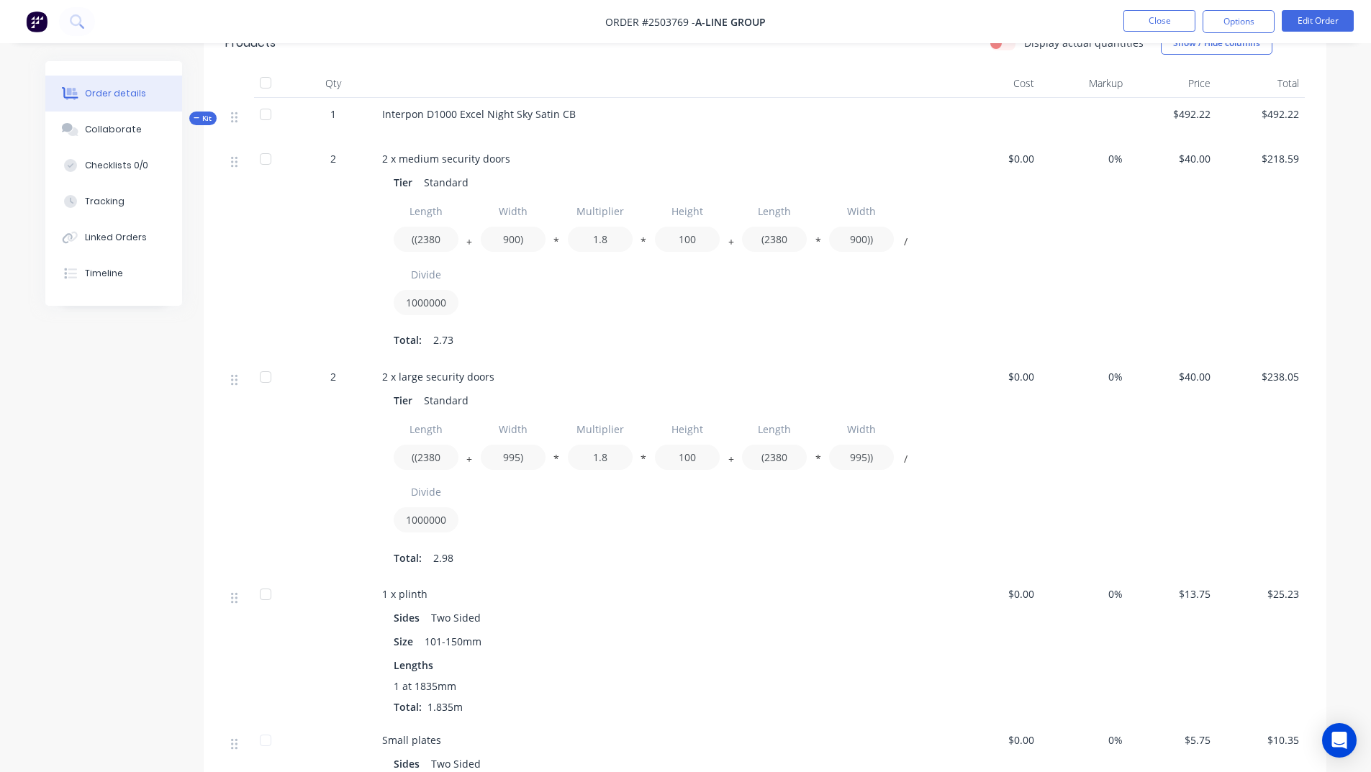
scroll to position [144, 0]
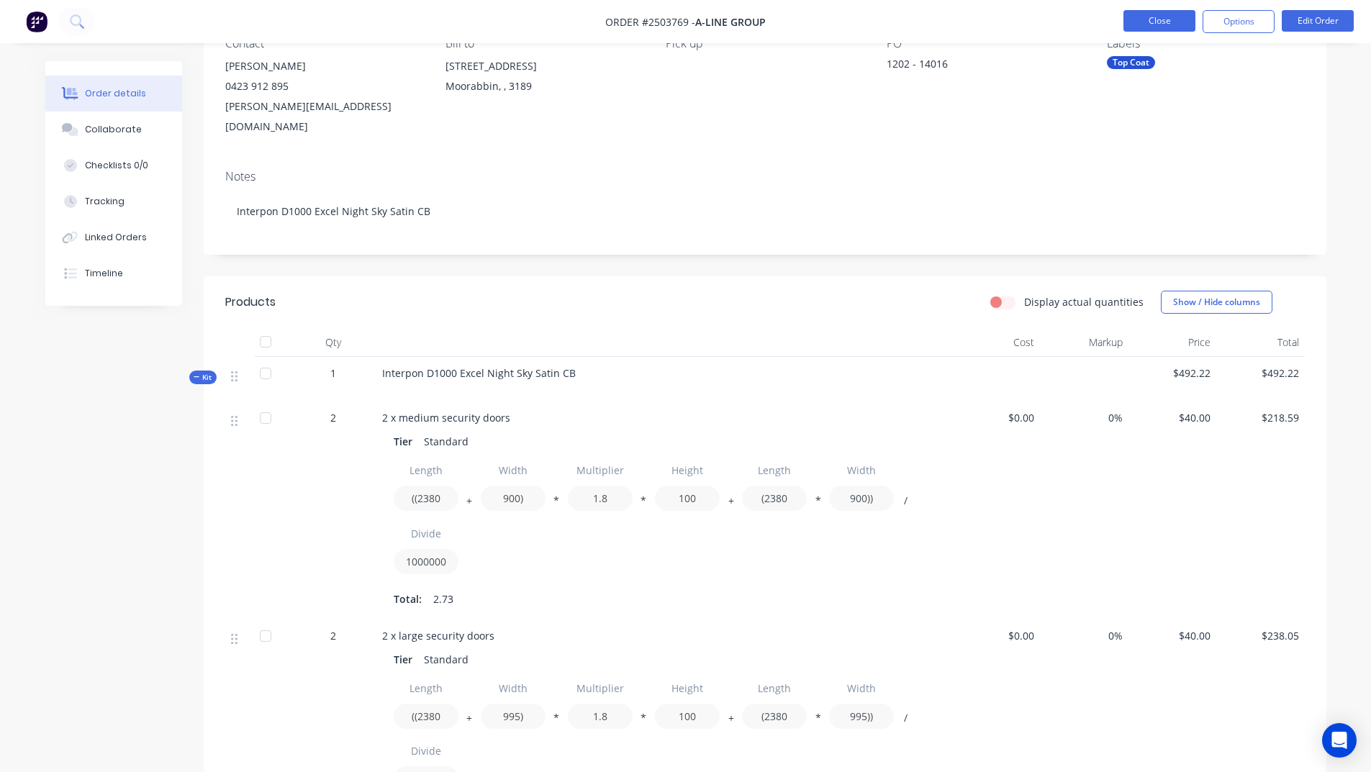
click at [1169, 12] on button "Close" at bounding box center [1160, 21] width 72 height 22
